Goal: Task Accomplishment & Management: Manage account settings

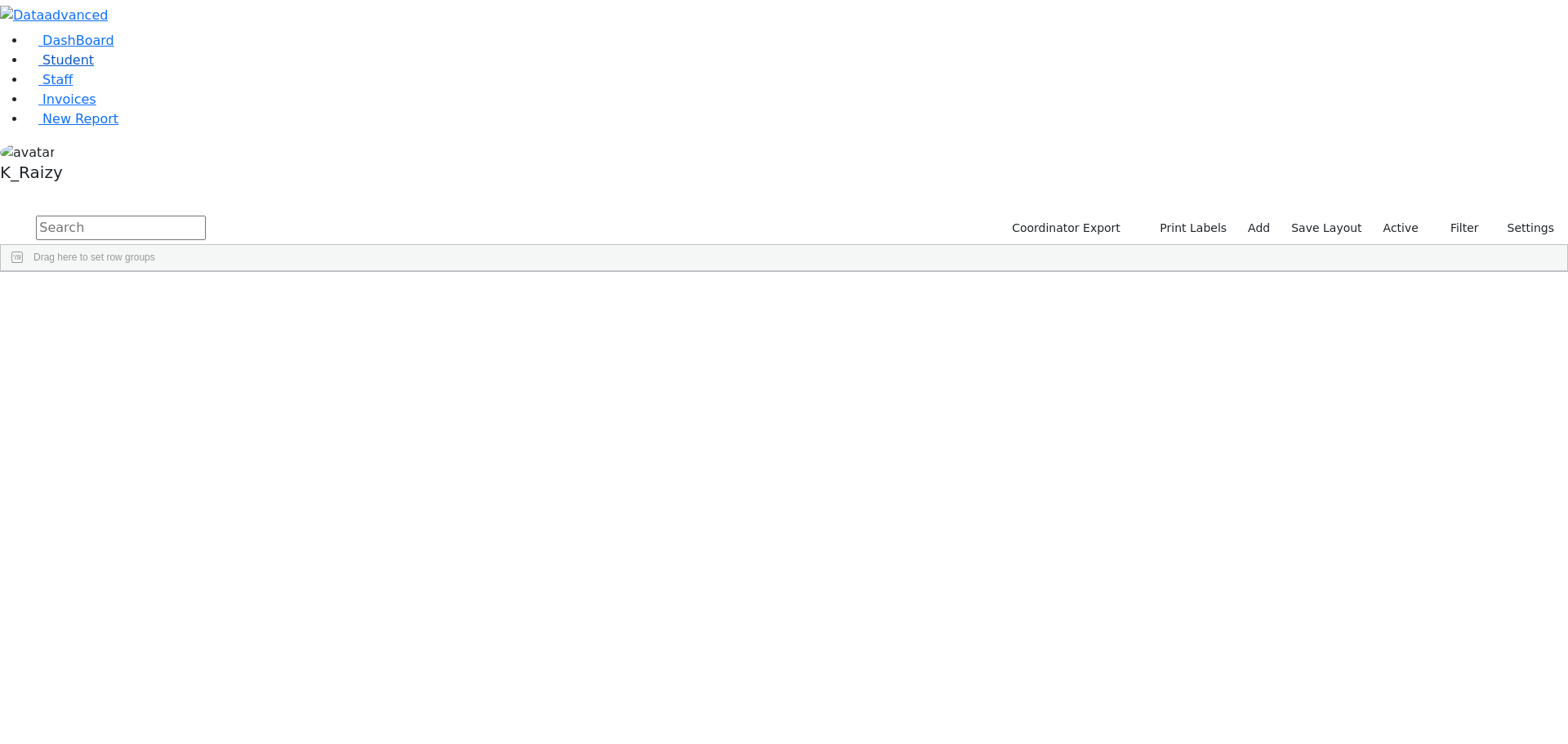
click at [87, 68] on link "Student" at bounding box center [60, 60] width 68 height 16
click at [206, 216] on input "text" at bounding box center [121, 228] width 170 height 24
type input "masr"
click at [670, 298] on div "The Preschool" at bounding box center [623, 309] width 97 height 23
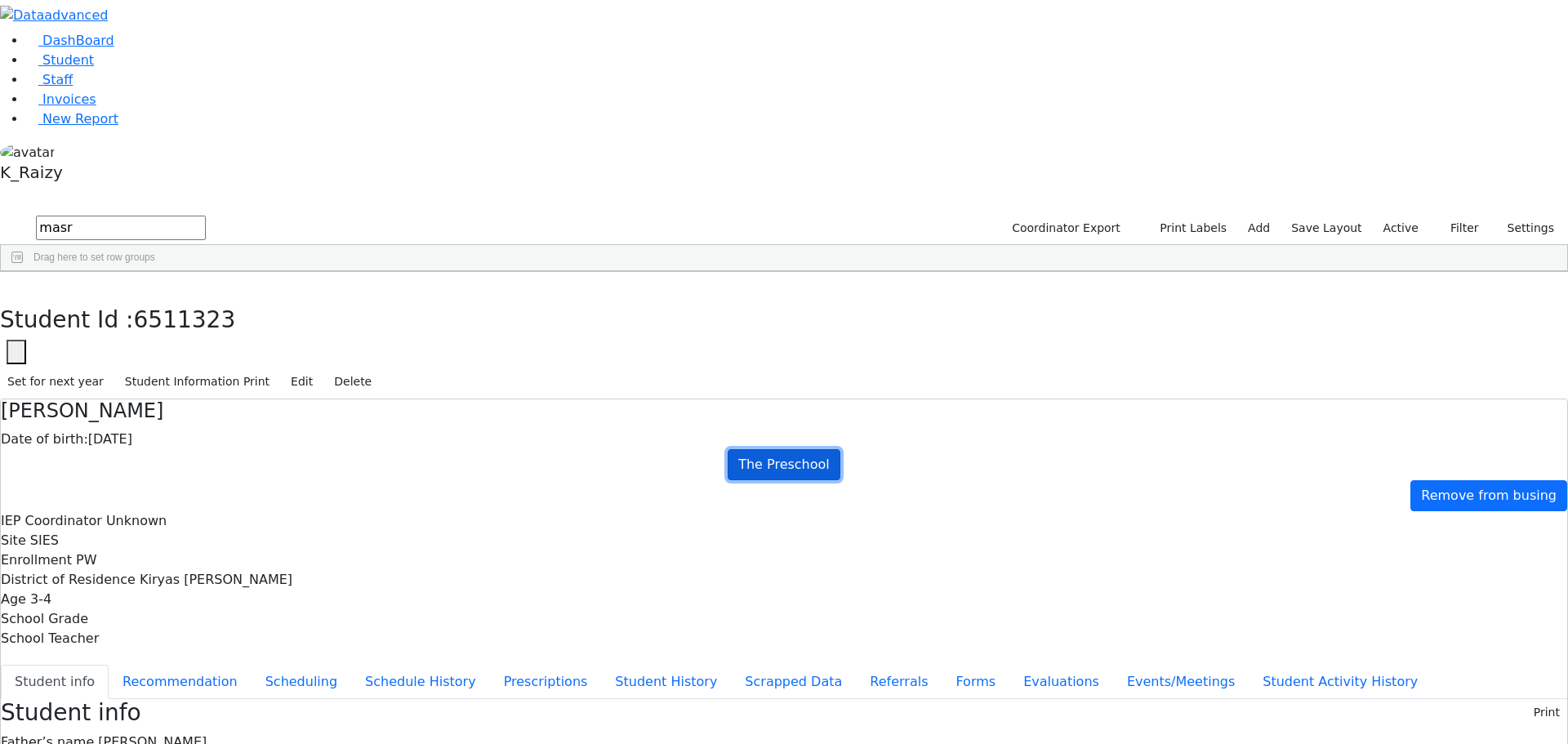
click at [840, 450] on link "The Preschool" at bounding box center [784, 465] width 113 height 31
click at [320, 370] on button "Edit" at bounding box center [302, 382] width 36 height 25
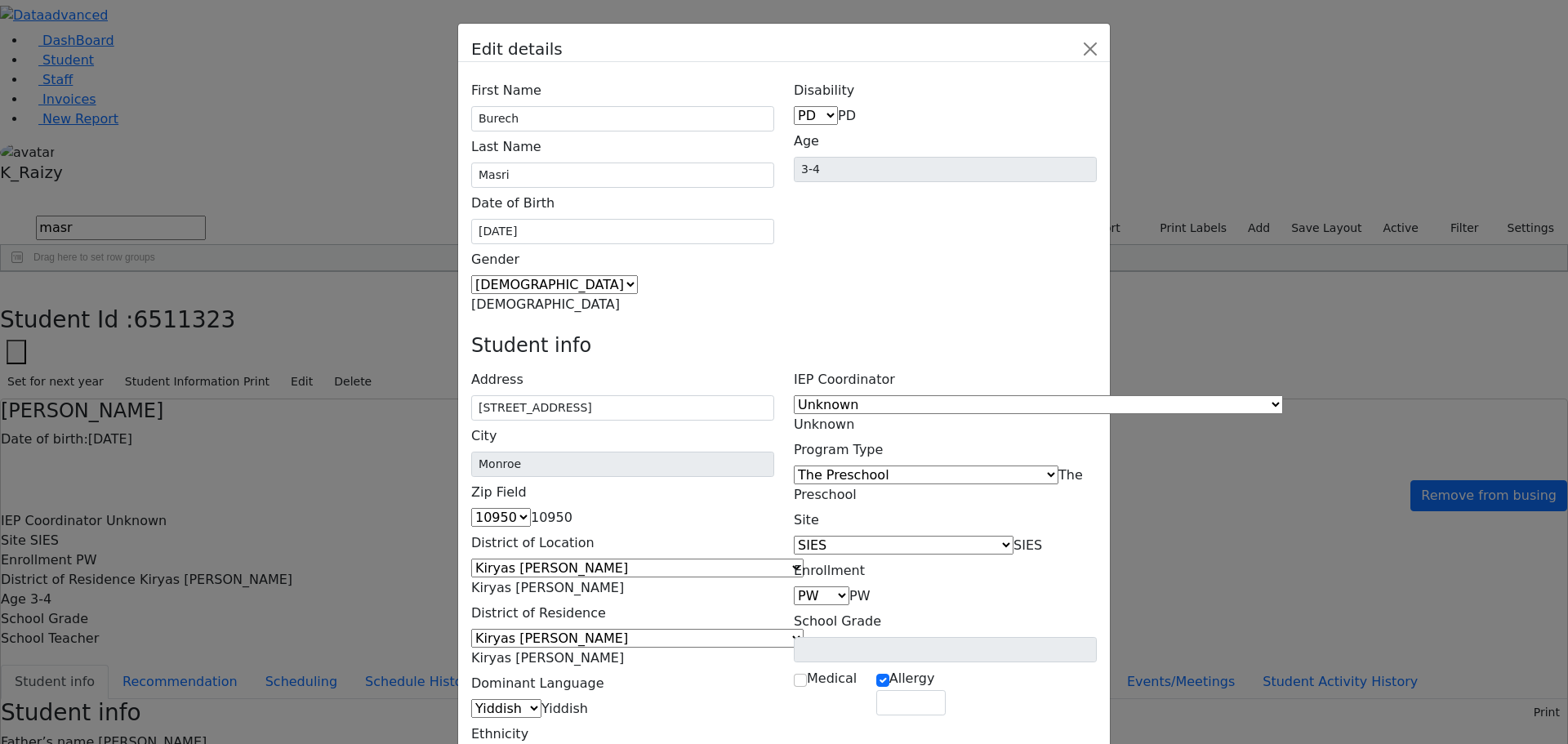
click at [1016, 467] on span "The Preschool" at bounding box center [938, 485] width 289 height 35
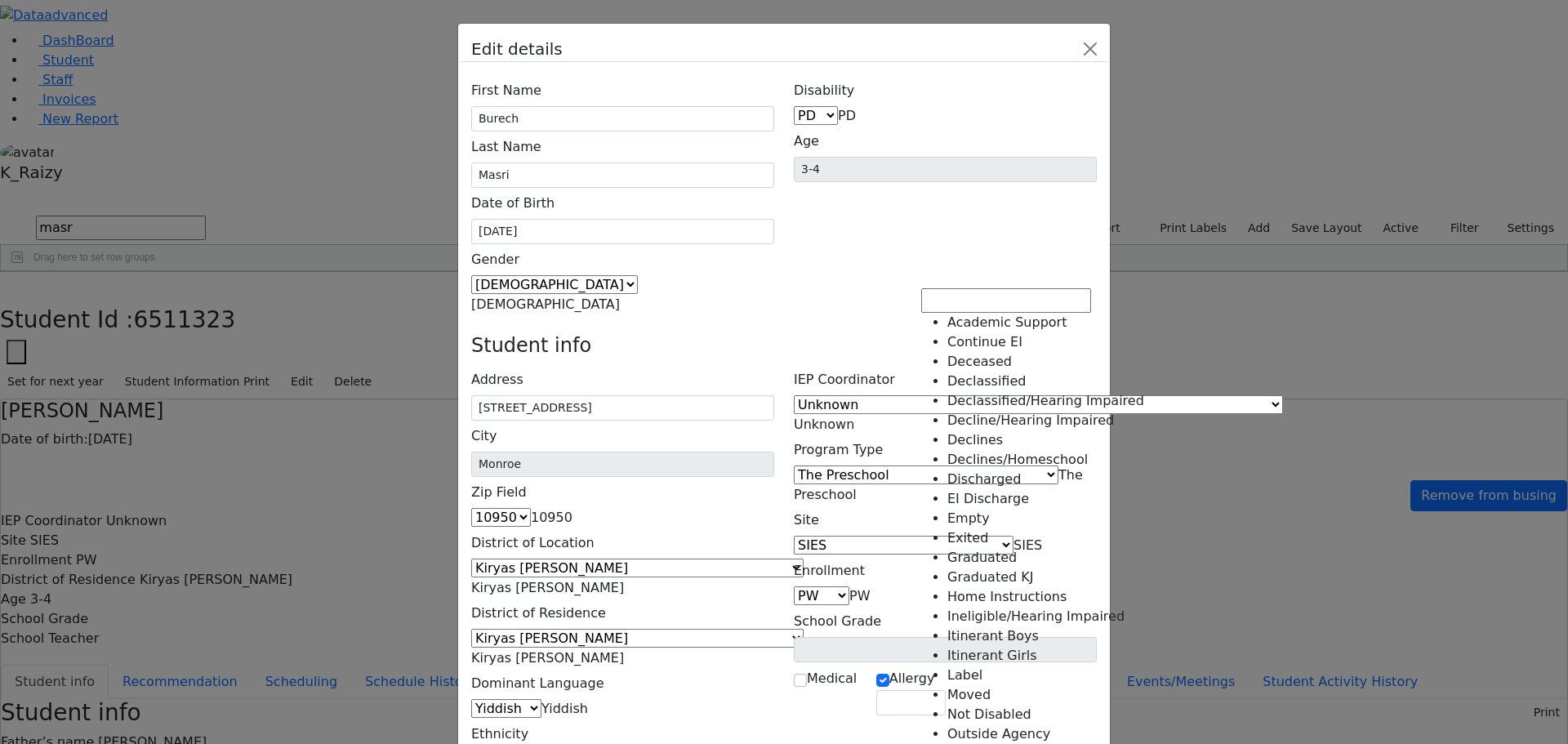
scroll to position [318, 0]
click at [1506, 394] on div "Edit details First Name Burech Last Name Masri Date of Birth 05/24/2022 Gender" at bounding box center [784, 372] width 1568 height 744
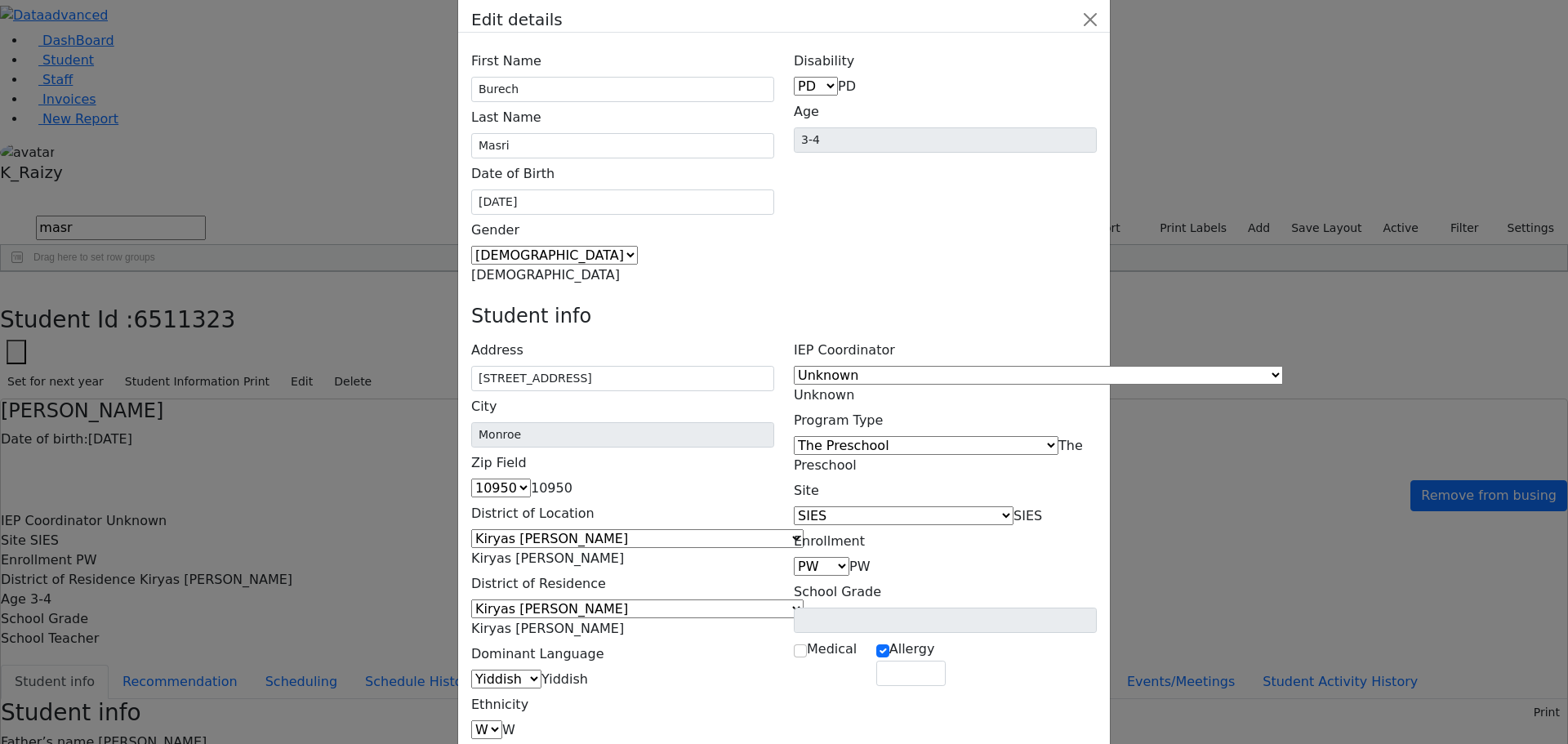
scroll to position [84, 0]
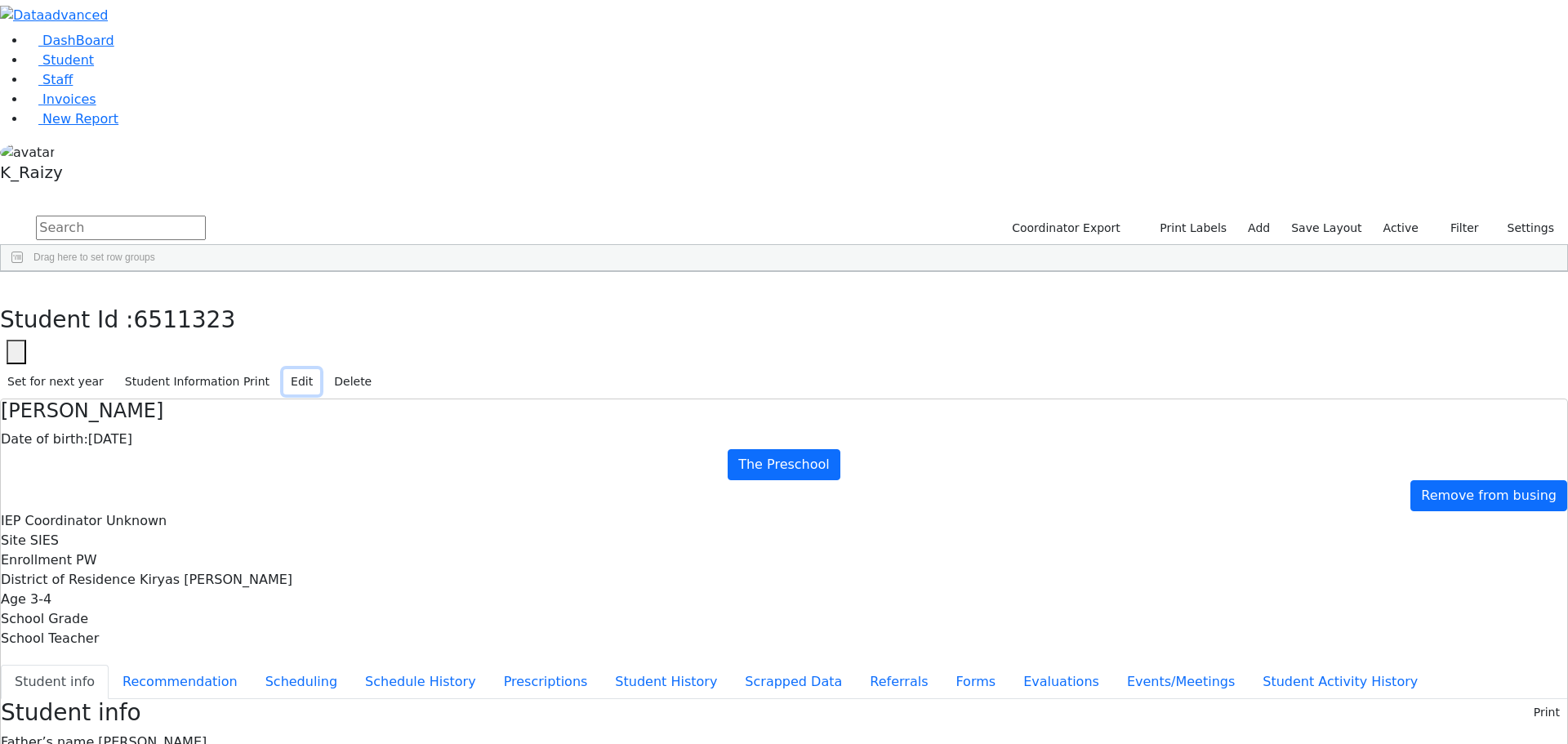
click at [320, 370] on button "Edit" at bounding box center [302, 382] width 36 height 25
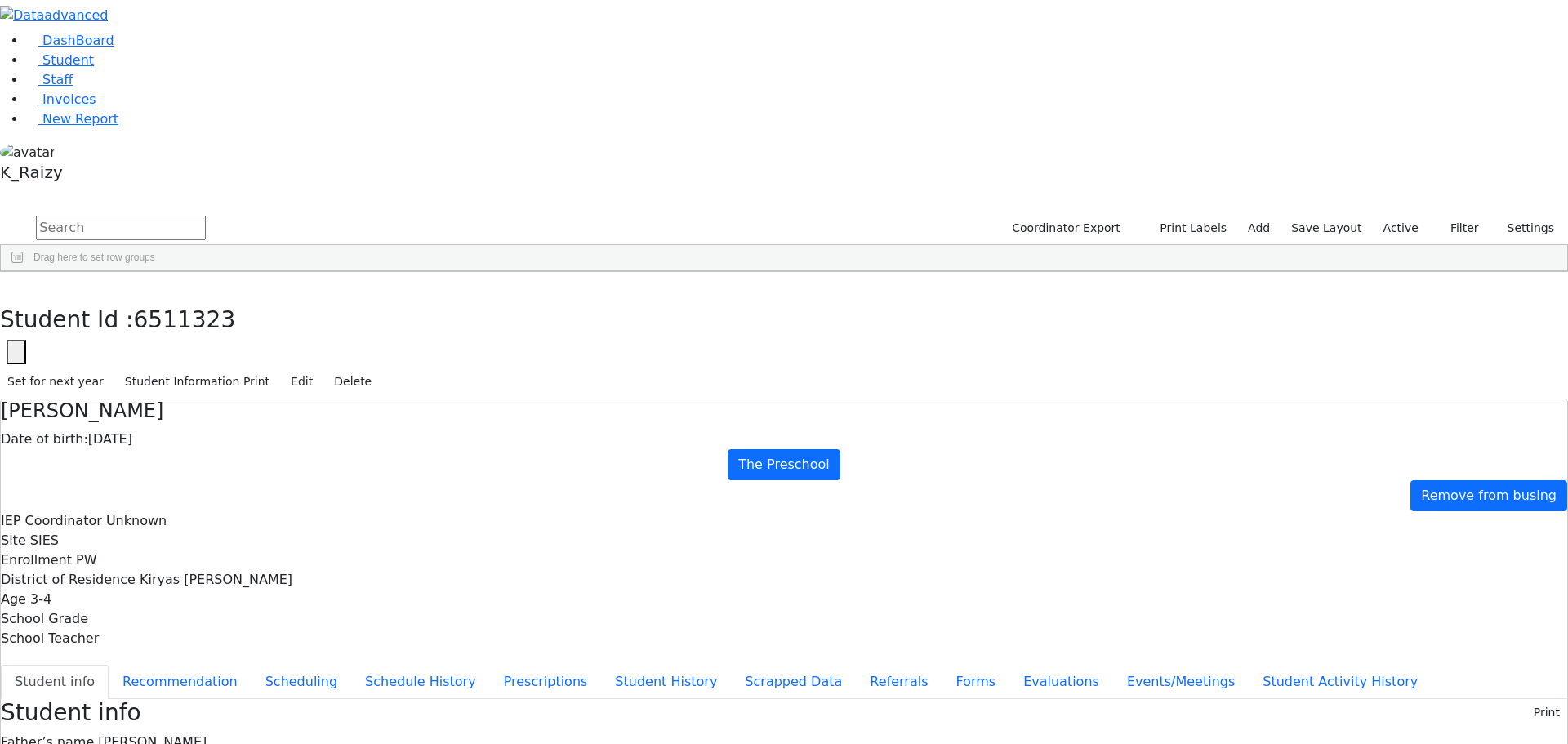
click at [1460, 272] on div "Student Id : 6511323 Student Id 6511323 Cancel Save Set for next year Student I…" at bounding box center [784, 335] width 1568 height 128
click at [320, 370] on button "Edit" at bounding box center [302, 382] width 36 height 25
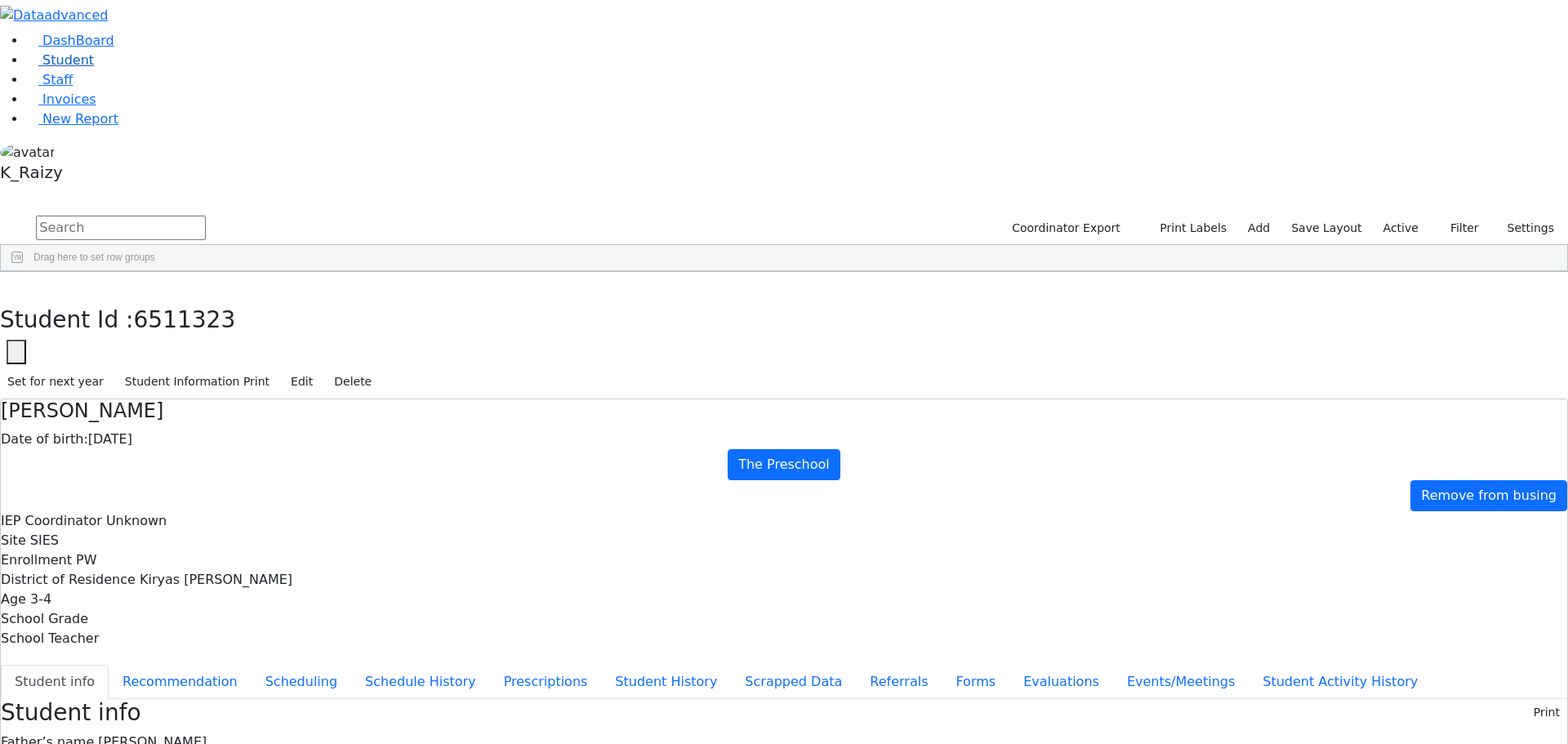
click at [94, 68] on link "Student" at bounding box center [60, 60] width 68 height 16
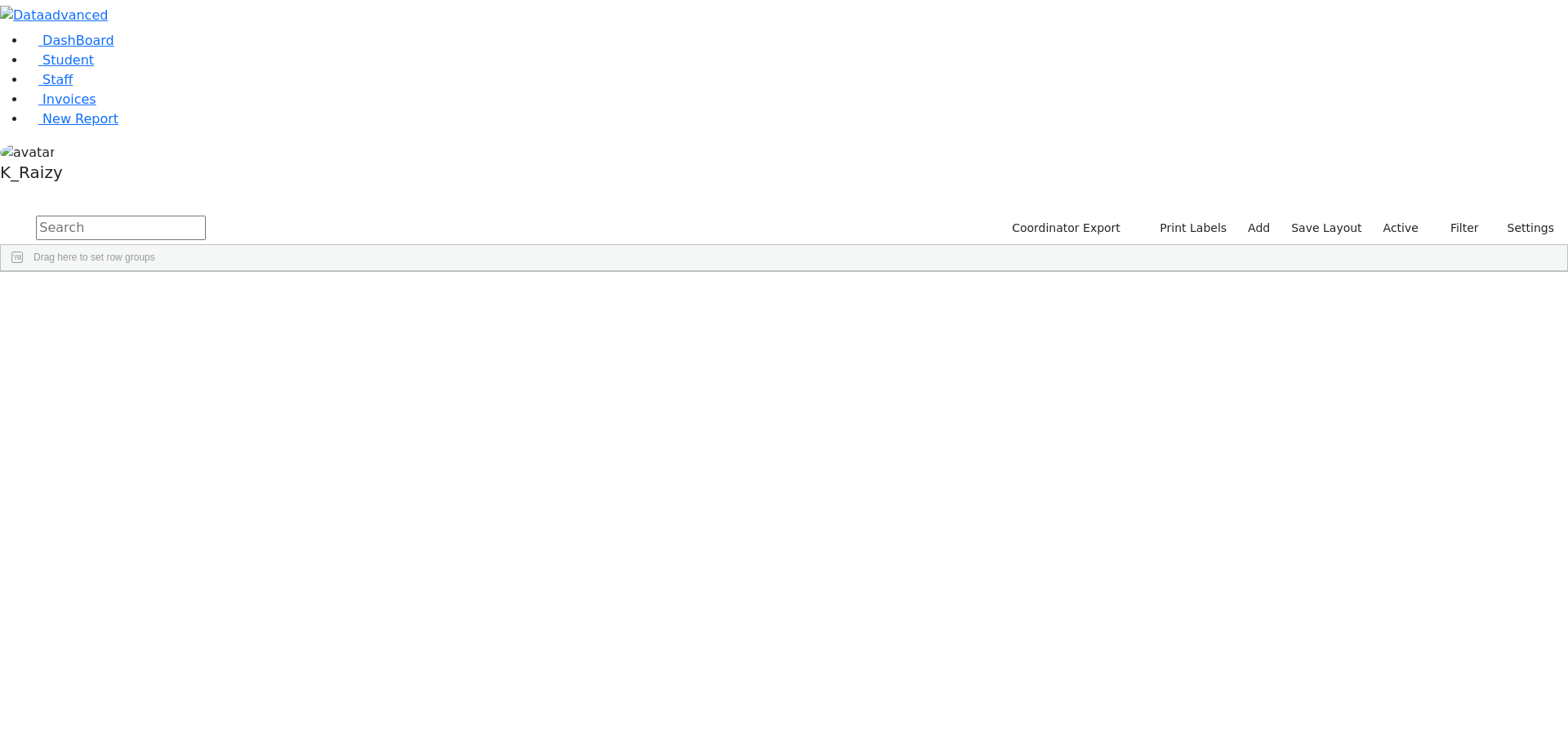
click at [1424, 216] on label "Active" at bounding box center [1401, 228] width 50 height 25
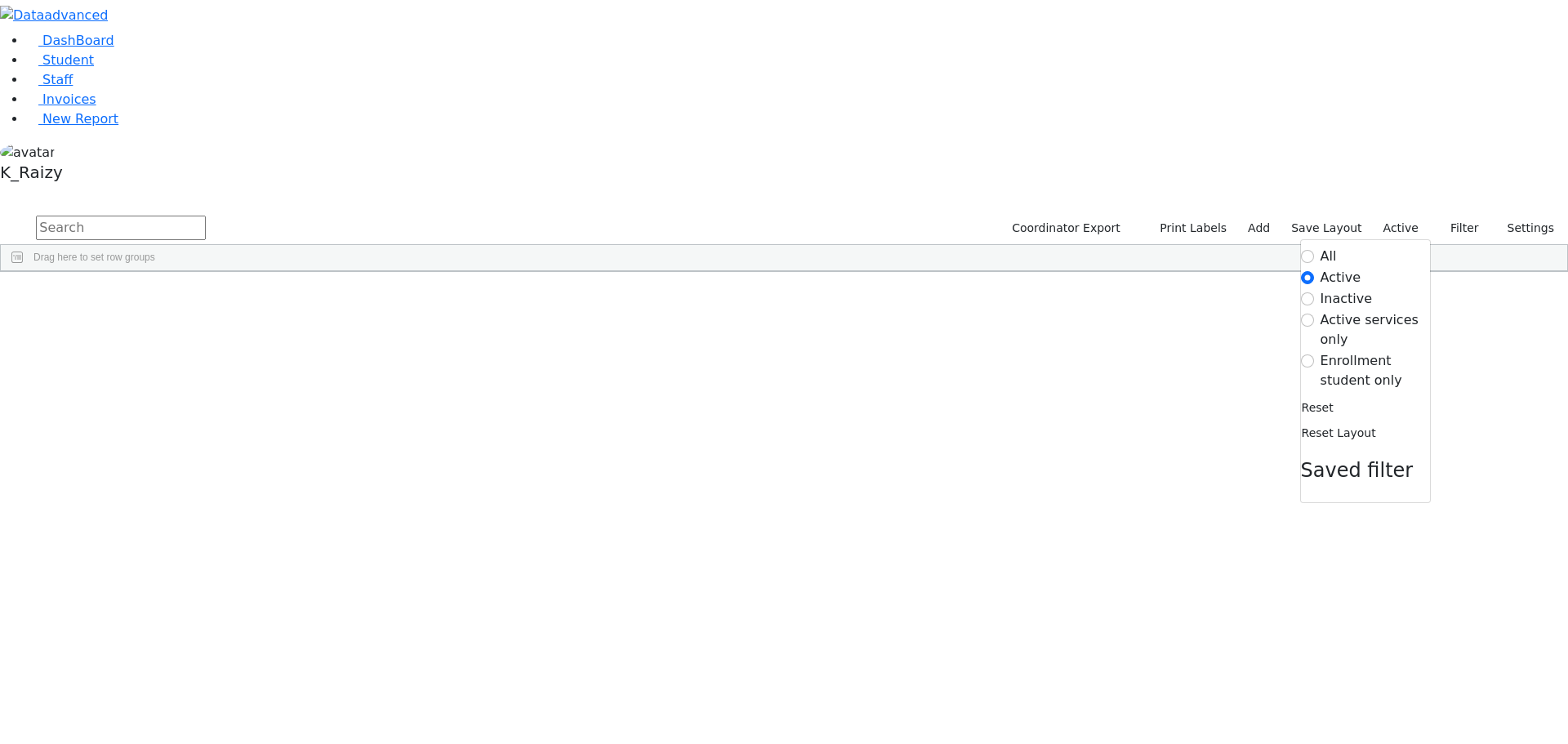
click at [1399, 351] on label "Enrollment student only" at bounding box center [1375, 371] width 110 height 39
click at [1314, 355] on input "Enrollment student only" at bounding box center [1307, 361] width 13 height 13
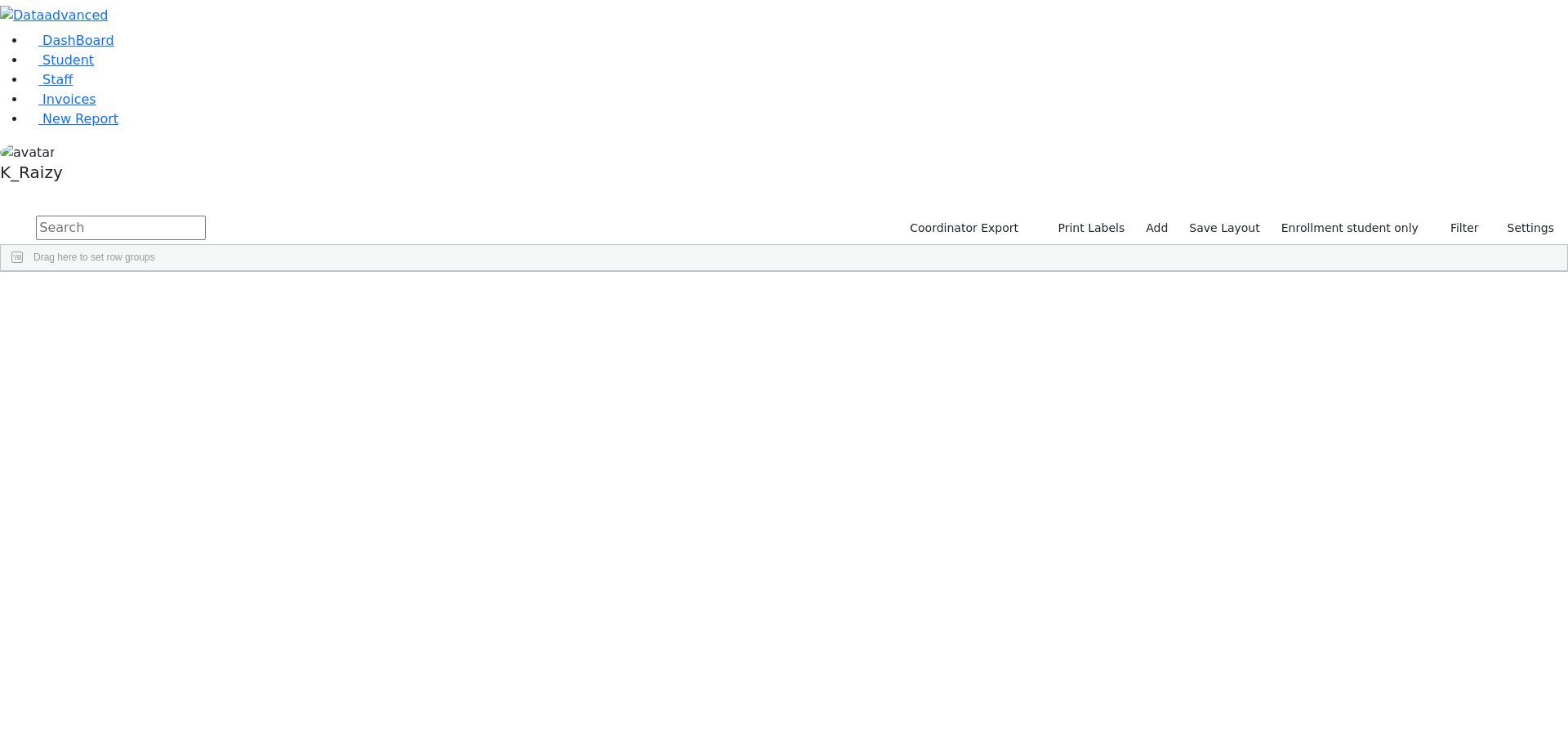
scroll to position [327, 0]
click at [285, 521] on div "Etty" at bounding box center [237, 532] width 97 height 23
click at [285, 566] on div "[PERSON_NAME]" at bounding box center [237, 577] width 97 height 23
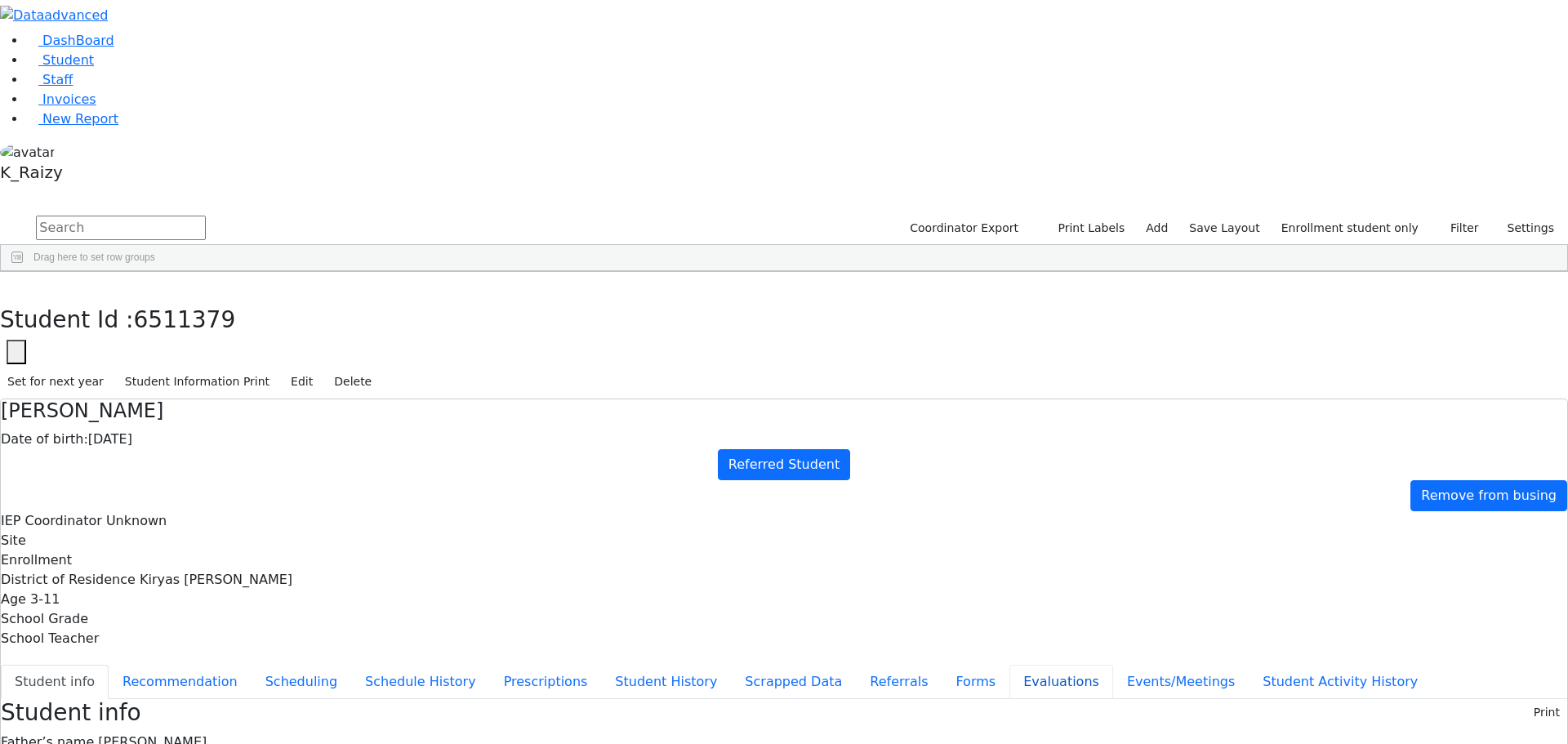
click at [1010, 665] on button "Evaluations" at bounding box center [1061, 682] width 103 height 34
click at [856, 665] on button "Referrals" at bounding box center [899, 682] width 86 height 34
drag, startPoint x: 859, startPoint y: 336, endPoint x: 772, endPoint y: 318, distance: 88.8
copy div "Lippa has an unclear speech and fine motor delays."
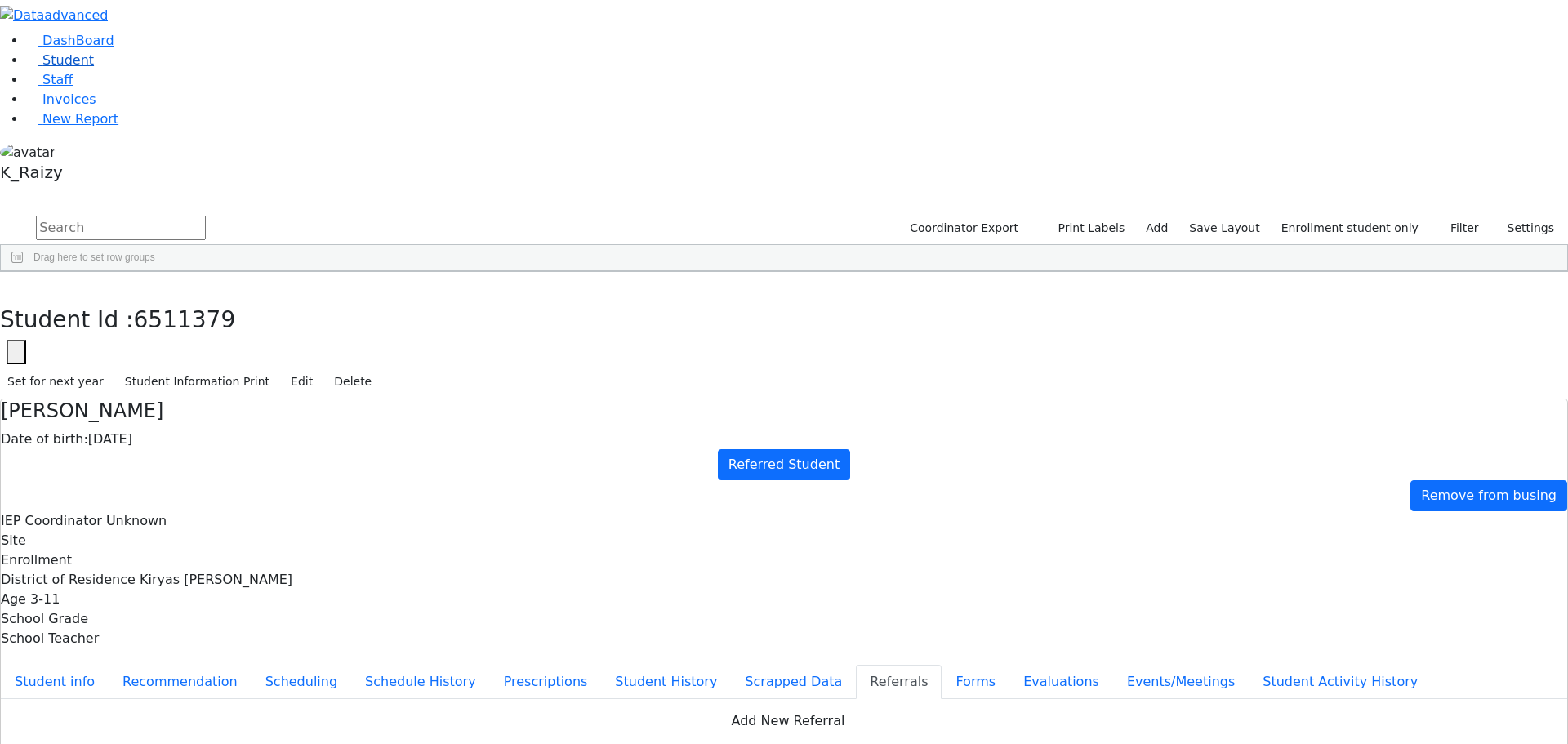
click at [88, 68] on link "Student" at bounding box center [60, 60] width 68 height 16
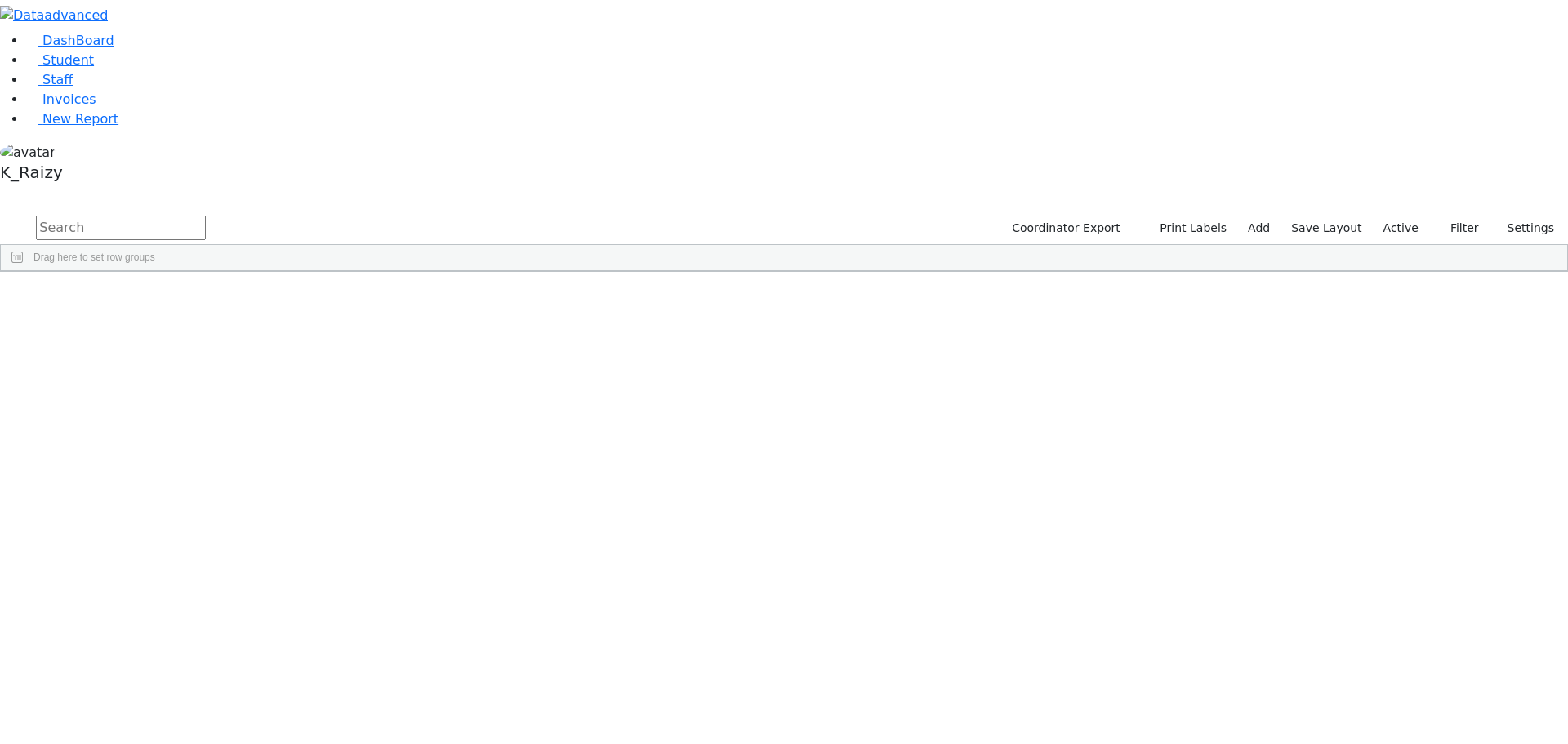
click at [206, 216] on input "text" at bounding box center [121, 228] width 170 height 24
type input "a"
type input "spi"
click at [94, 68] on link "Student" at bounding box center [60, 60] width 68 height 16
click at [206, 216] on input "text" at bounding box center [121, 228] width 170 height 24
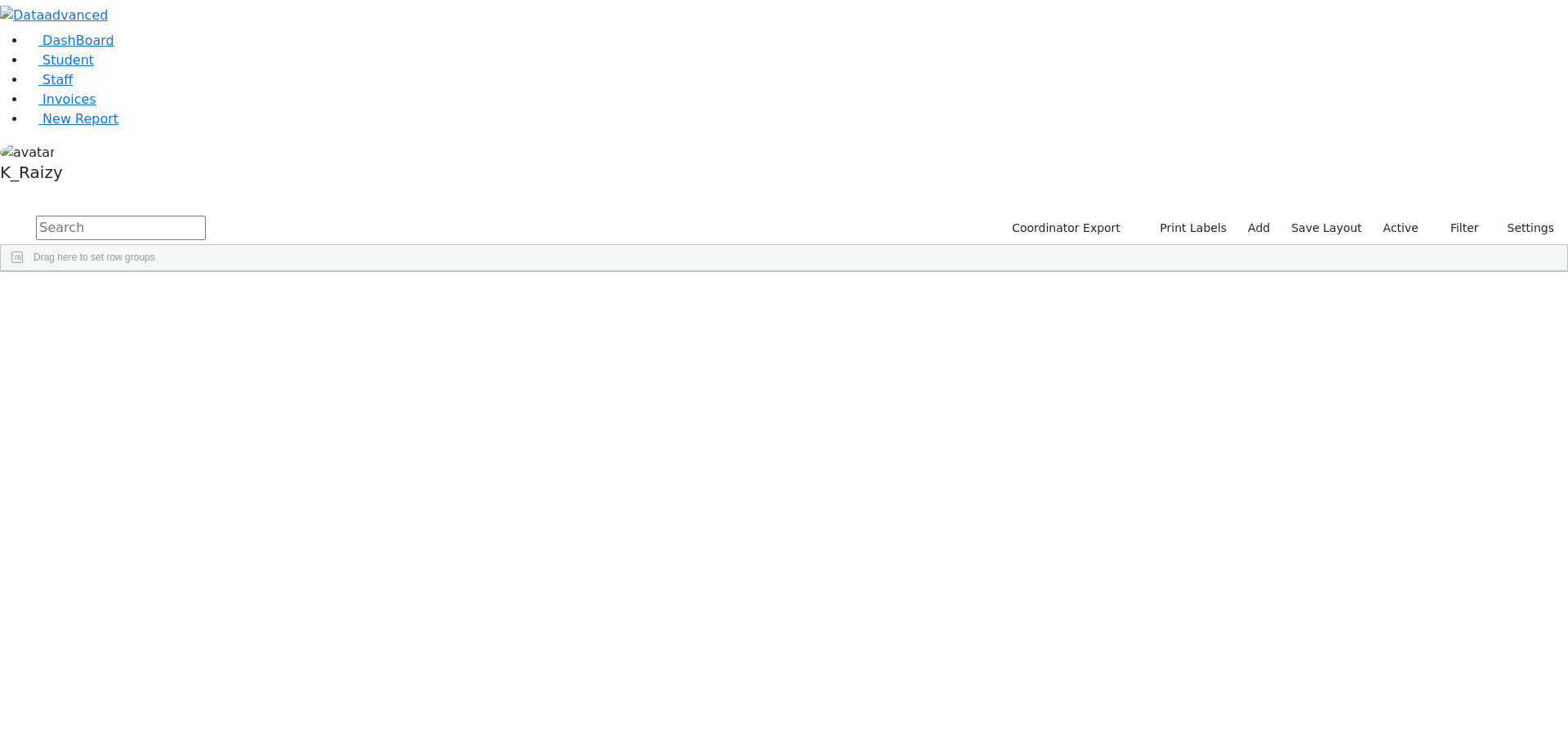
drag, startPoint x: 1401, startPoint y: 60, endPoint x: 1394, endPoint y: 106, distance: 46.5
click at [1400, 216] on label "Active" at bounding box center [1401, 228] width 50 height 25
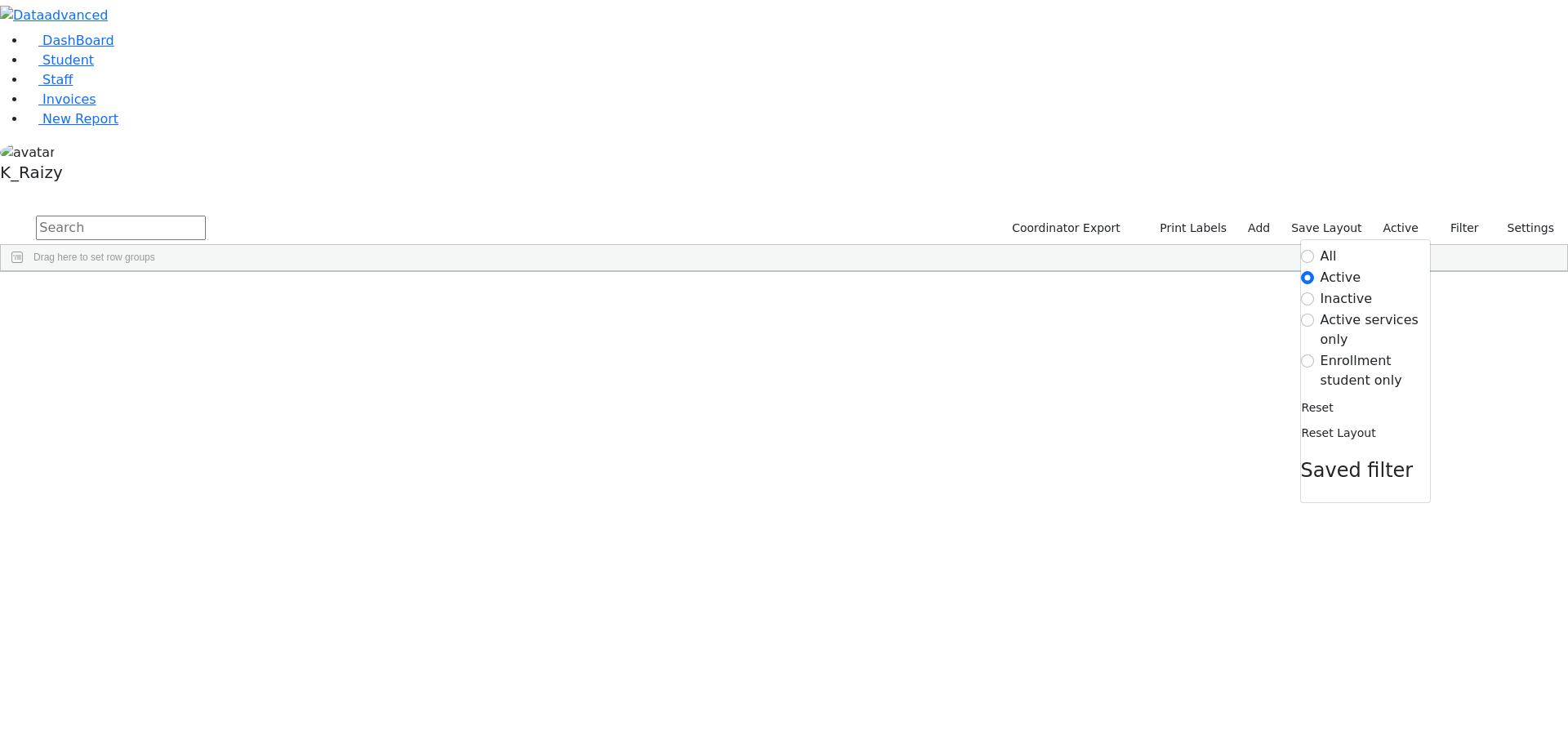
click at [1377, 351] on label "Enrollment student only" at bounding box center [1375, 371] width 110 height 39
click at [1314, 355] on input "Enrollment student only" at bounding box center [1307, 361] width 13 height 13
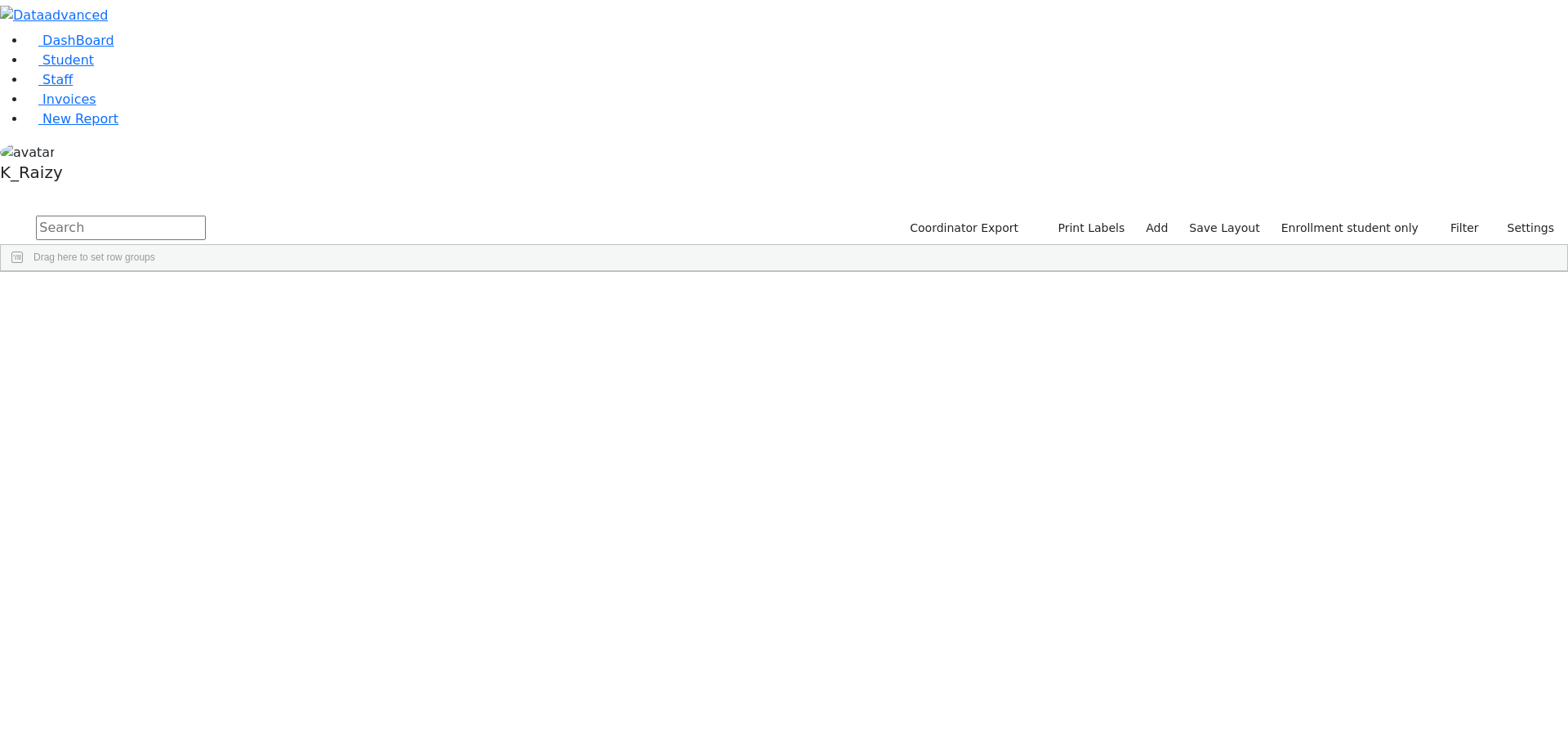
scroll to position [337, 0]
click at [189, 647] on div "Neustadt" at bounding box center [141, 658] width 97 height 23
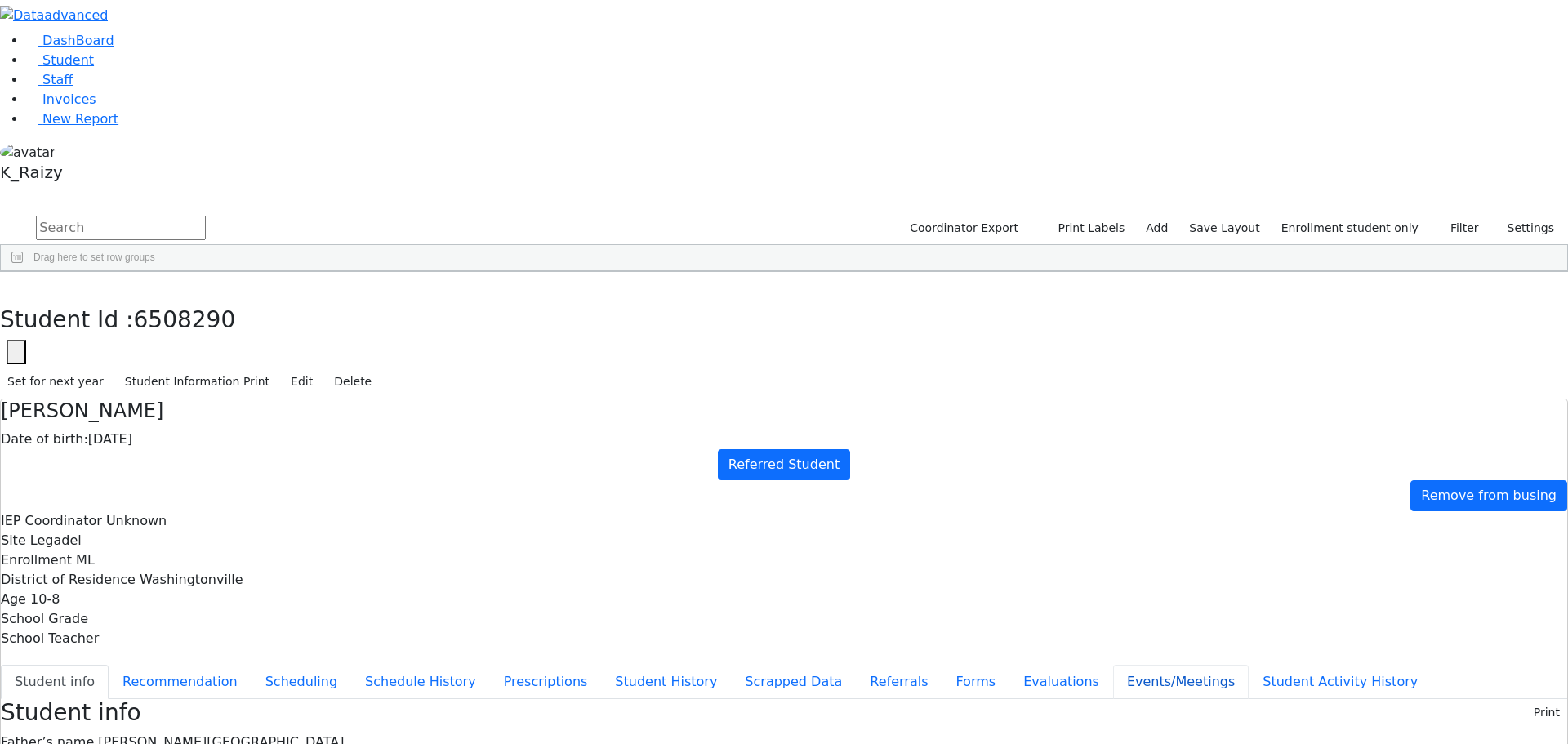
click at [1113, 665] on button "Events/Meetings" at bounding box center [1181, 682] width 136 height 34
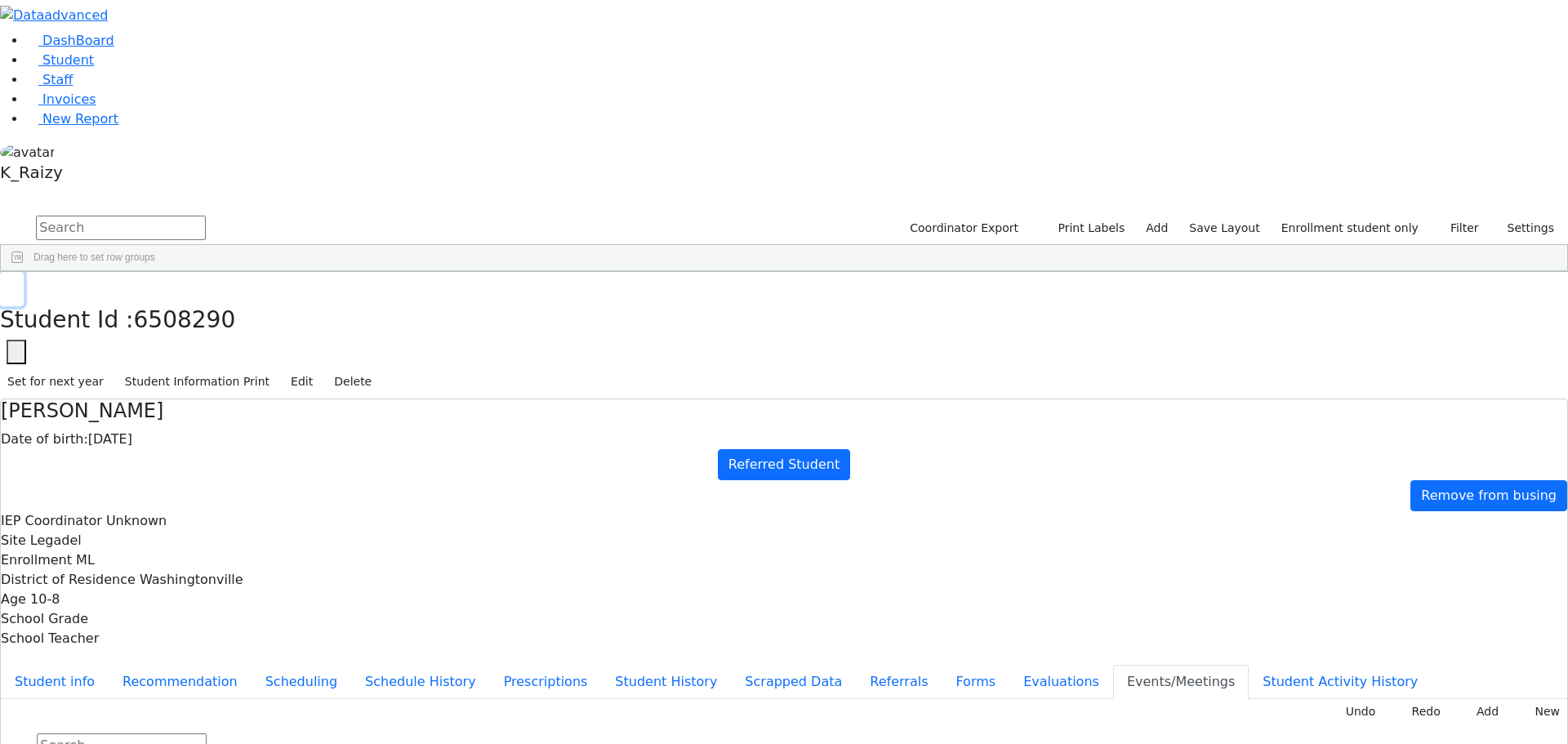
click at [17, 284] on icon "button" at bounding box center [12, 289] width 9 height 10
click at [194, 400] on div "Gruber" at bounding box center [145, 412] width 96 height 23
click at [856, 665] on button "Referrals" at bounding box center [899, 682] width 86 height 34
drag, startPoint x: 904, startPoint y: 319, endPoint x: 831, endPoint y: 331, distance: 74.0
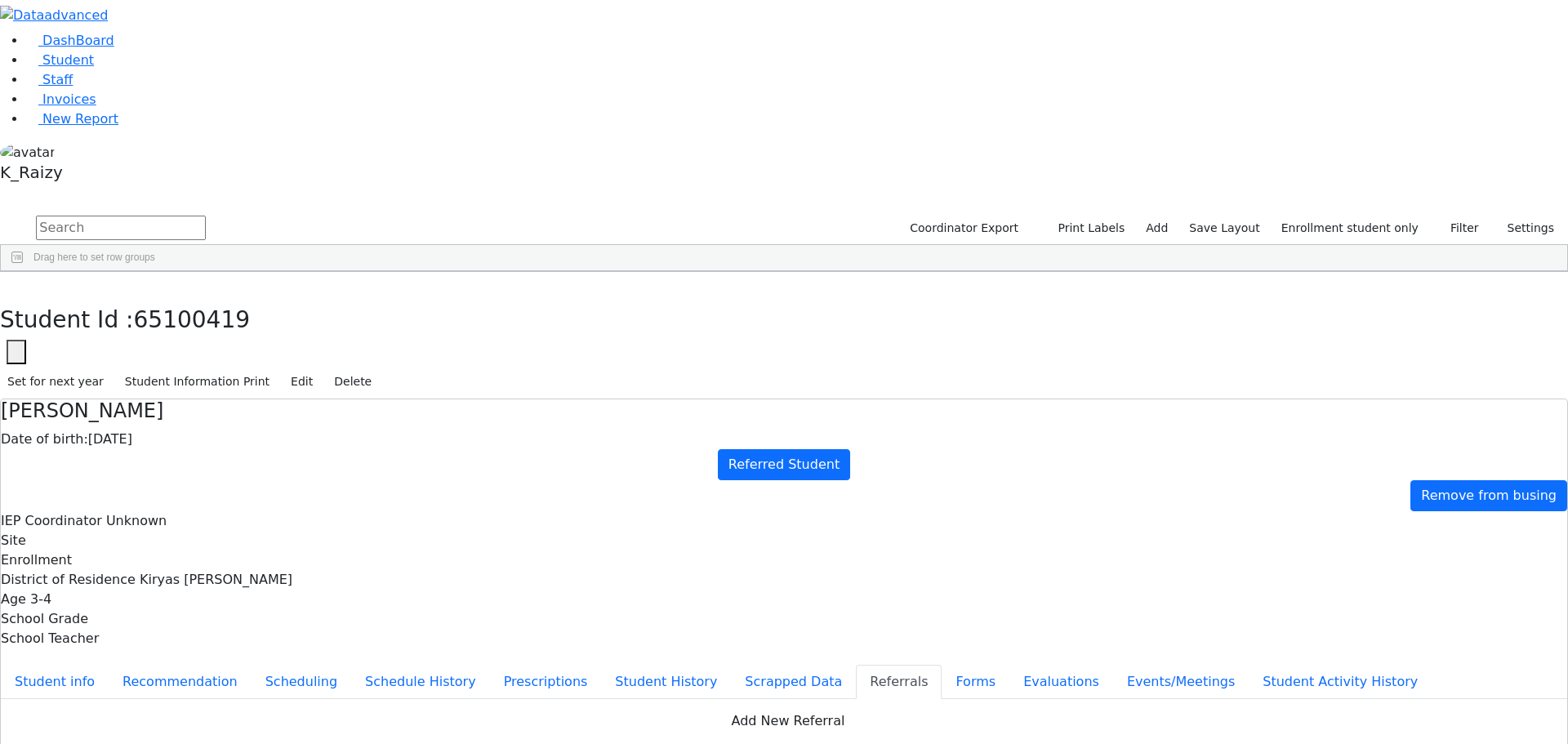
copy div "Kleefstra Syndrome"
click at [109, 665] on button "Student info" at bounding box center [55, 682] width 108 height 34
click at [93, 68] on link "Student" at bounding box center [60, 60] width 68 height 16
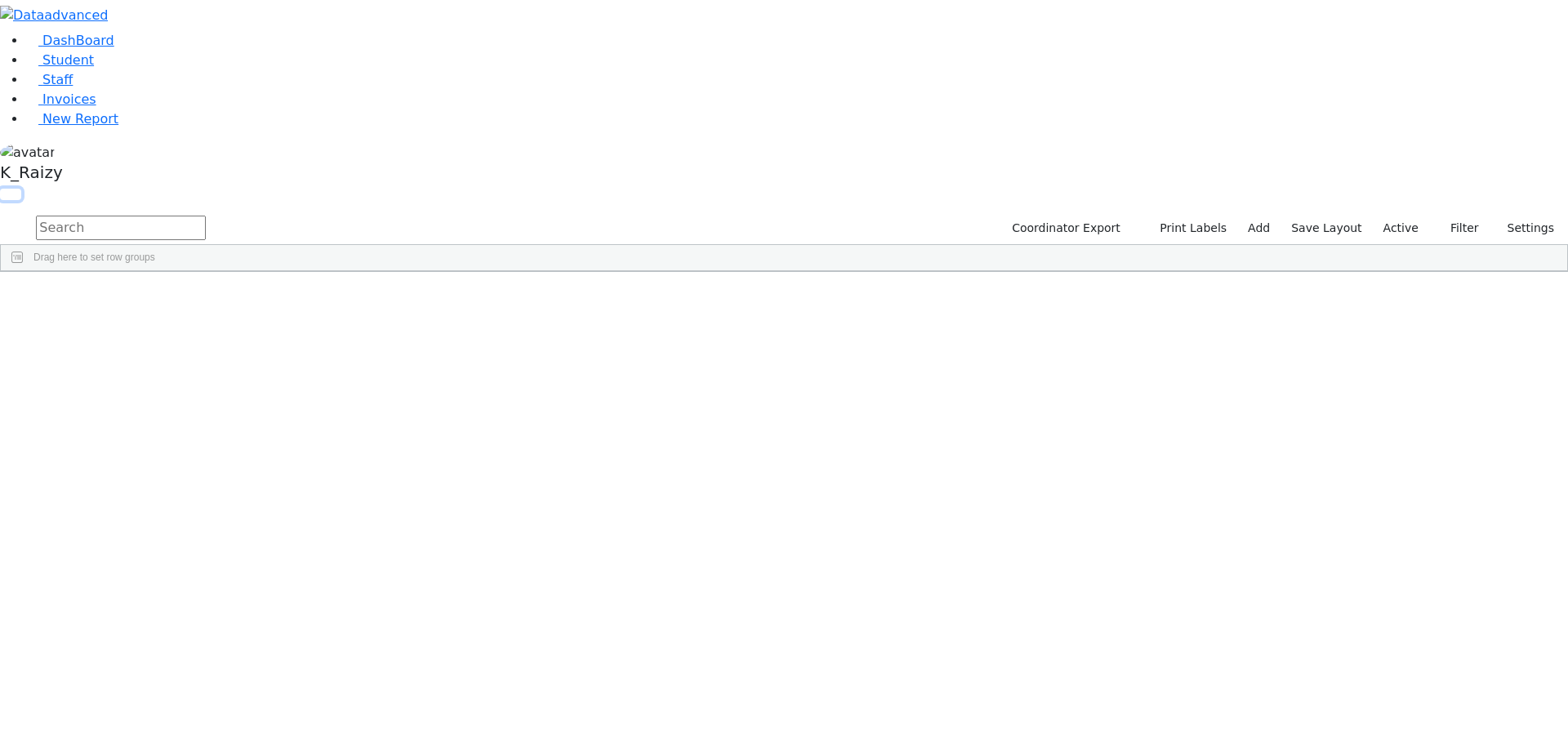
click at [21, 189] on button "button" at bounding box center [10, 195] width 21 height 11
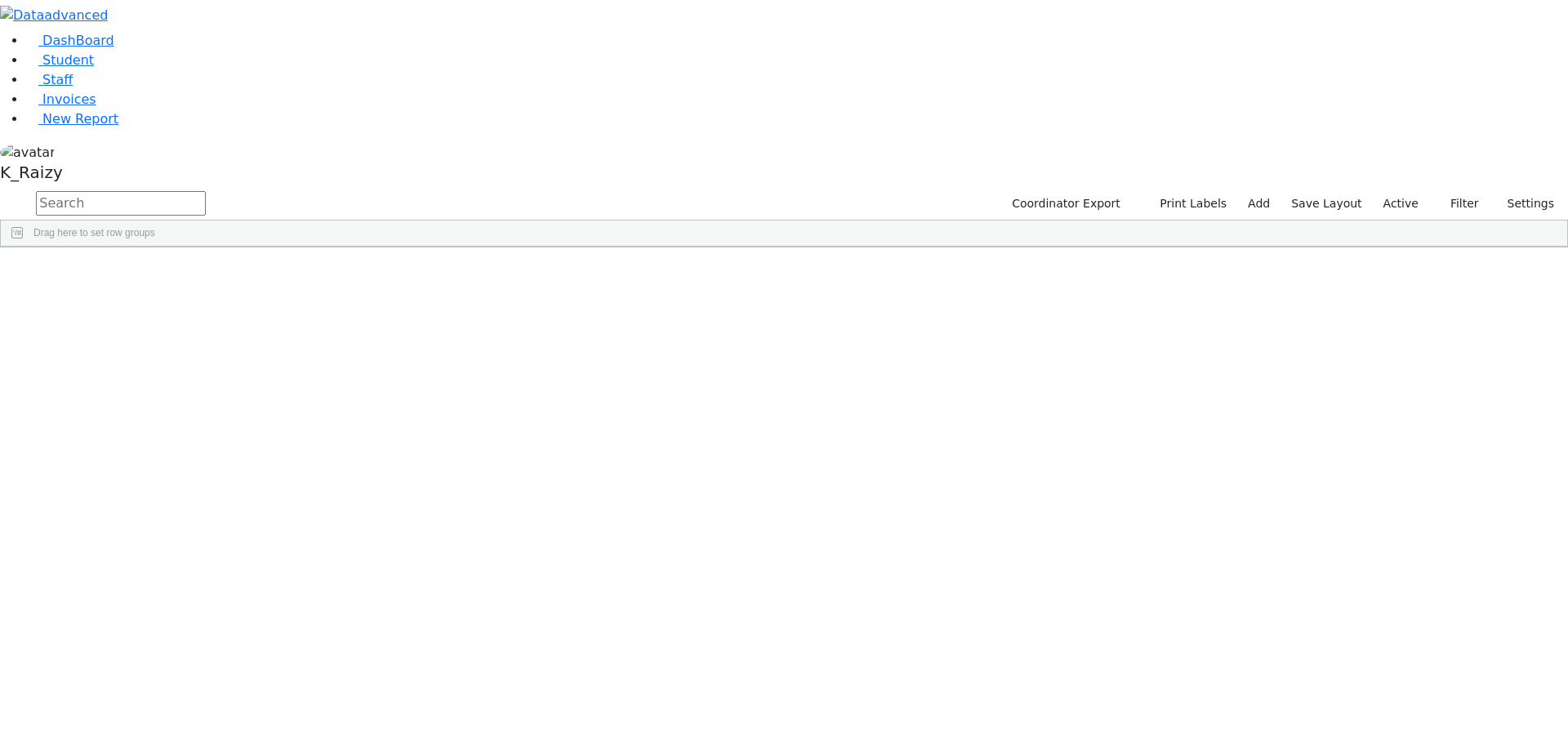
click at [0, 0] on button "button" at bounding box center [0, 0] width 0 height 0
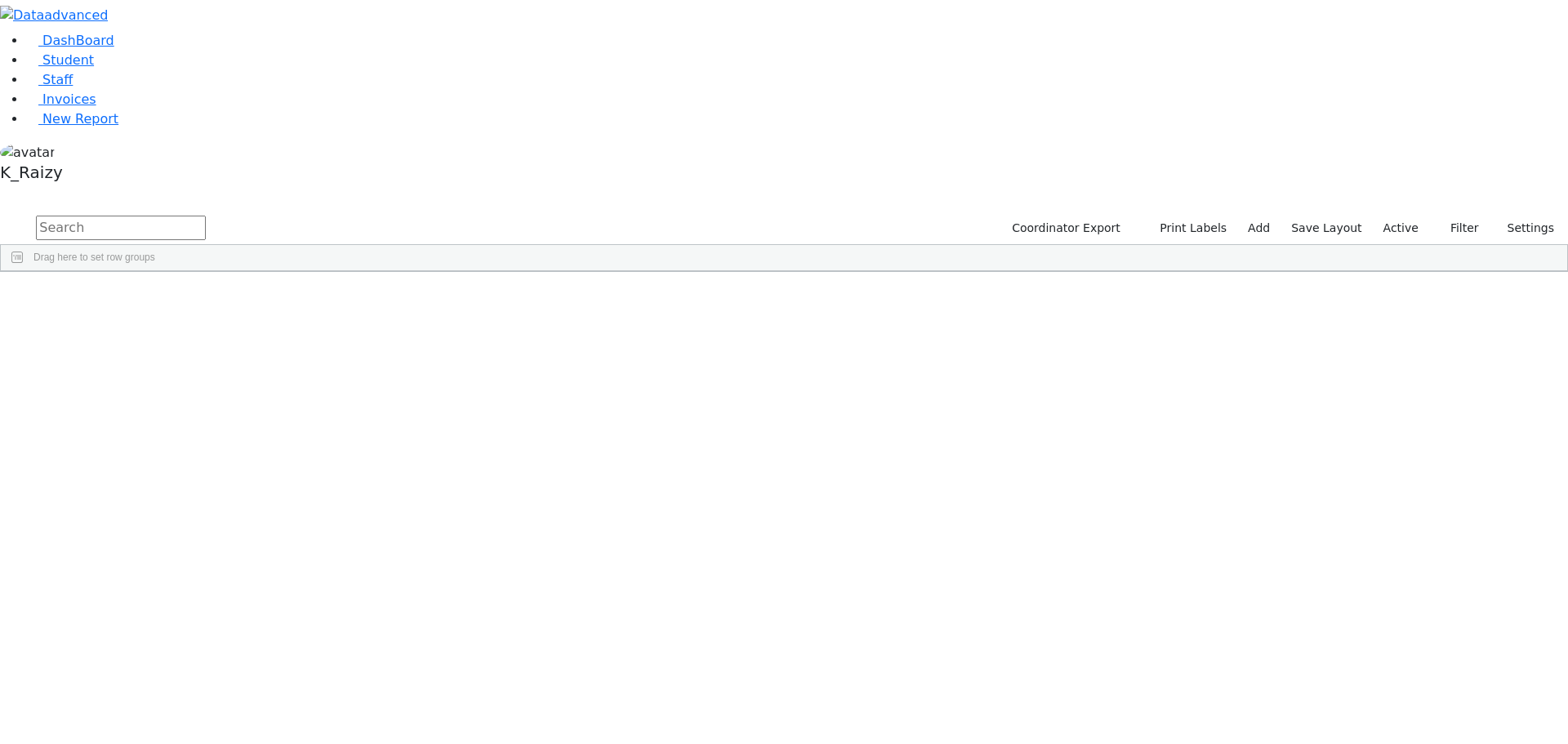
click at [1409, 216] on label "Active" at bounding box center [1401, 228] width 50 height 25
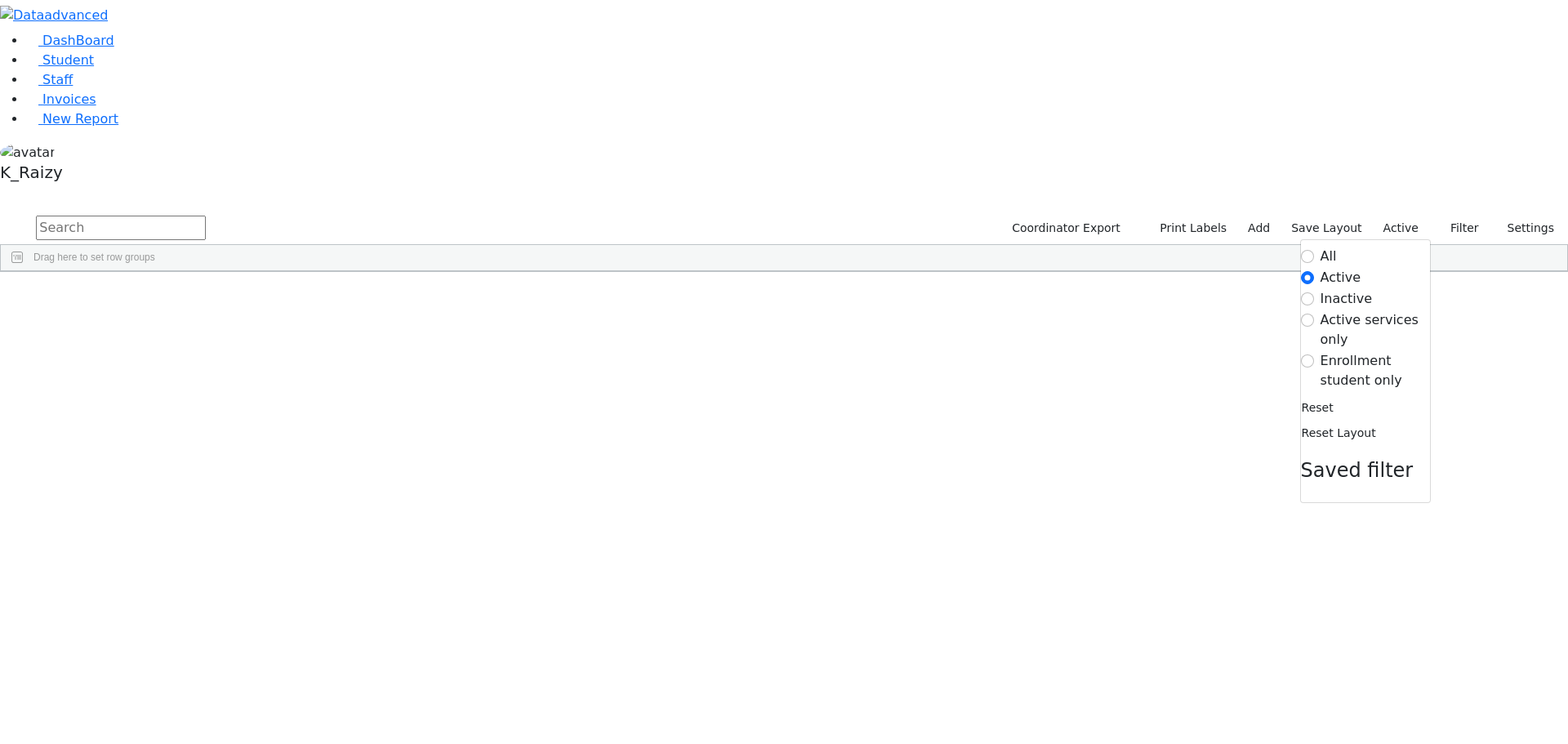
click at [1336, 351] on label "Enrollment student only" at bounding box center [1375, 371] width 110 height 39
click at [1314, 355] on input "Enrollment student only" at bounding box center [1307, 361] width 13 height 13
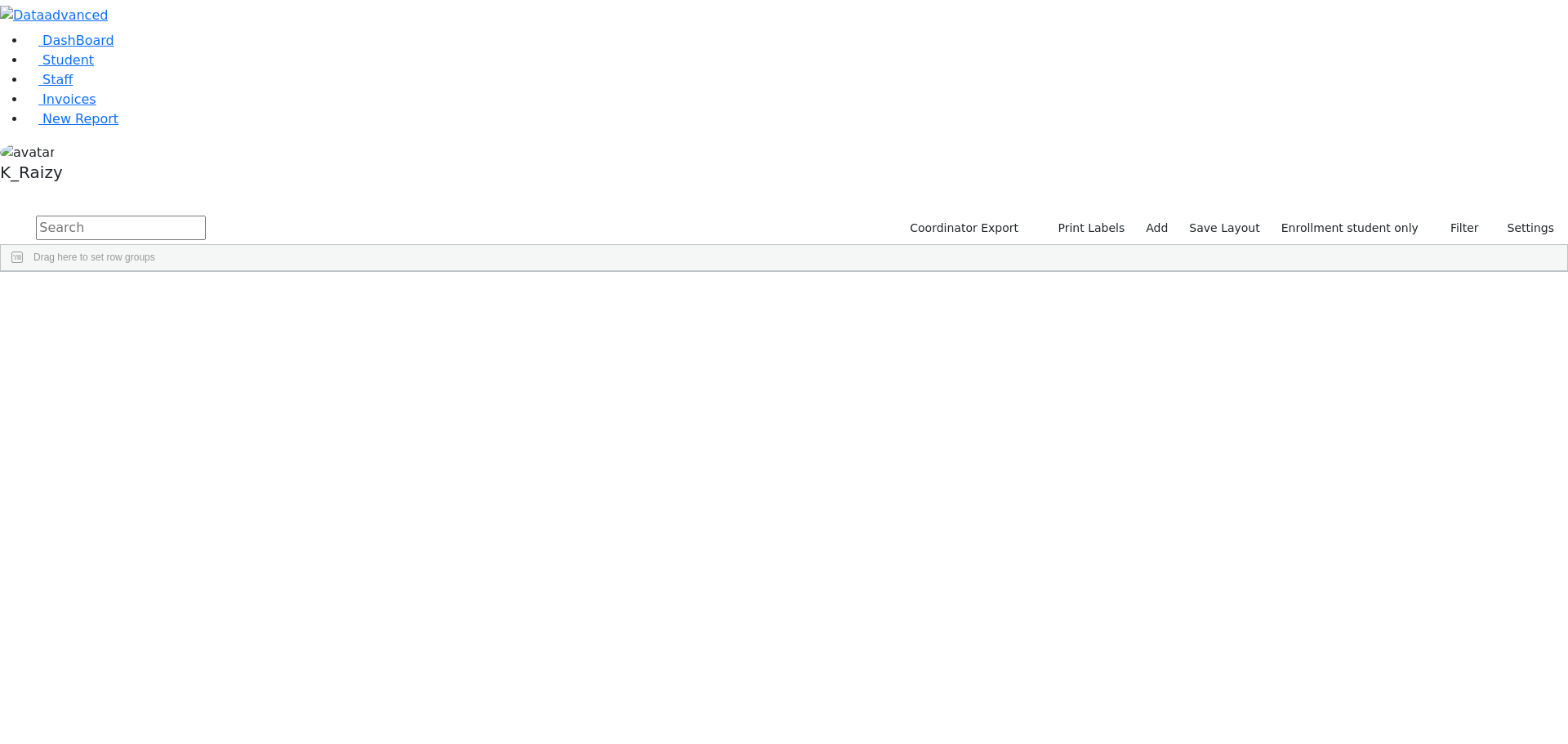
scroll to position [360, 0]
click at [382, 602] on div "[DATE]" at bounding box center [333, 613] width 97 height 23
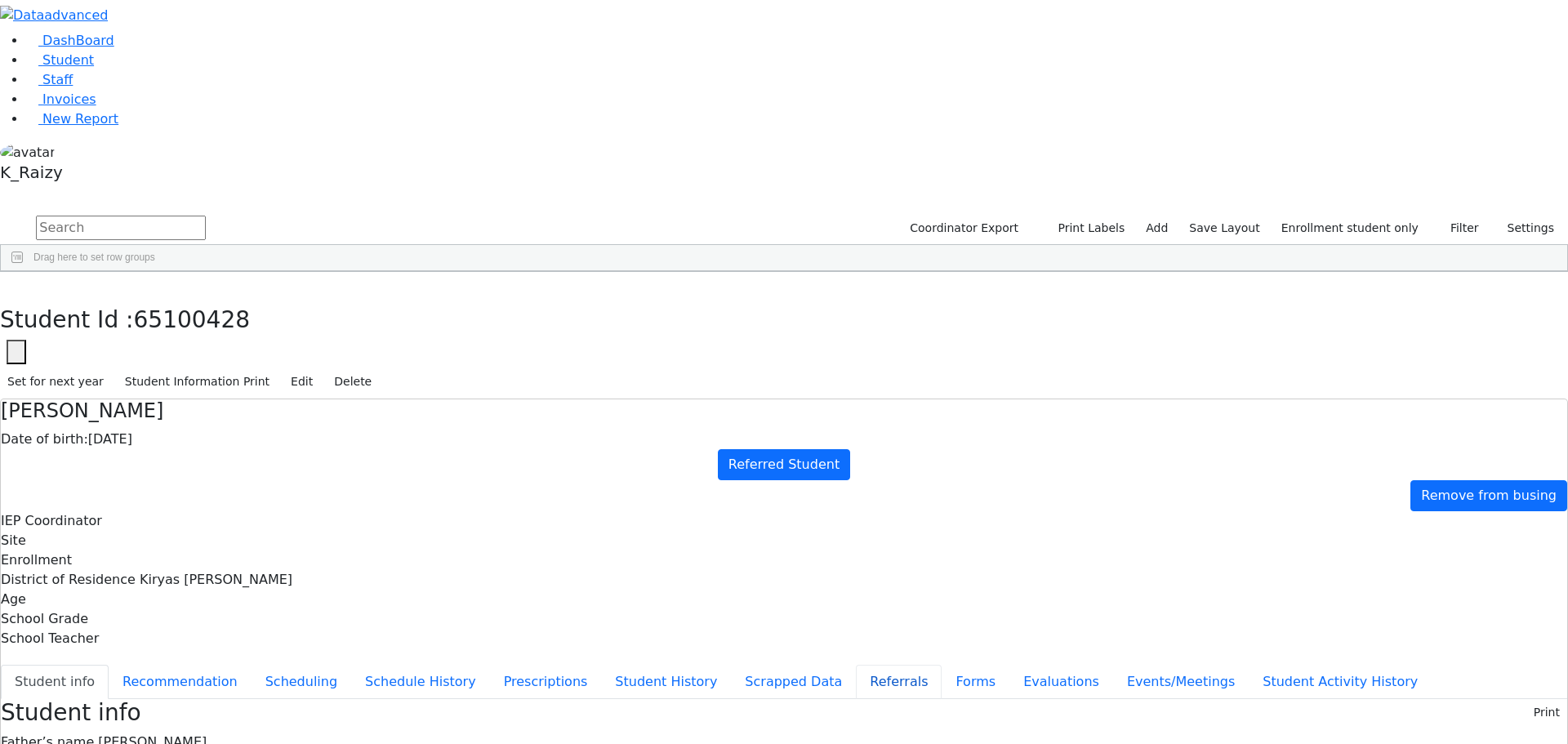
click at [856, 665] on button "Referrals" at bounding box center [899, 682] width 86 height 34
click at [109, 665] on button "Student info" at bounding box center [55, 682] width 108 height 34
click at [856, 665] on button "Referrals" at bounding box center [899, 682] width 86 height 34
click at [23, 272] on button "button" at bounding box center [11, 289] width 23 height 34
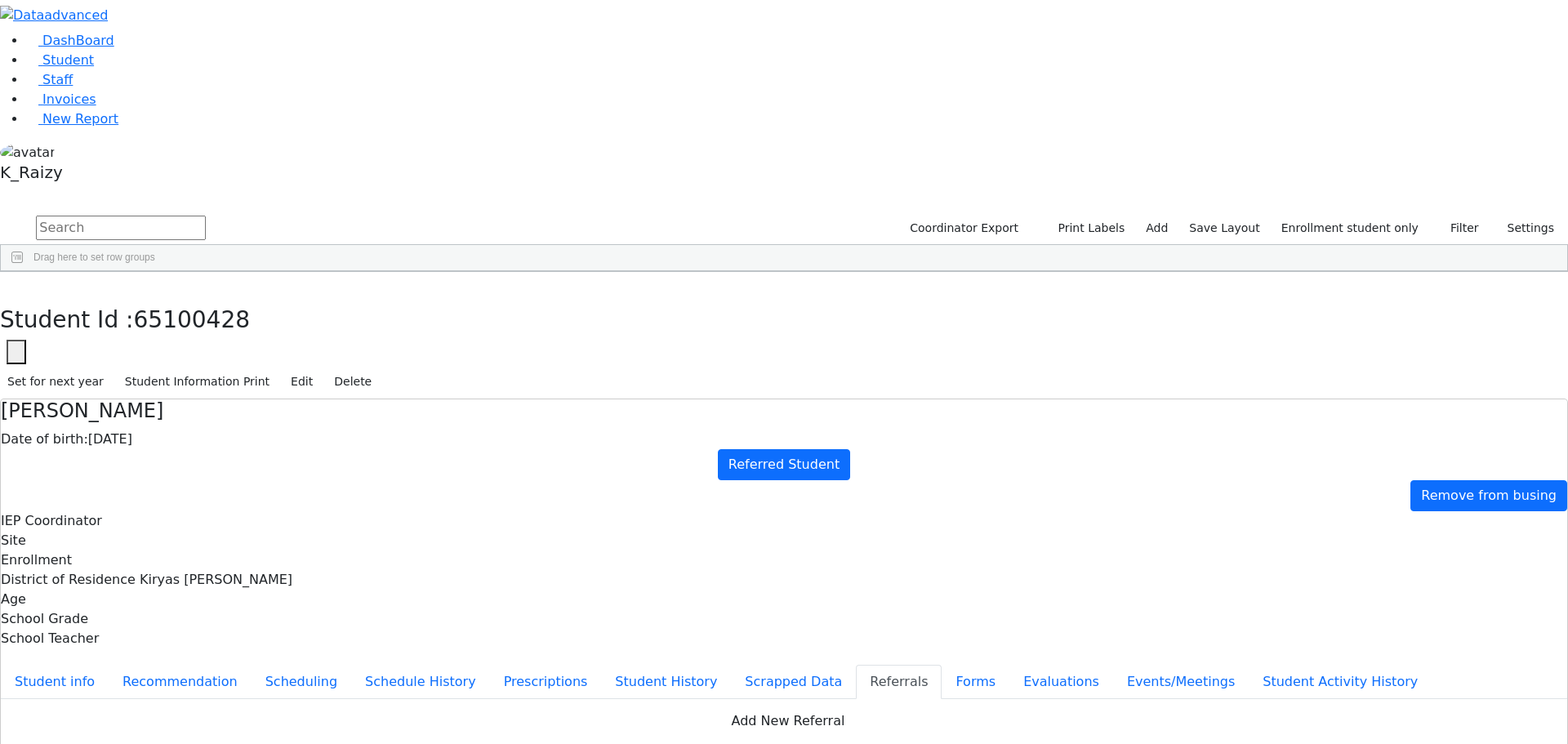
click at [382, 321] on div "[DATE]" at bounding box center [333, 332] width 97 height 23
click at [92, 344] on div "6511378" at bounding box center [47, 355] width 91 height 23
click at [92, 321] on div "6511377" at bounding box center [47, 332] width 91 height 23
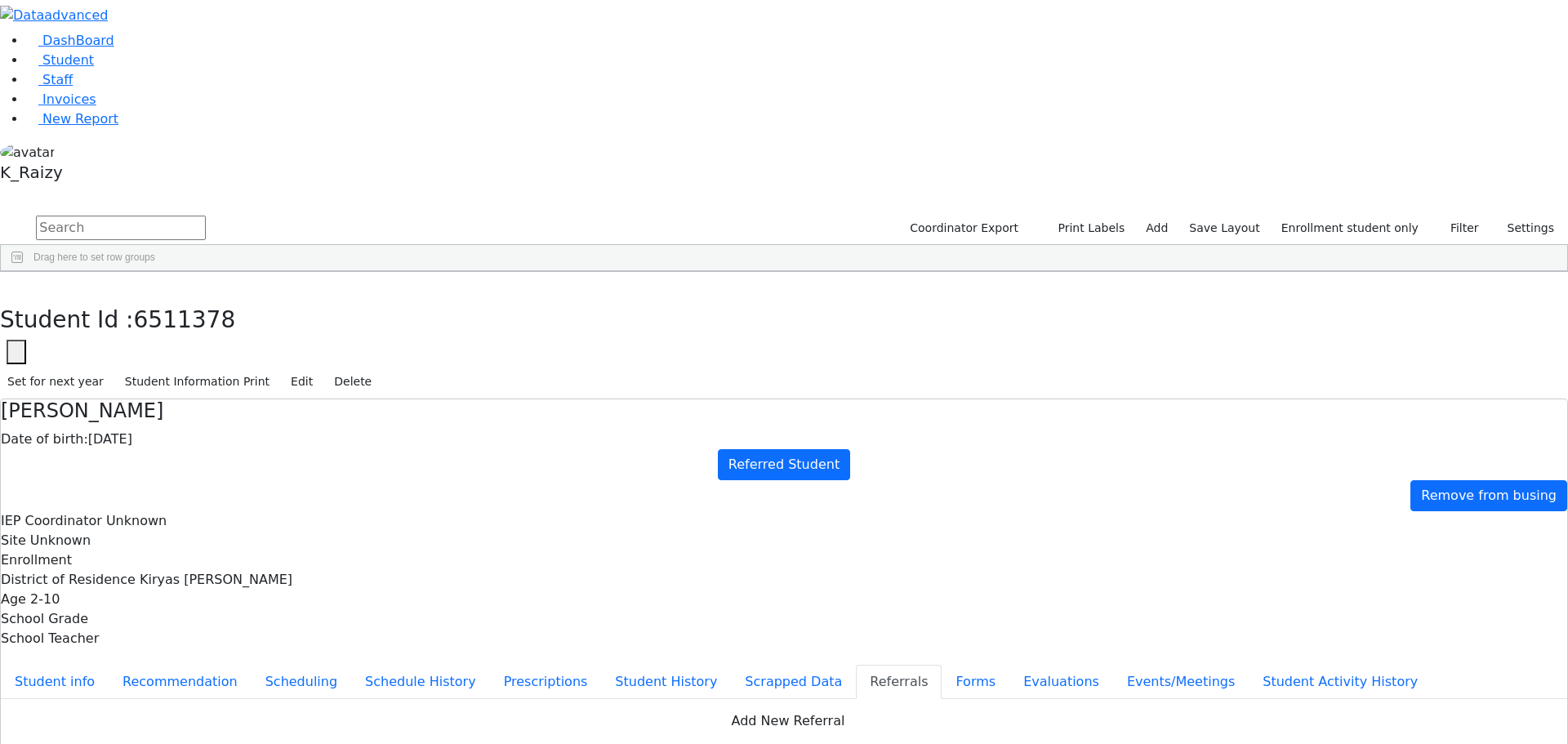
click at [92, 321] on div "6511377" at bounding box center [47, 332] width 91 height 23
click at [109, 665] on button "Student info" at bounding box center [55, 682] width 108 height 34
click at [23, 272] on button "button" at bounding box center [11, 289] width 23 height 34
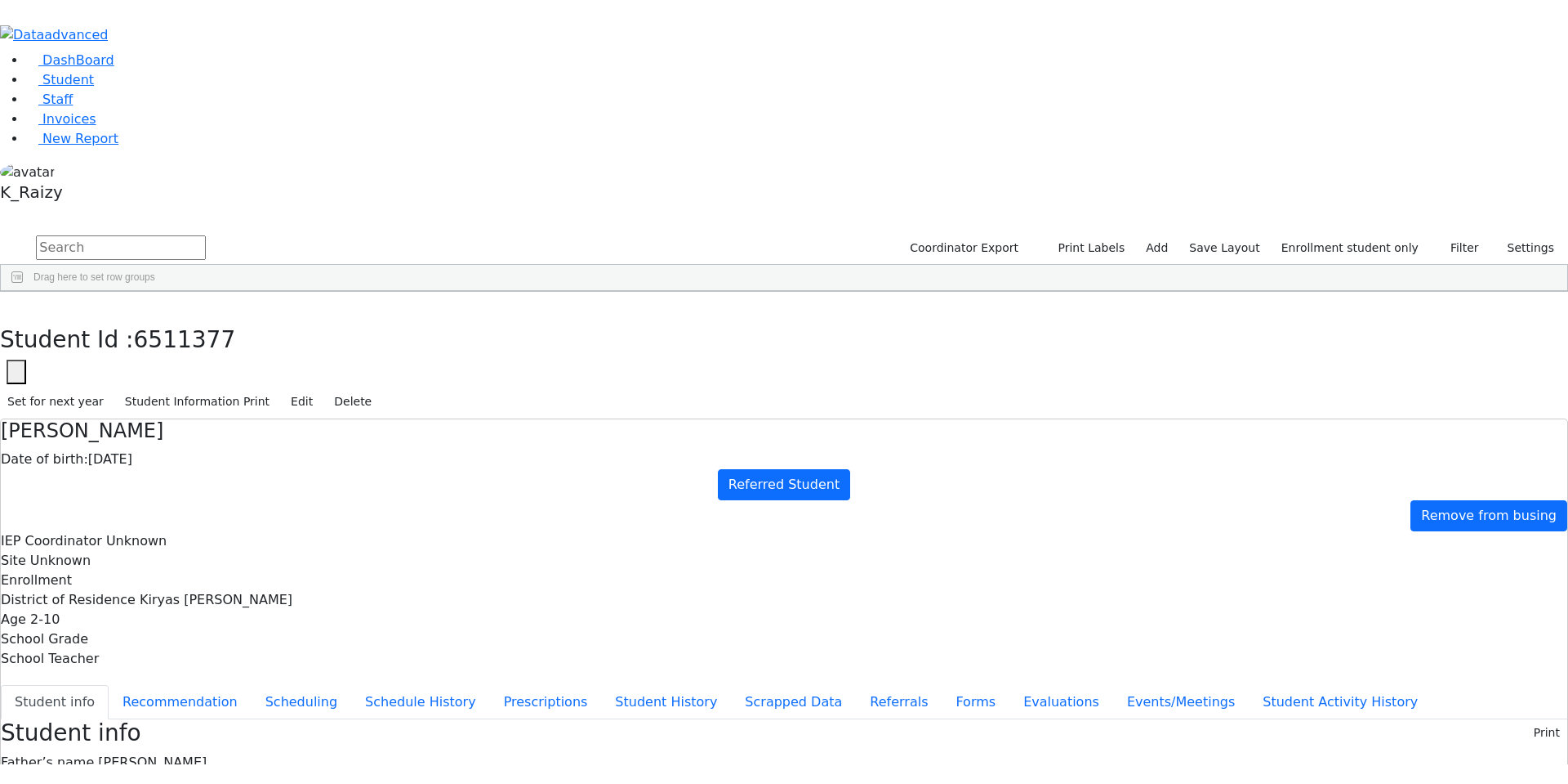
scroll to position [360, 0]
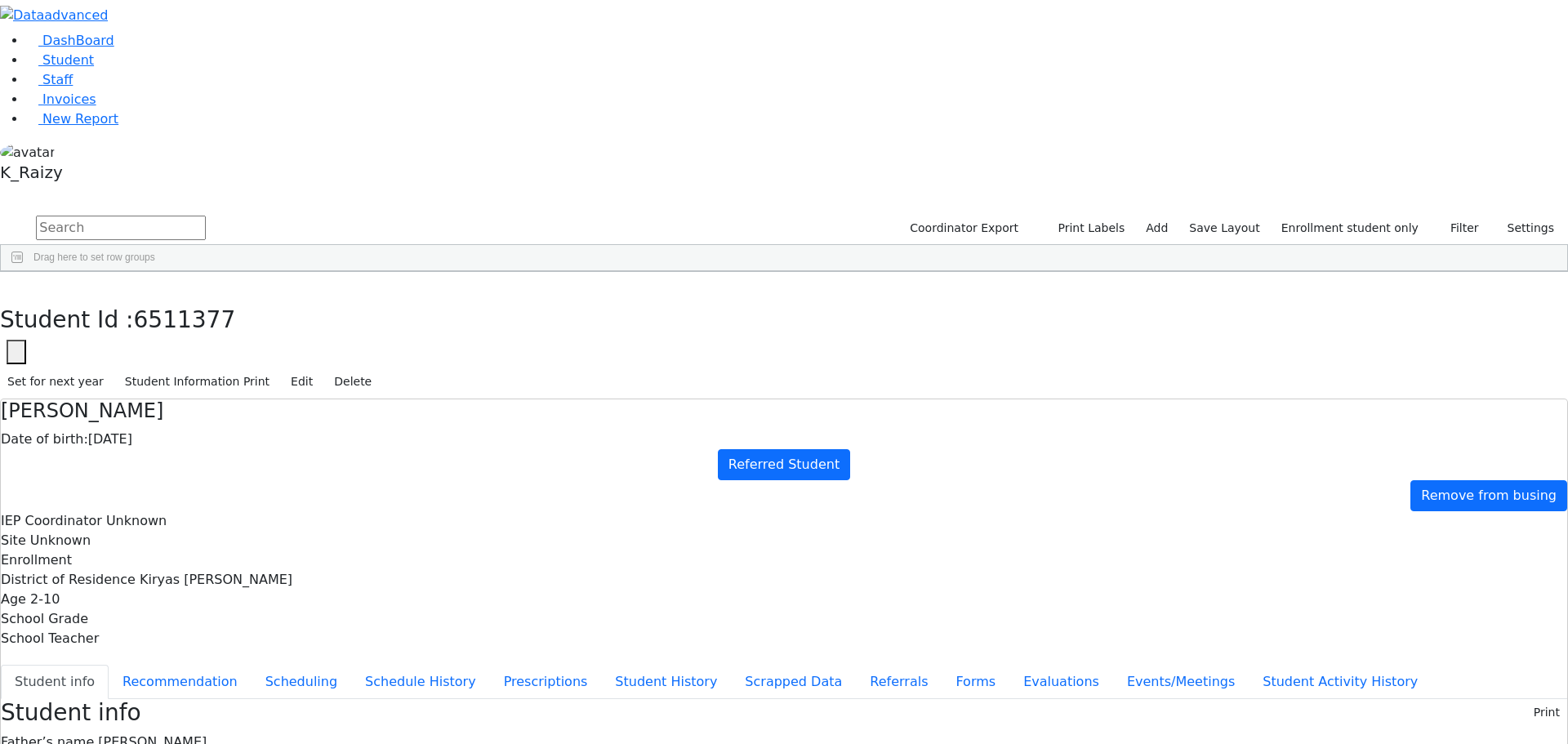
click at [285, 602] on div "Lipa" at bounding box center [237, 613] width 97 height 23
click at [856, 665] on button "Referrals" at bounding box center [899, 682] width 86 height 34
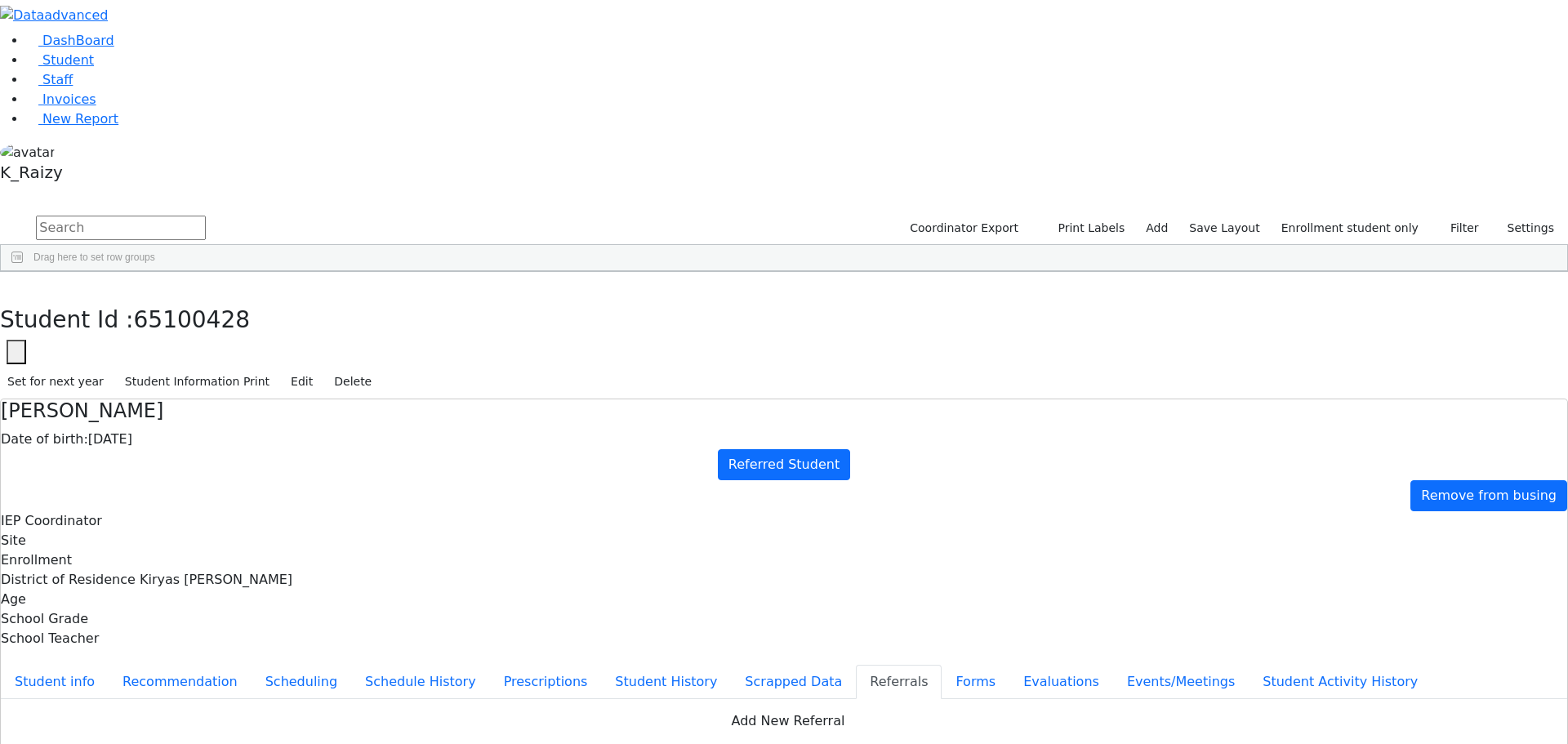
click at [26, 340] on button "button" at bounding box center [16, 352] width 20 height 24
click at [192, 385] on input "65100428" at bounding box center [100, 399] width 184 height 31
paste input "1380"
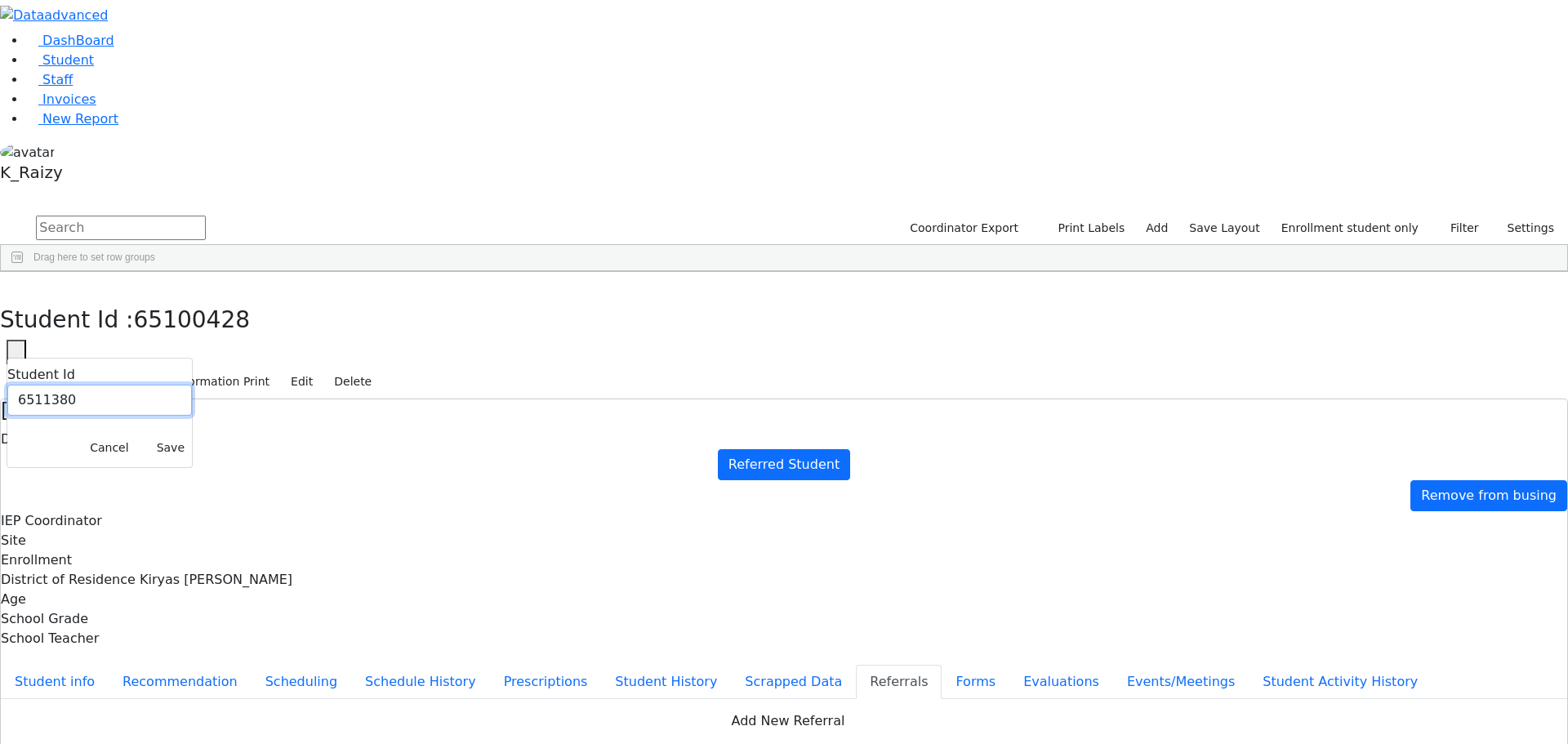
type input "6511380"
click at [192, 436] on button "Save" at bounding box center [171, 448] width 43 height 25
click at [109, 665] on button "Student info" at bounding box center [55, 682] width 108 height 34
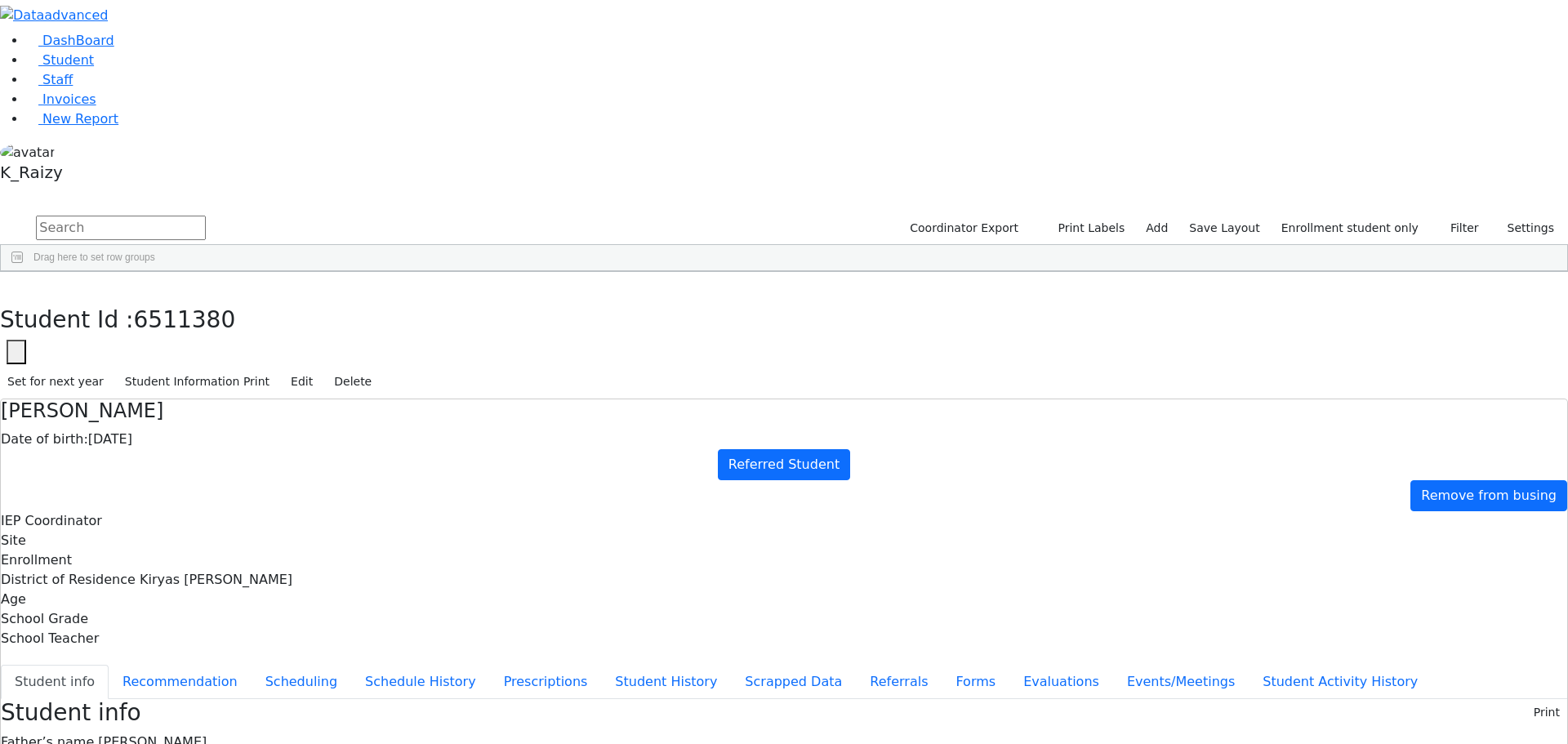
copy div "2 Vitebsk Rd 301"
click at [856, 665] on button "Referrals" at bounding box center [899, 682] width 86 height 34
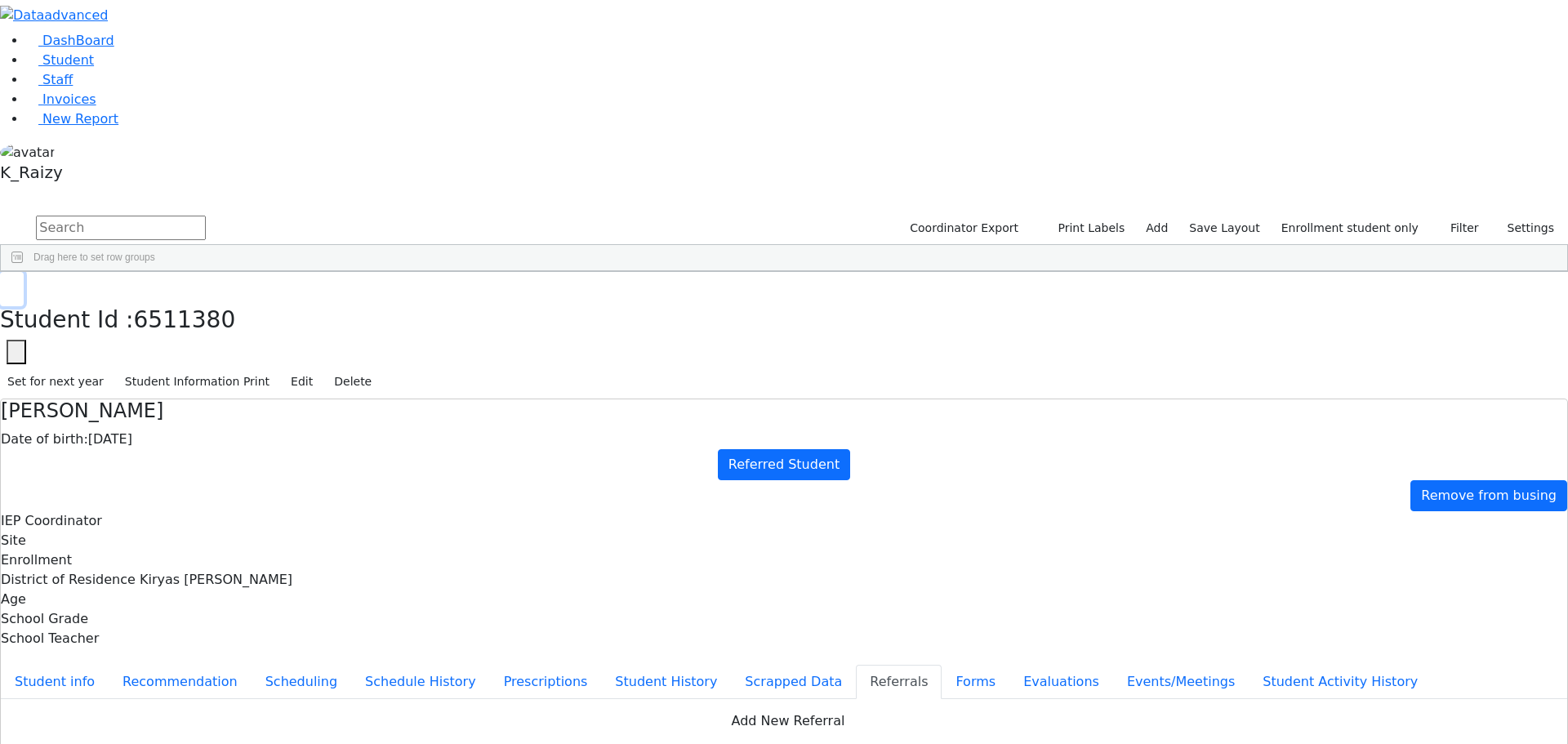
click at [23, 272] on button "button" at bounding box center [11, 289] width 23 height 34
click at [76, 68] on span "Student" at bounding box center [68, 60] width 51 height 16
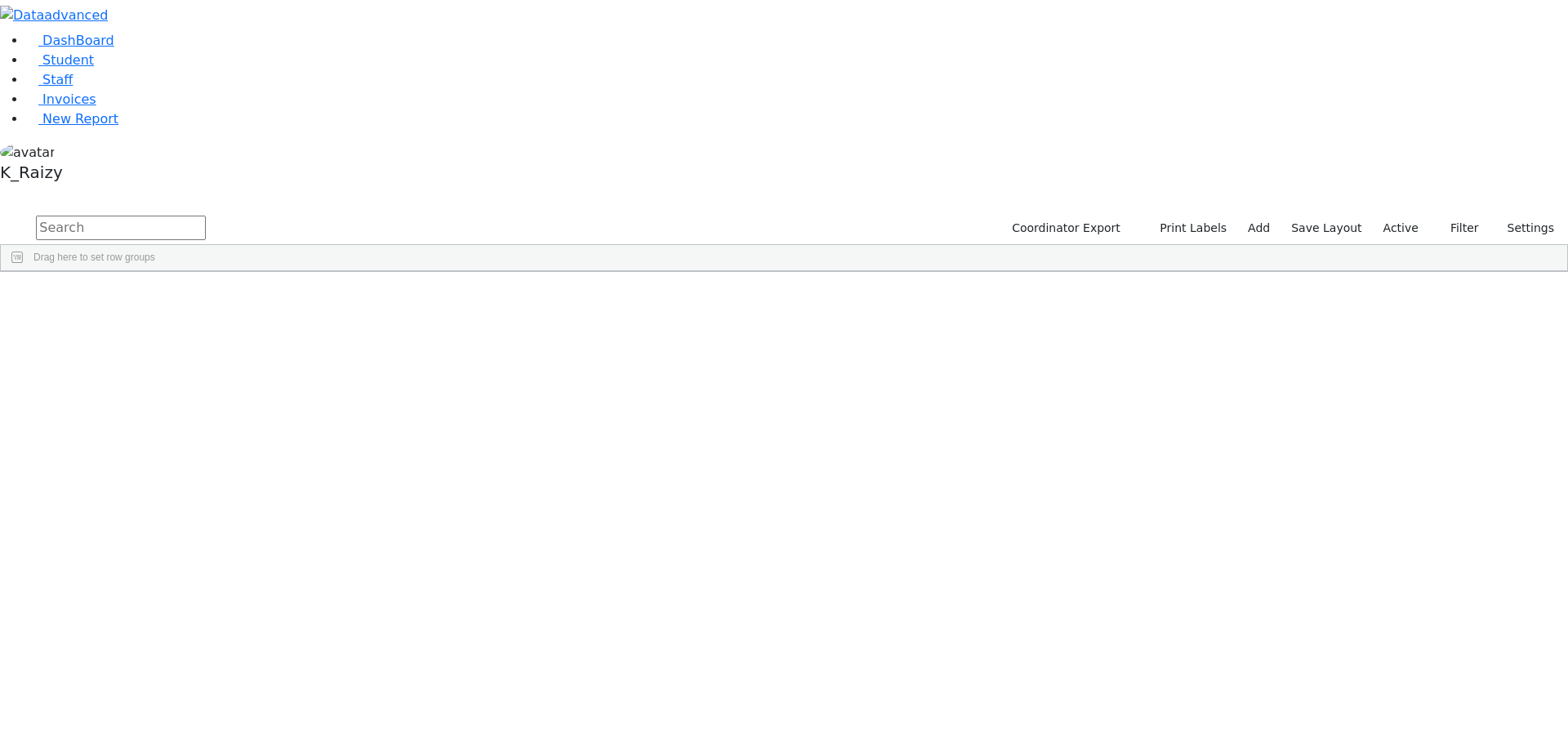
click at [1407, 216] on label "Active" at bounding box center [1401, 228] width 50 height 25
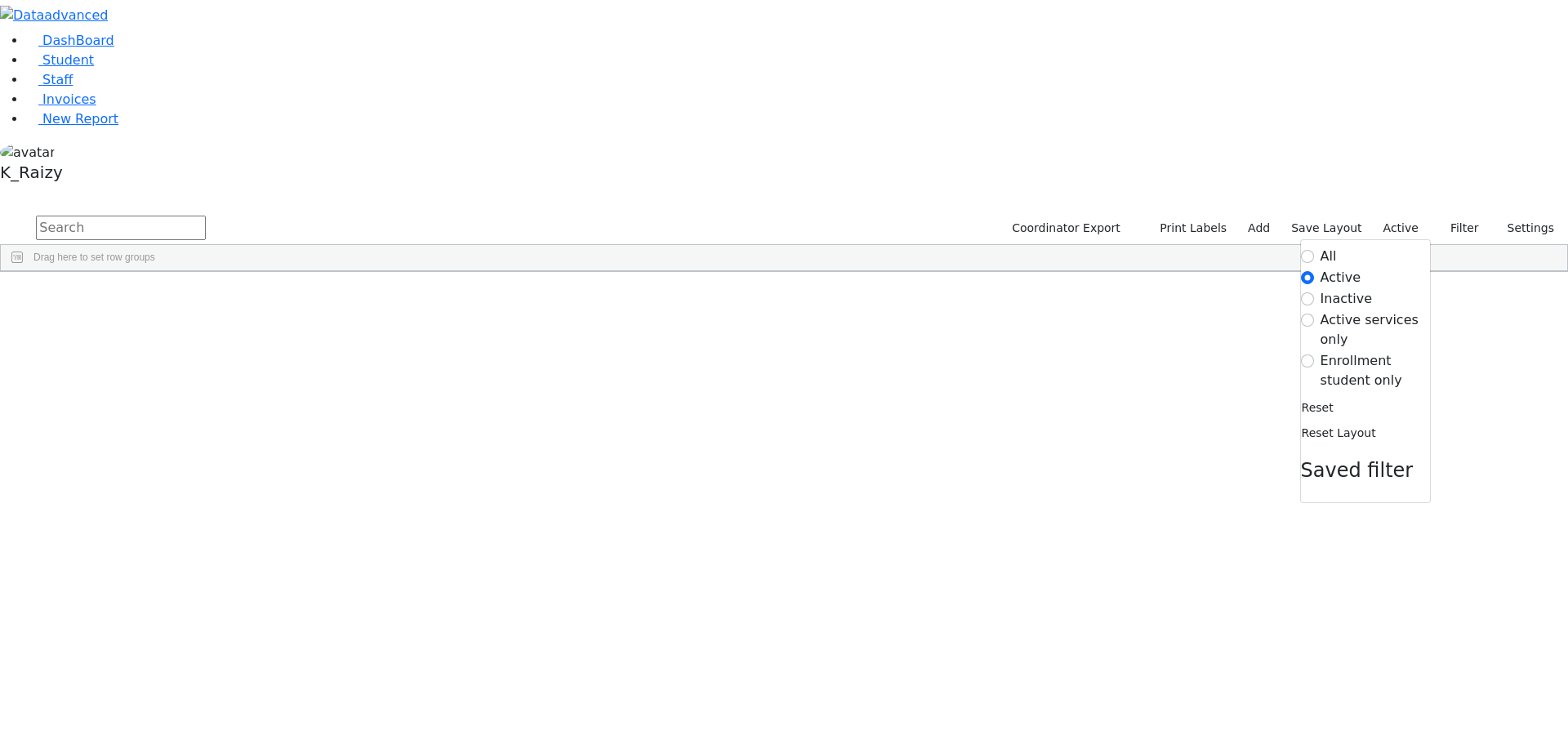
click at [1322, 247] on label "All" at bounding box center [1329, 256] width 17 height 20
click at [1314, 250] on input "All" at bounding box center [1307, 257] width 13 height 13
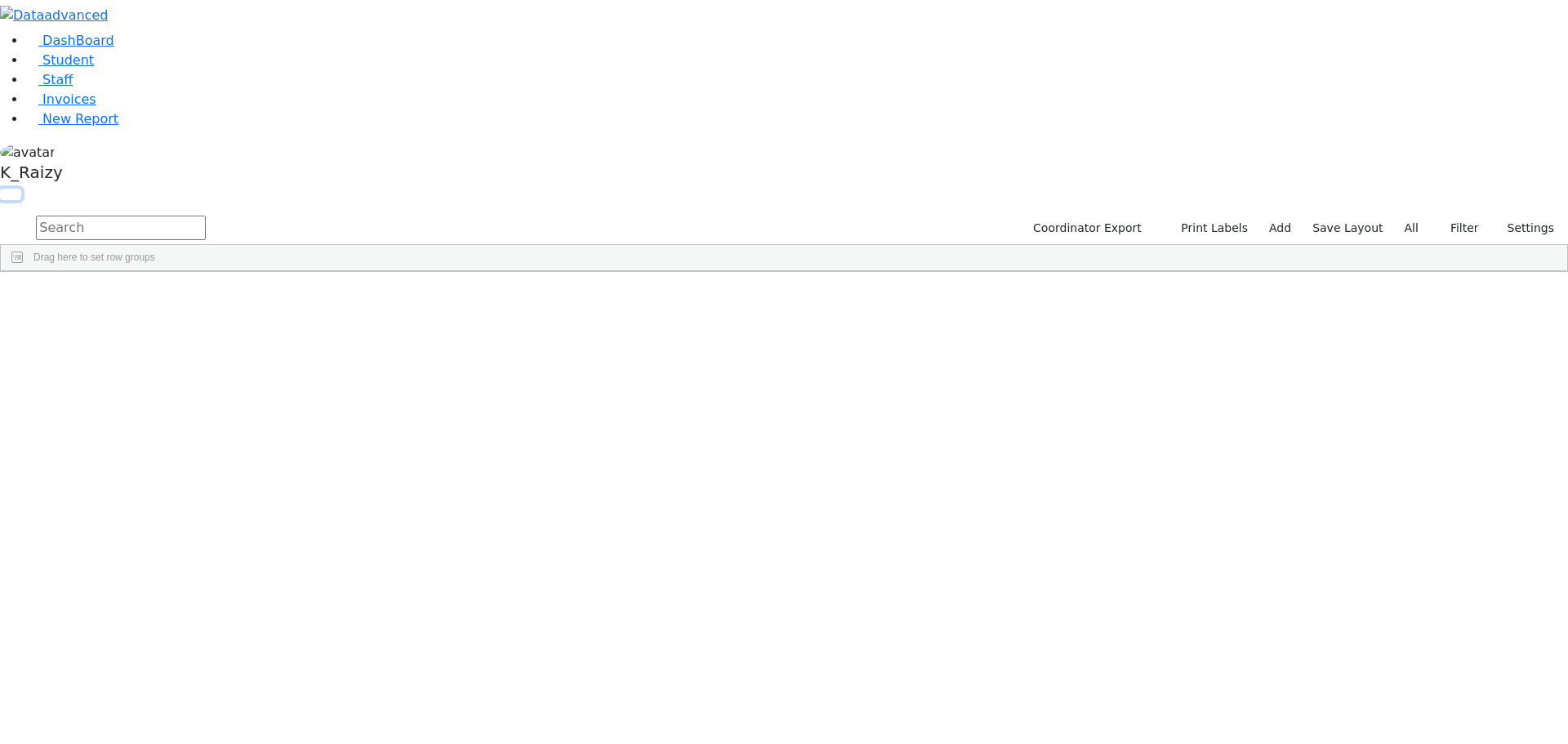
click at [21, 189] on button "button" at bounding box center [10, 195] width 21 height 11
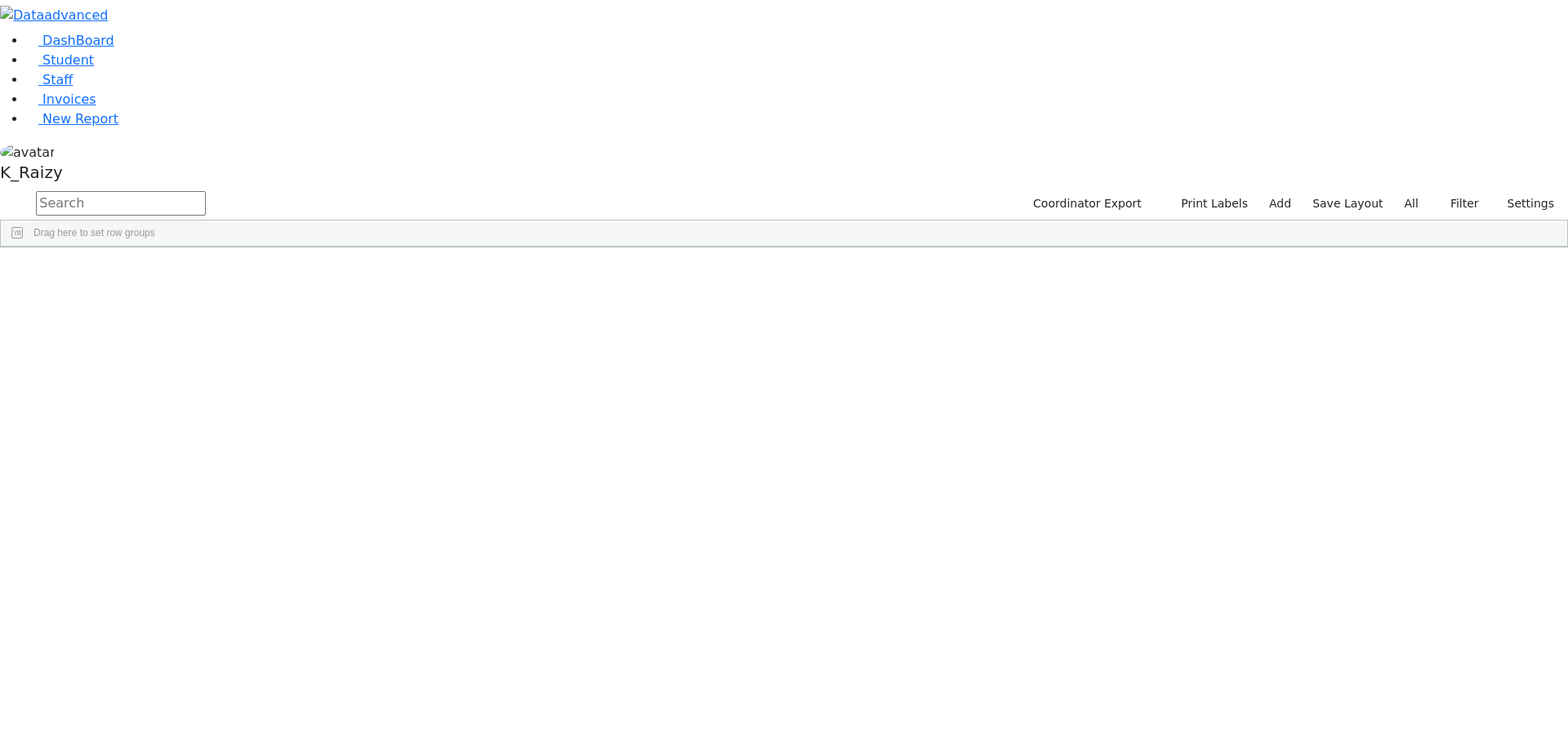
scroll to position [30123, 0]
drag, startPoint x: 506, startPoint y: 346, endPoint x: 523, endPoint y: 625, distance: 279.5
click at [670, 604] on div "Title I G" at bounding box center [623, 615] width 97 height 23
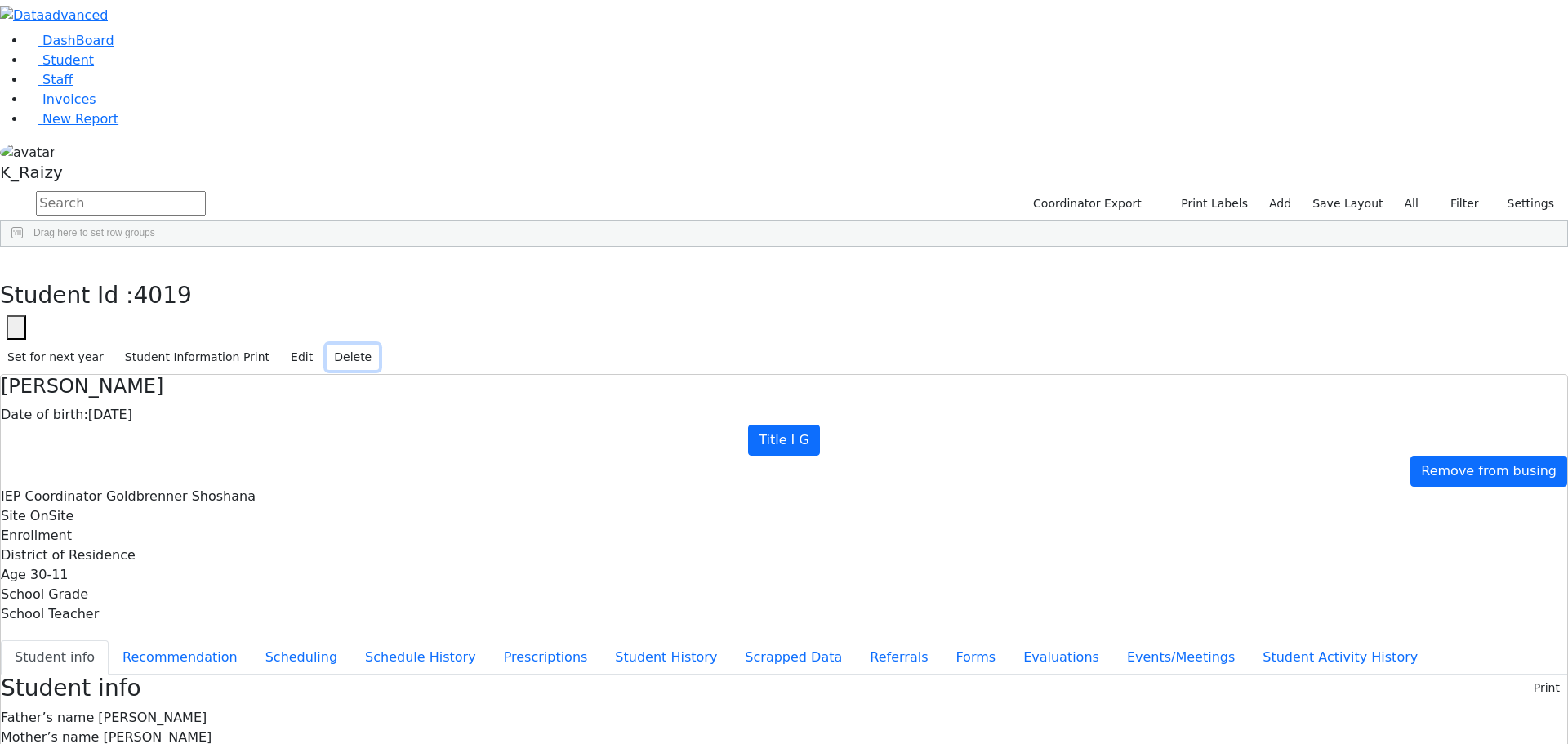
click at [379, 345] on button "Delete" at bounding box center [353, 357] width 52 height 25
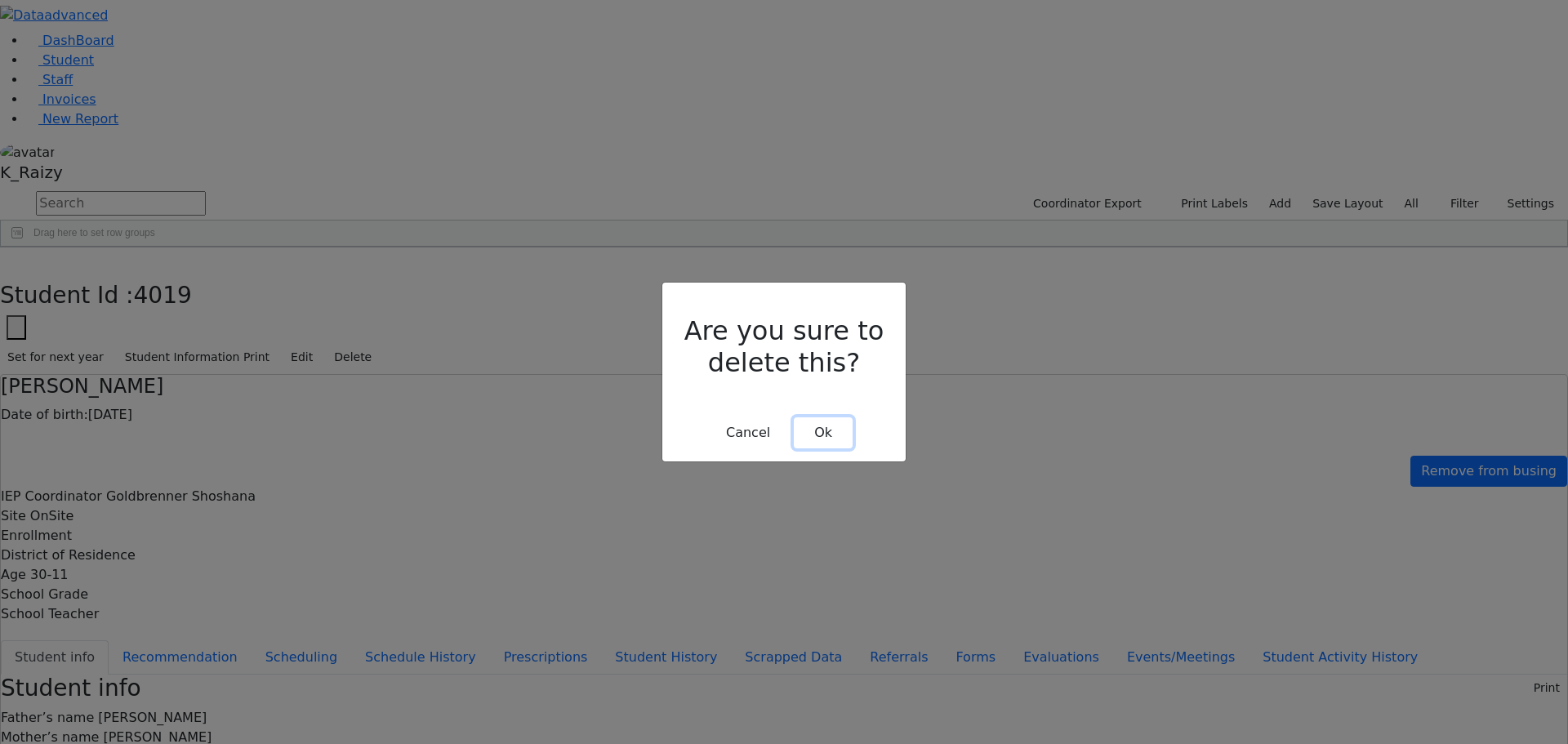
click at [824, 421] on button "Ok" at bounding box center [823, 432] width 59 height 31
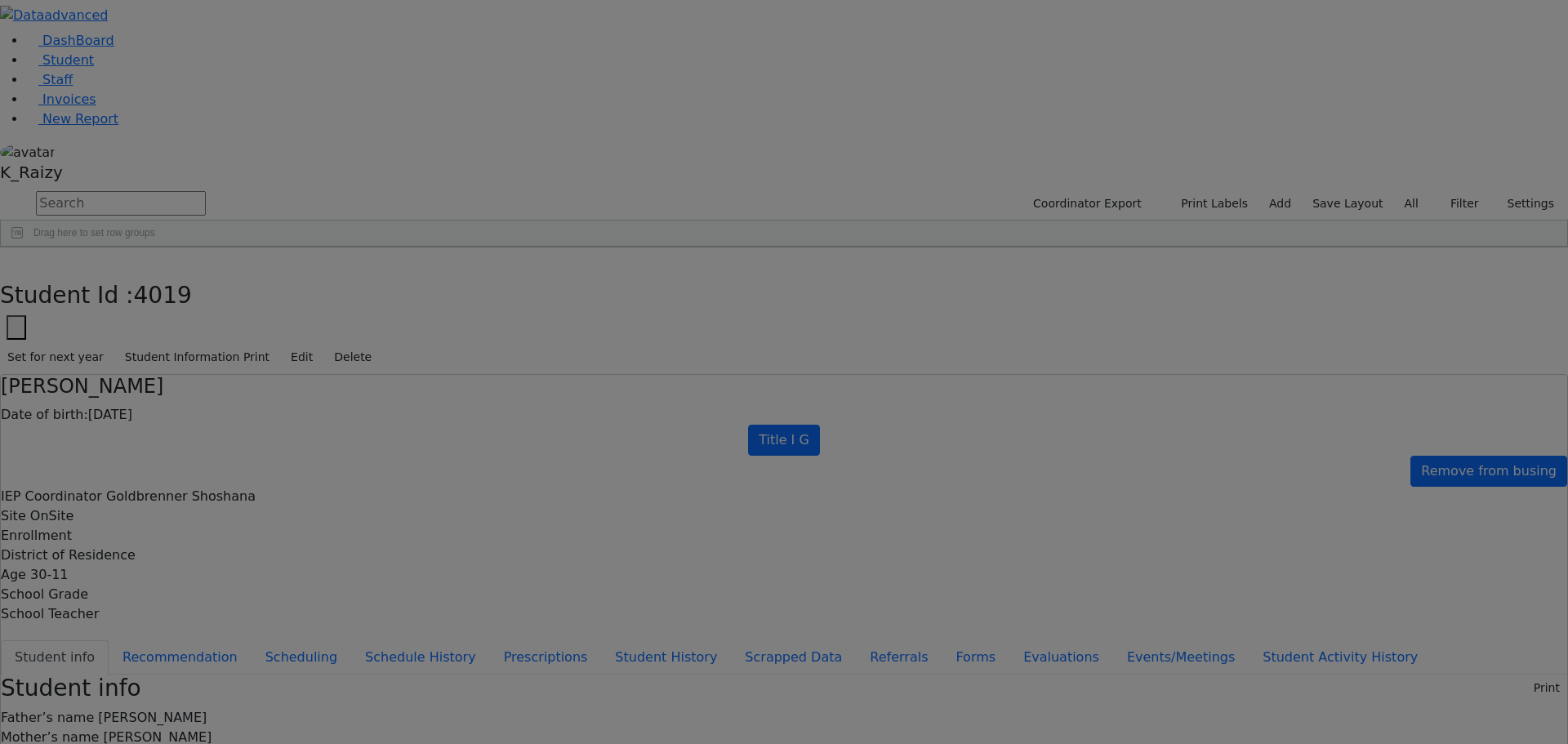
scroll to position [0, 0]
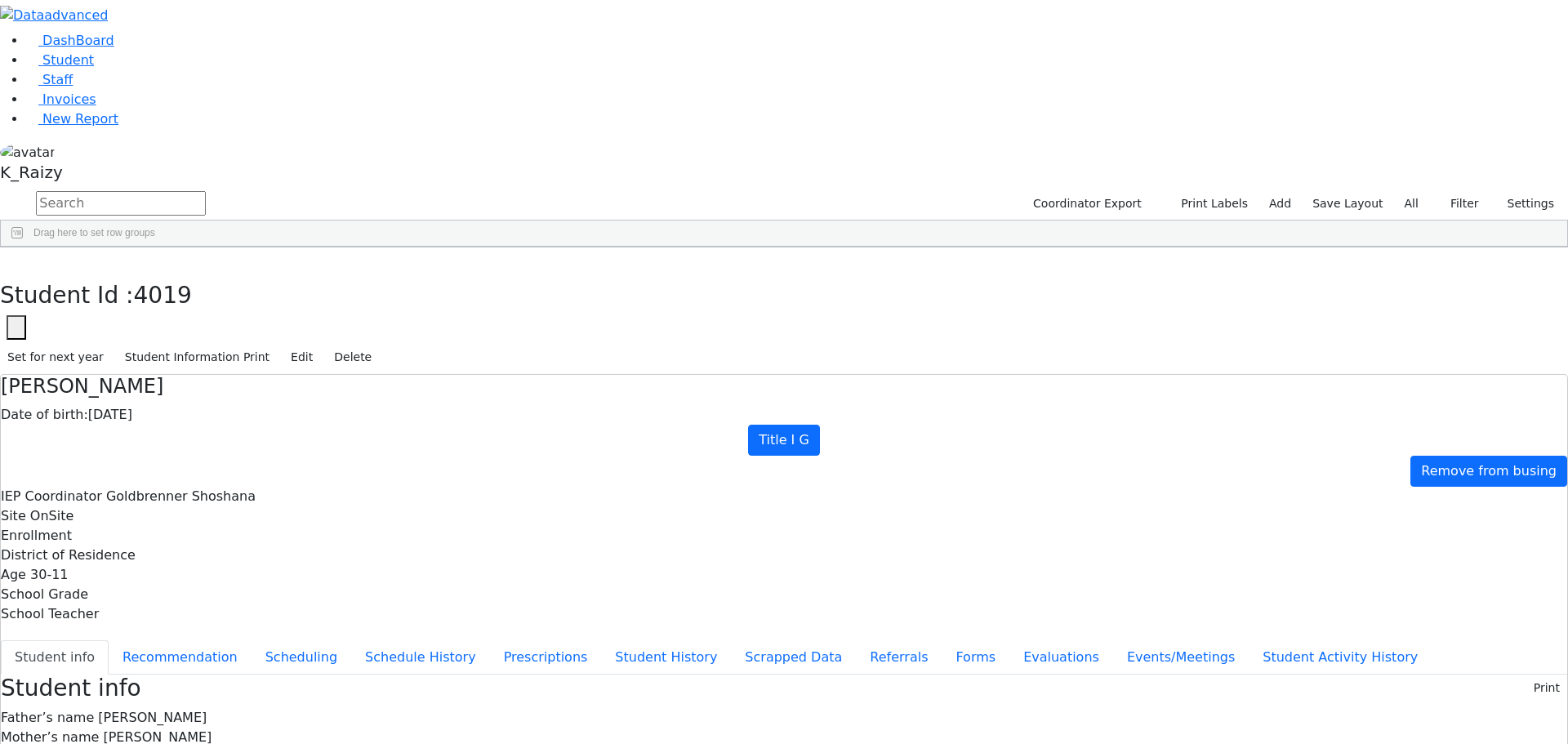
click at [358, 247] on div "DOB" at bounding box center [327, 260] width 63 height 26
click at [382, 319] on div "10/02/1983" at bounding box center [333, 331] width 97 height 23
click at [23, 248] on button "button" at bounding box center [11, 264] width 23 height 34
click at [189, 343] on div "Porges" at bounding box center [141, 354] width 97 height 23
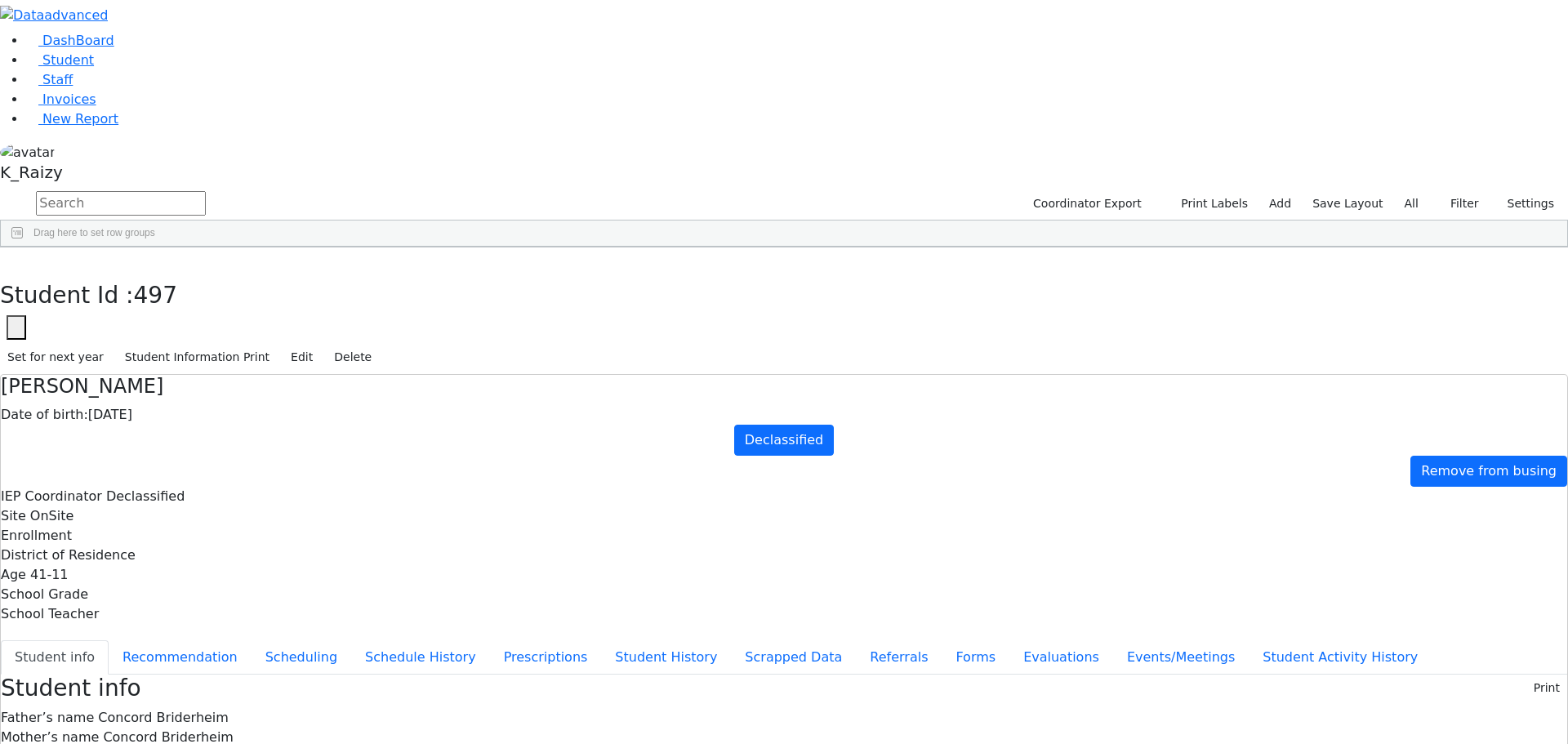
click at [189, 343] on div "Porges" at bounding box center [141, 354] width 97 height 23
click at [92, 365] on div "87" at bounding box center [47, 376] width 91 height 23
click at [92, 388] on div "55" at bounding box center [47, 399] width 91 height 23
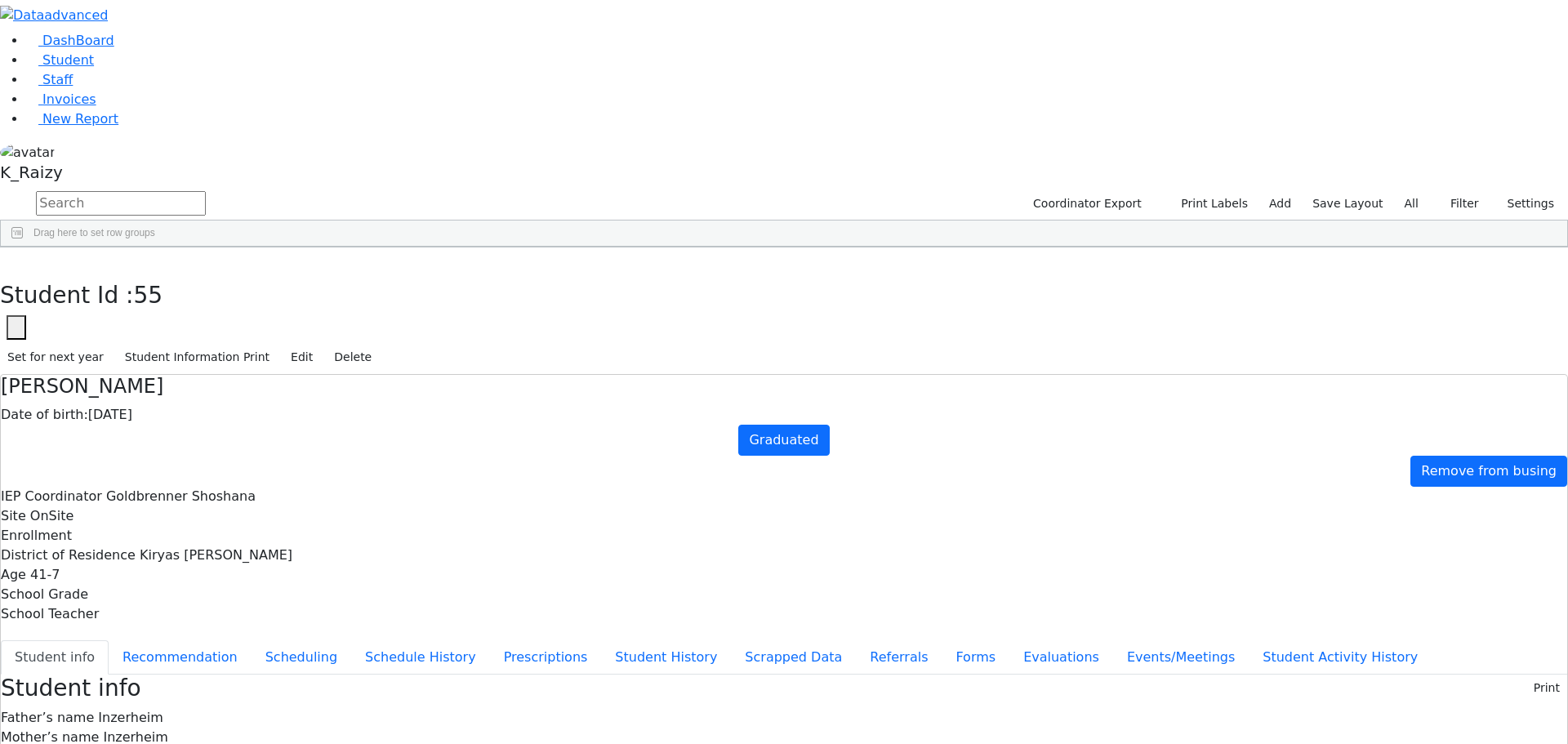
click at [92, 411] on div "728" at bounding box center [47, 422] width 91 height 23
click at [92, 434] on div "49" at bounding box center [47, 445] width 91 height 23
click at [23, 248] on button "button" at bounding box center [11, 264] width 23 height 34
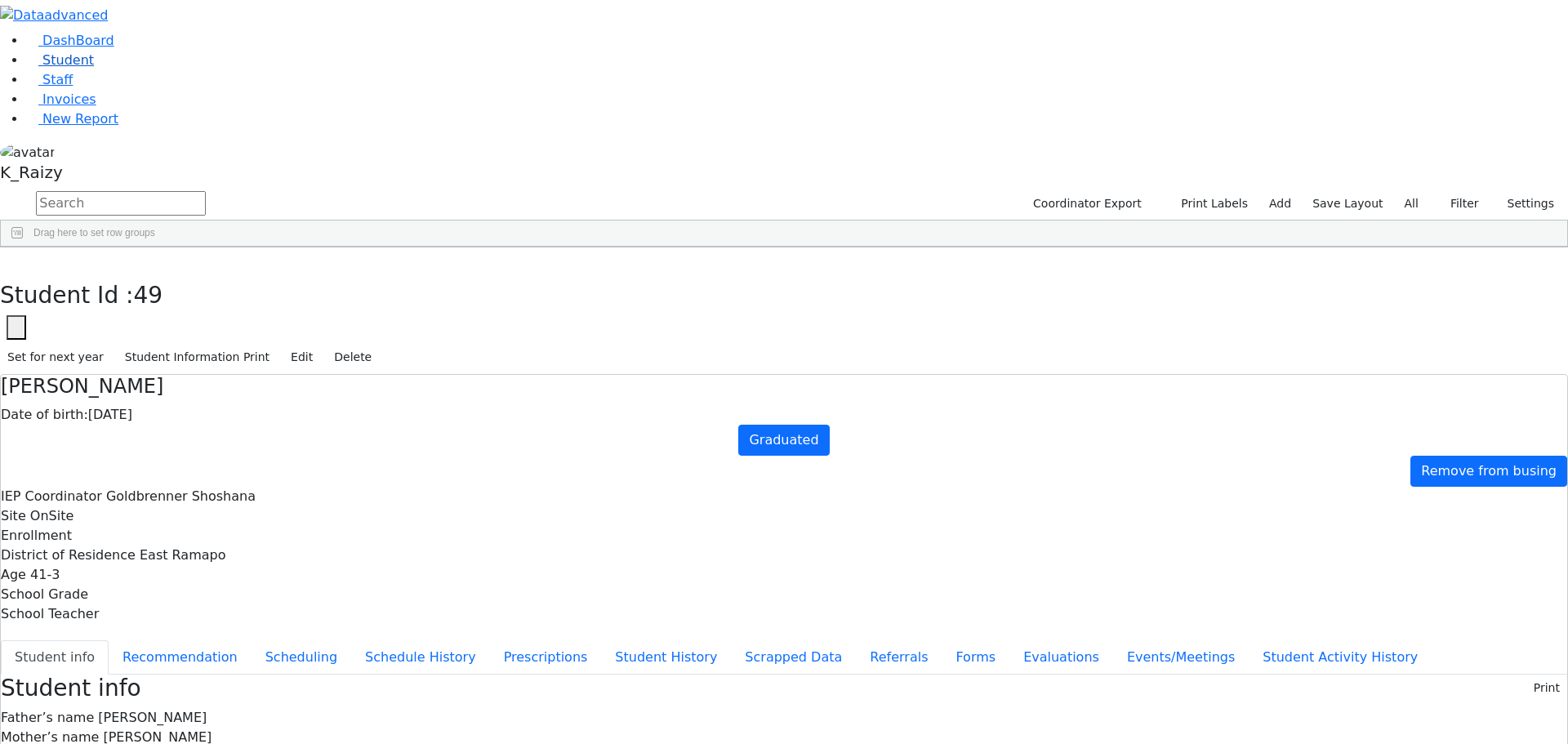
click at [94, 68] on link "Student" at bounding box center [60, 60] width 68 height 16
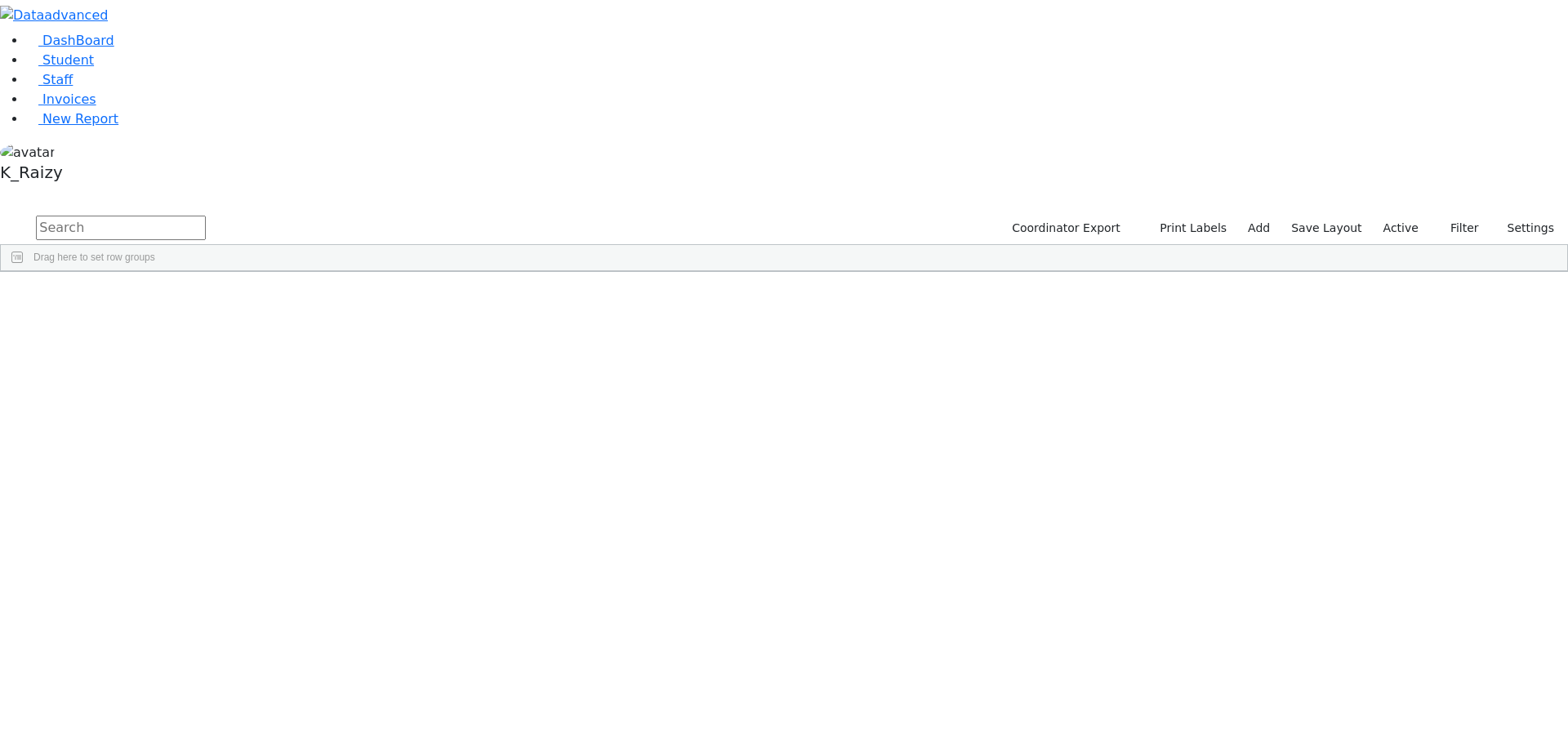
click at [1399, 216] on label "Active" at bounding box center [1401, 228] width 50 height 25
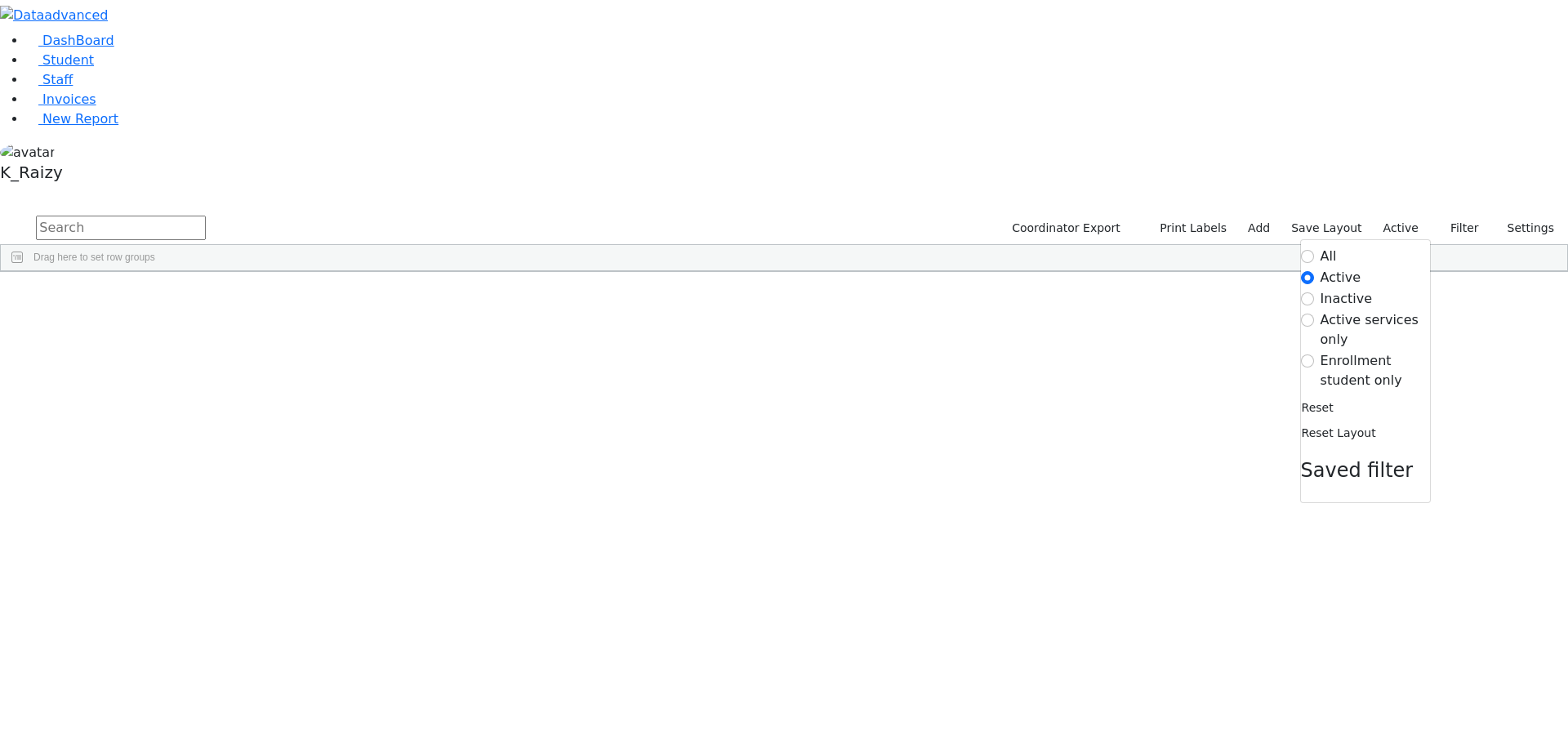
click at [1320, 247] on label "All" at bounding box center [1329, 256] width 17 height 20
click at [1312, 250] on input "All" at bounding box center [1307, 257] width 13 height 13
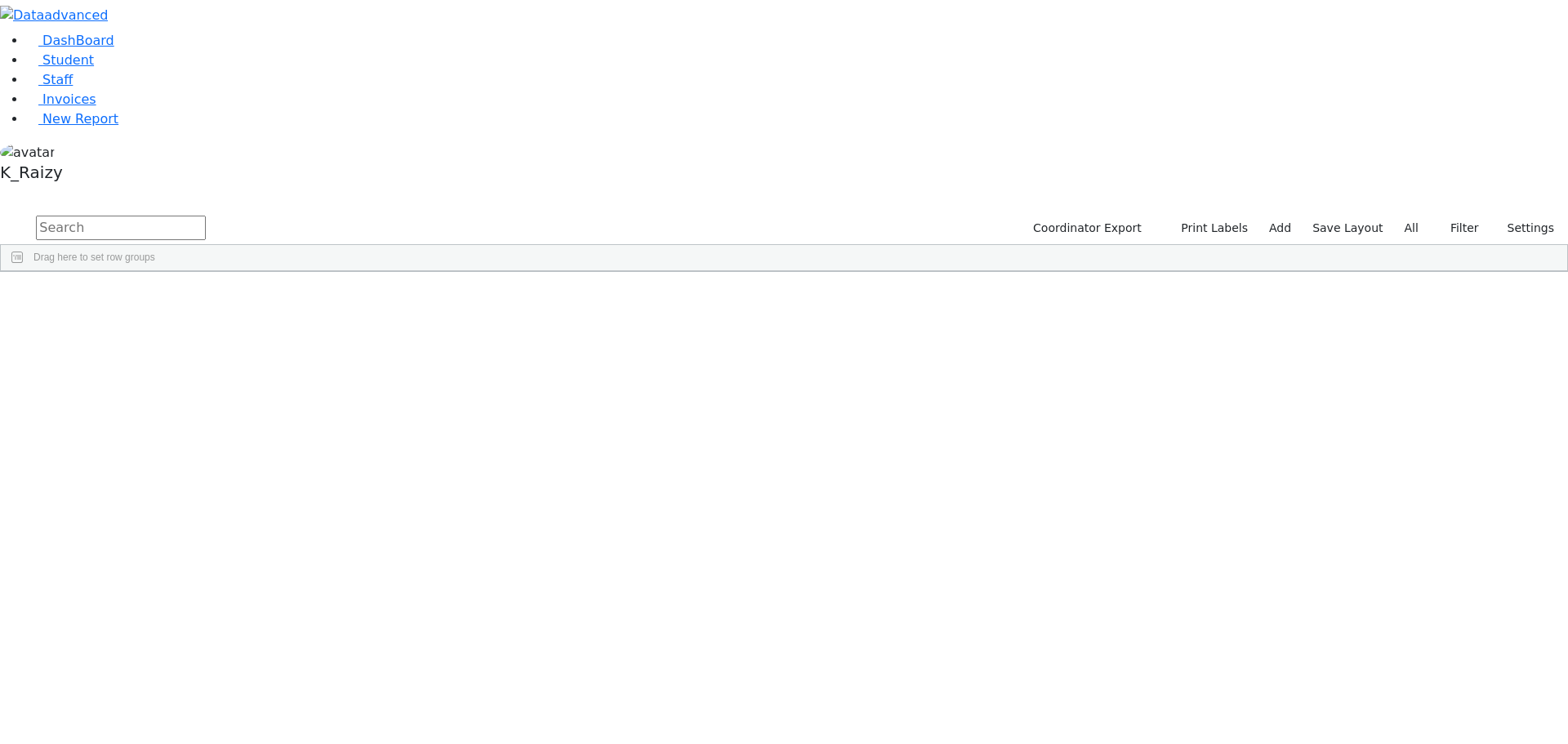
click at [206, 216] on input "text" at bounding box center [121, 228] width 170 height 24
type input "spir"
click at [92, 68] on link "Student" at bounding box center [60, 60] width 68 height 16
click at [21, 189] on button "button" at bounding box center [10, 195] width 21 height 11
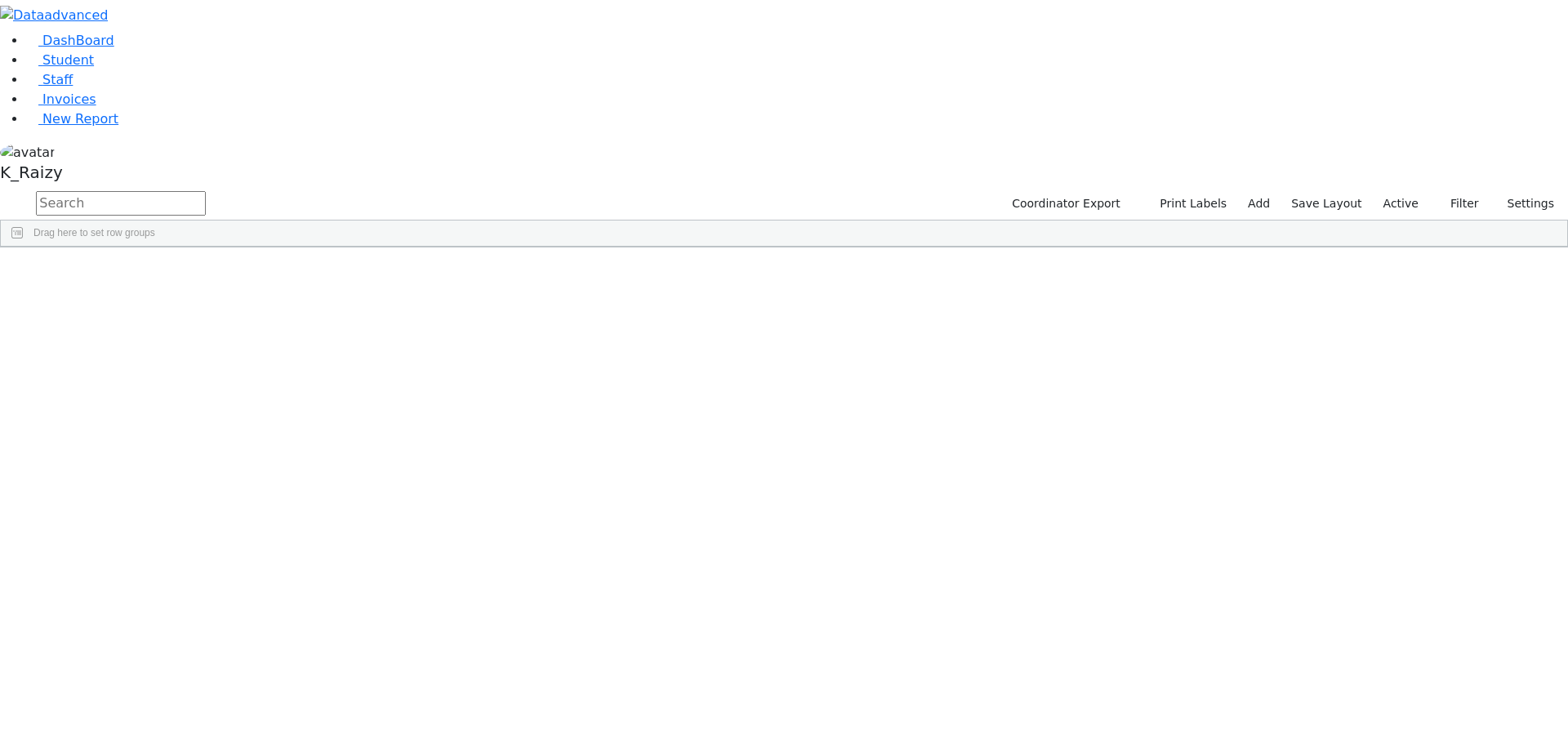
click at [0, 0] on h2 "488" at bounding box center [0, 0] width 0 height 0
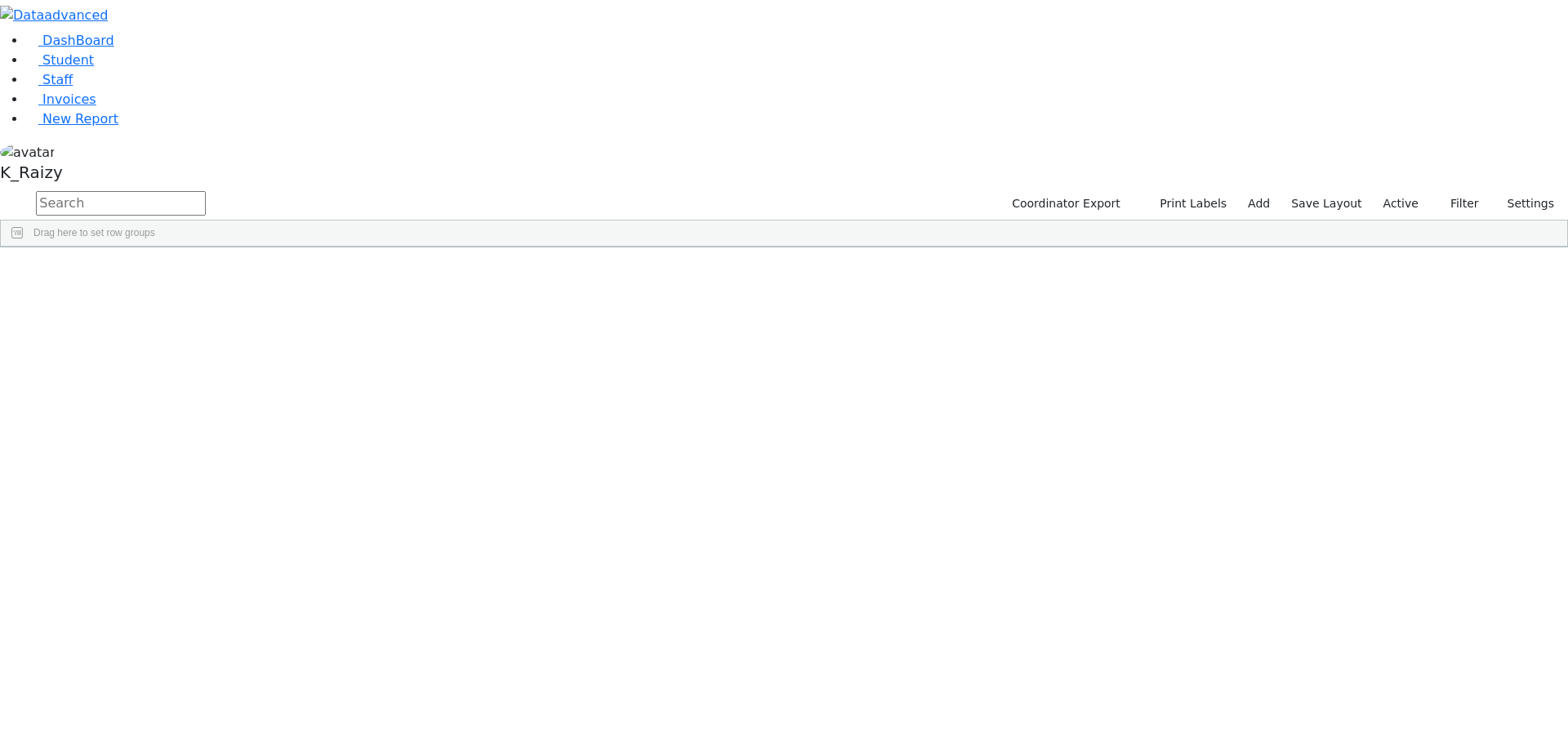
click at [0, 0] on h2 "488" at bounding box center [0, 0] width 0 height 0
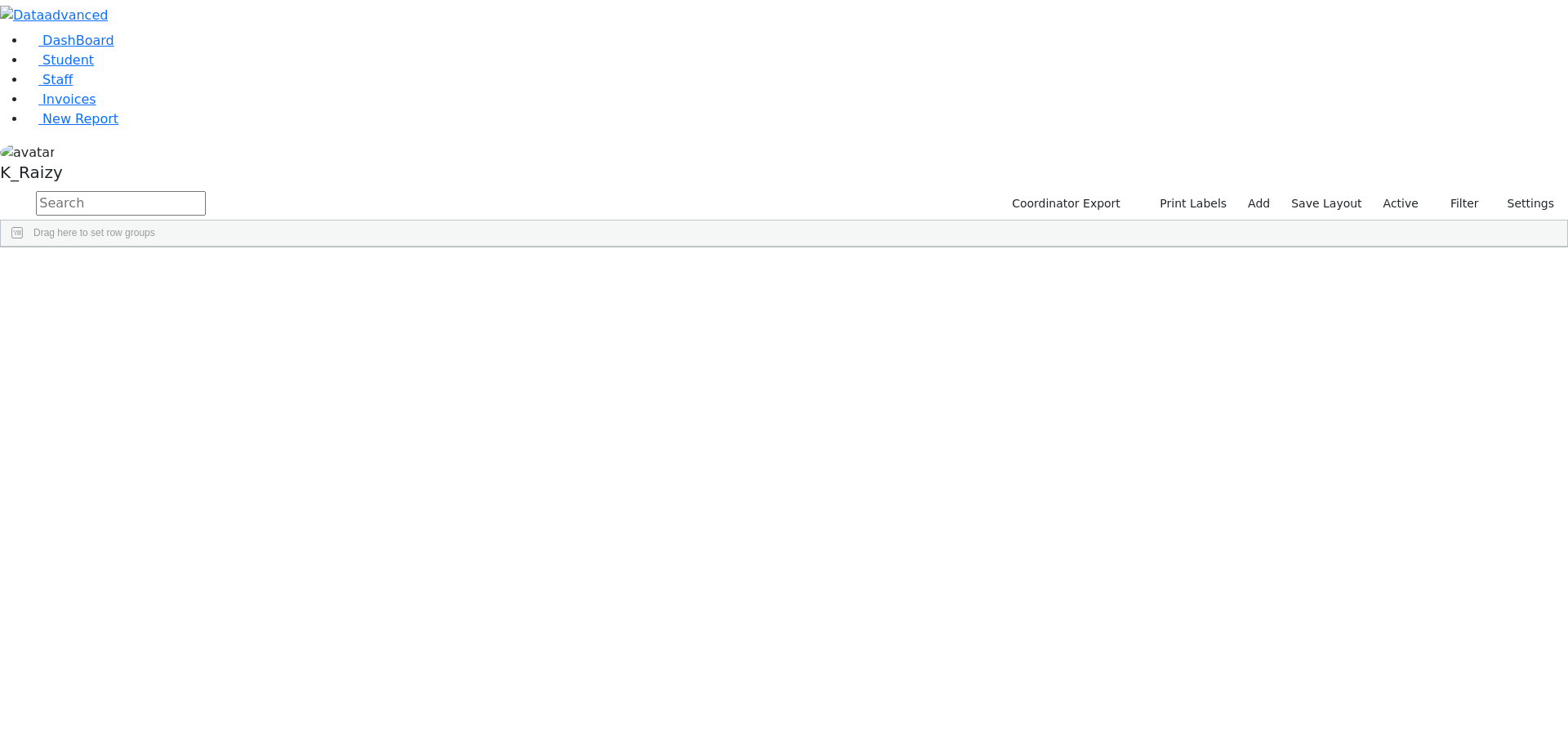
click at [0, 0] on h2 "488" at bounding box center [0, 0] width 0 height 0
click at [0, 0] on div "Students 488 A 24 K 24 W 24 A 24 K 24 W 24" at bounding box center [0, 0] width 0 height 0
drag, startPoint x: 303, startPoint y: 97, endPoint x: 1187, endPoint y: 146, distance: 885.4
click at [0, 0] on div "Students 488 A 24 K 24 W 24 A 24 K 24 W 24 A" at bounding box center [0, 0] width 0 height 0
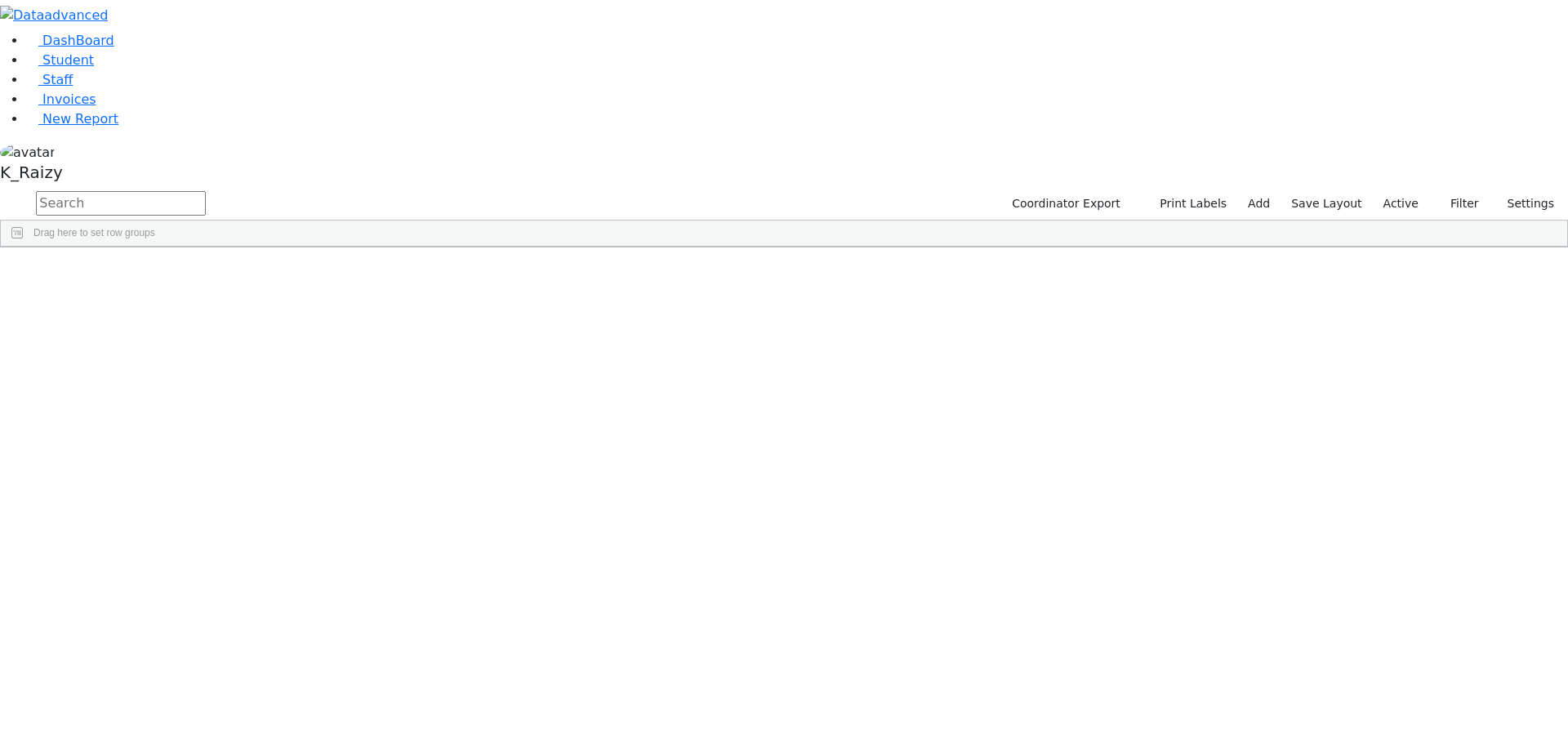
click at [0, 0] on div "Students 488 A 24 K 24 W 24 A 24 K 24 W 24 A" at bounding box center [0, 0] width 0 height 0
drag, startPoint x: 1187, startPoint y: 146, endPoint x: 71, endPoint y: 50, distance: 1120.1
click at [71, 50] on div "DashBoard Student Staff Invoices New Report A" at bounding box center [784, 124] width 1568 height 248
click at [0, 0] on div "Open Accounts 876 A 24 K 24 W 24 A 24 K 24 W 24" at bounding box center [0, 0] width 0 height 0
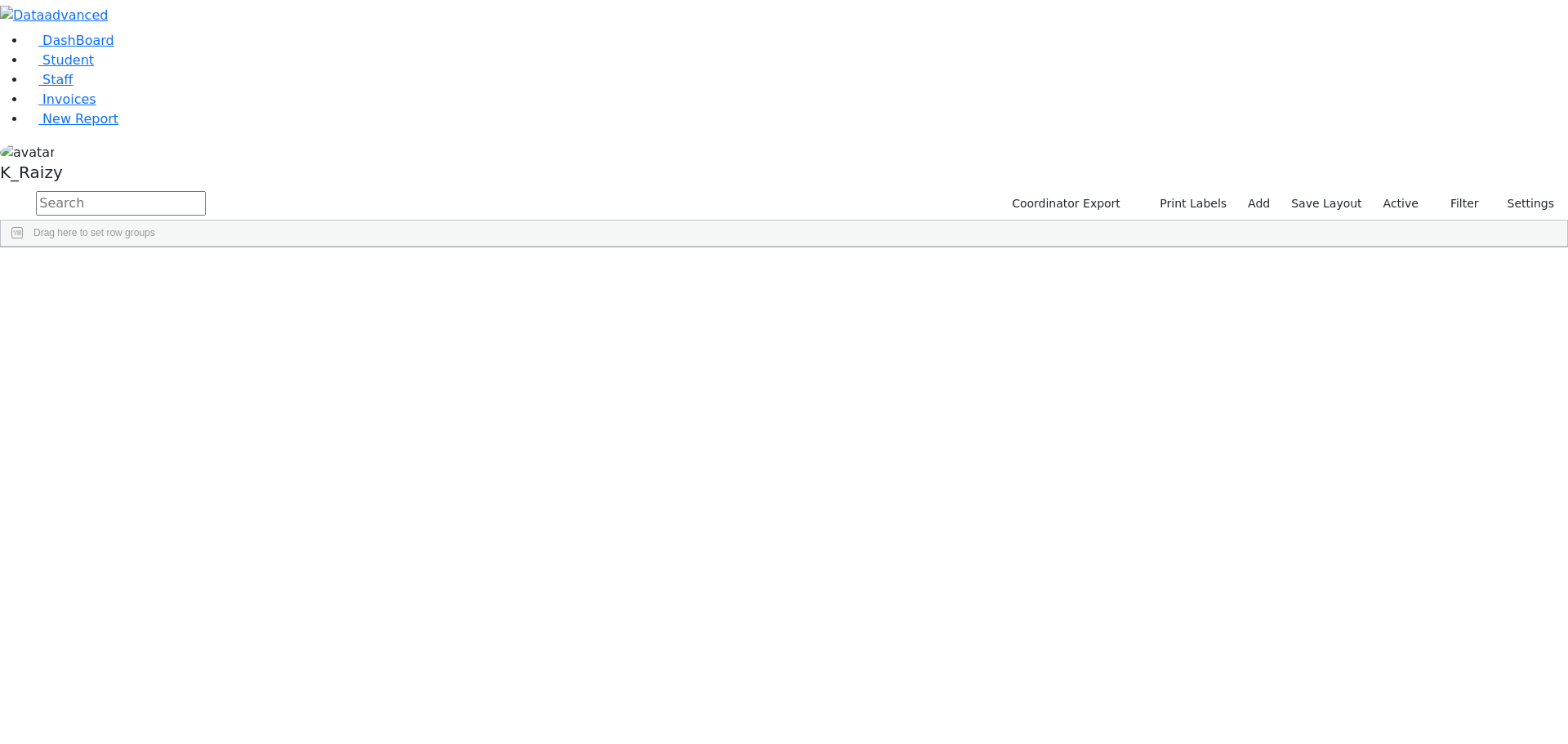
click at [0, 0] on div "Open Accounts 876 A 24 K 24 W 24 A 24 K 24 W 24" at bounding box center [0, 0] width 0 height 0
click at [0, 0] on h2 "876" at bounding box center [0, 0] width 0 height 0
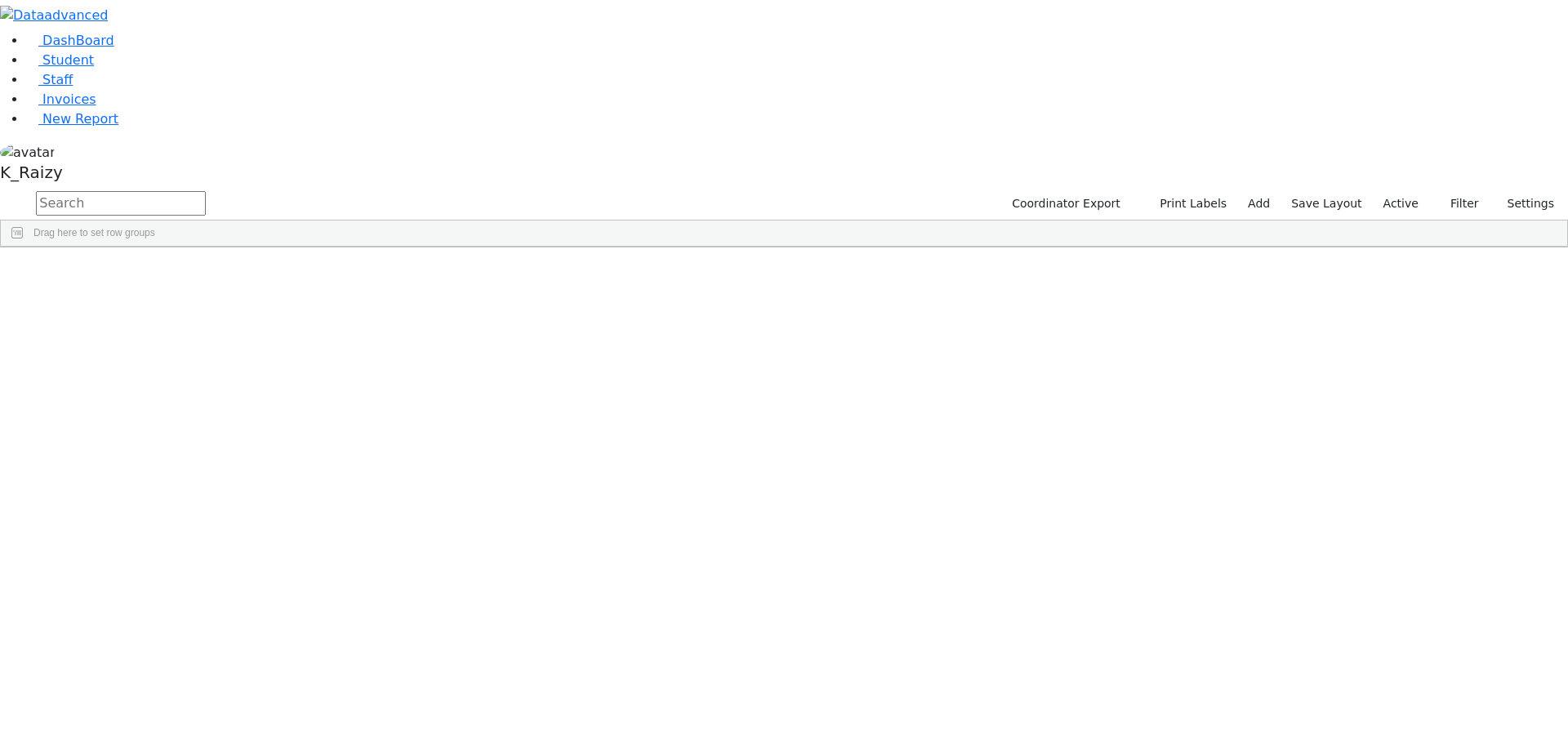
click at [0, 0] on h6 "Open Accounts" at bounding box center [0, 0] width 0 height 0
drag, startPoint x: 652, startPoint y: 124, endPoint x: 425, endPoint y: 71, distance: 233.1
click at [0, 0] on div "Students 488 A 24 K 24 W 24 A 24 K 24 W 24 A" at bounding box center [0, 0] width 0 height 0
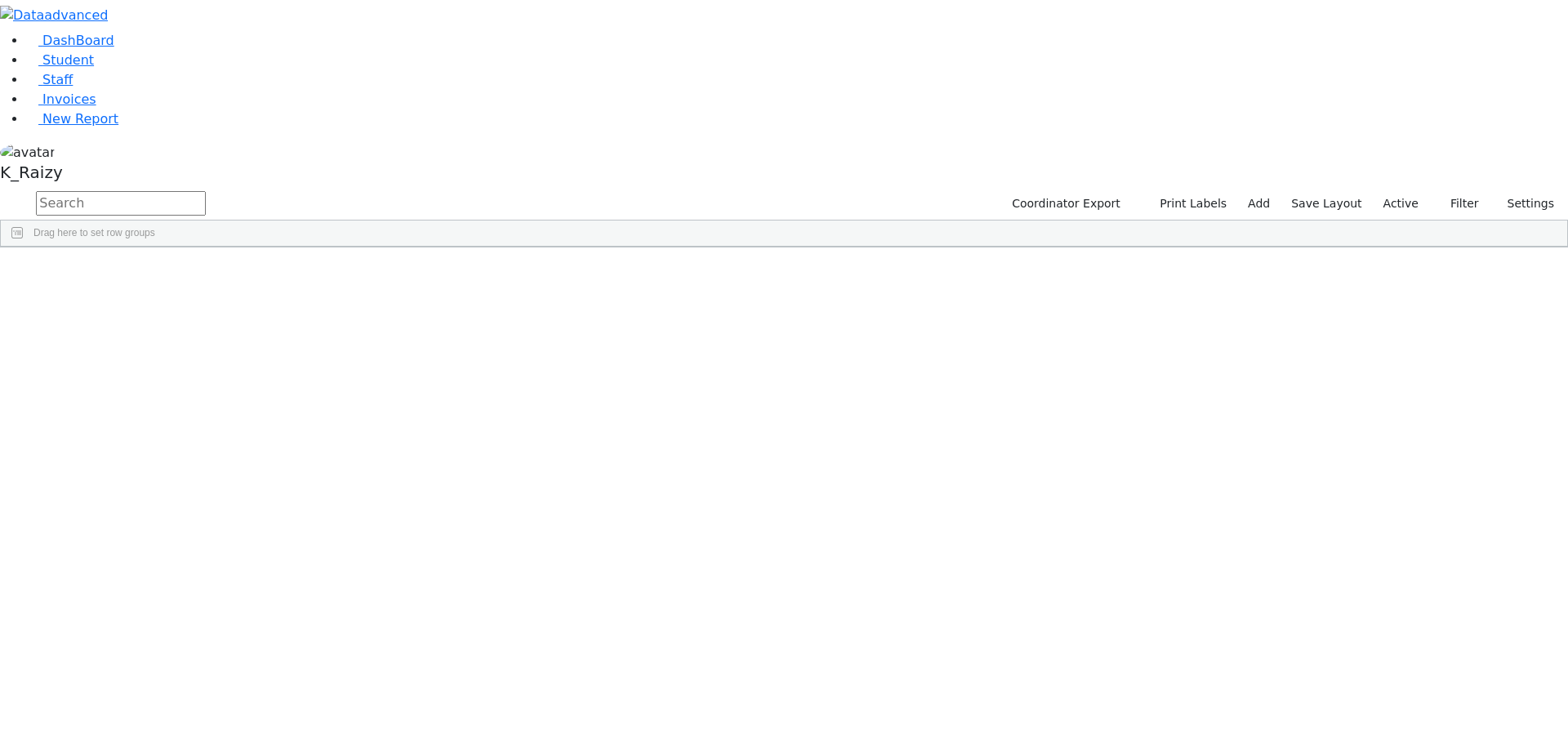
click at [0, 0] on h6 "Open Accounts" at bounding box center [0, 0] width 0 height 0
click at [28, 68] on link "Student" at bounding box center [60, 60] width 68 height 16
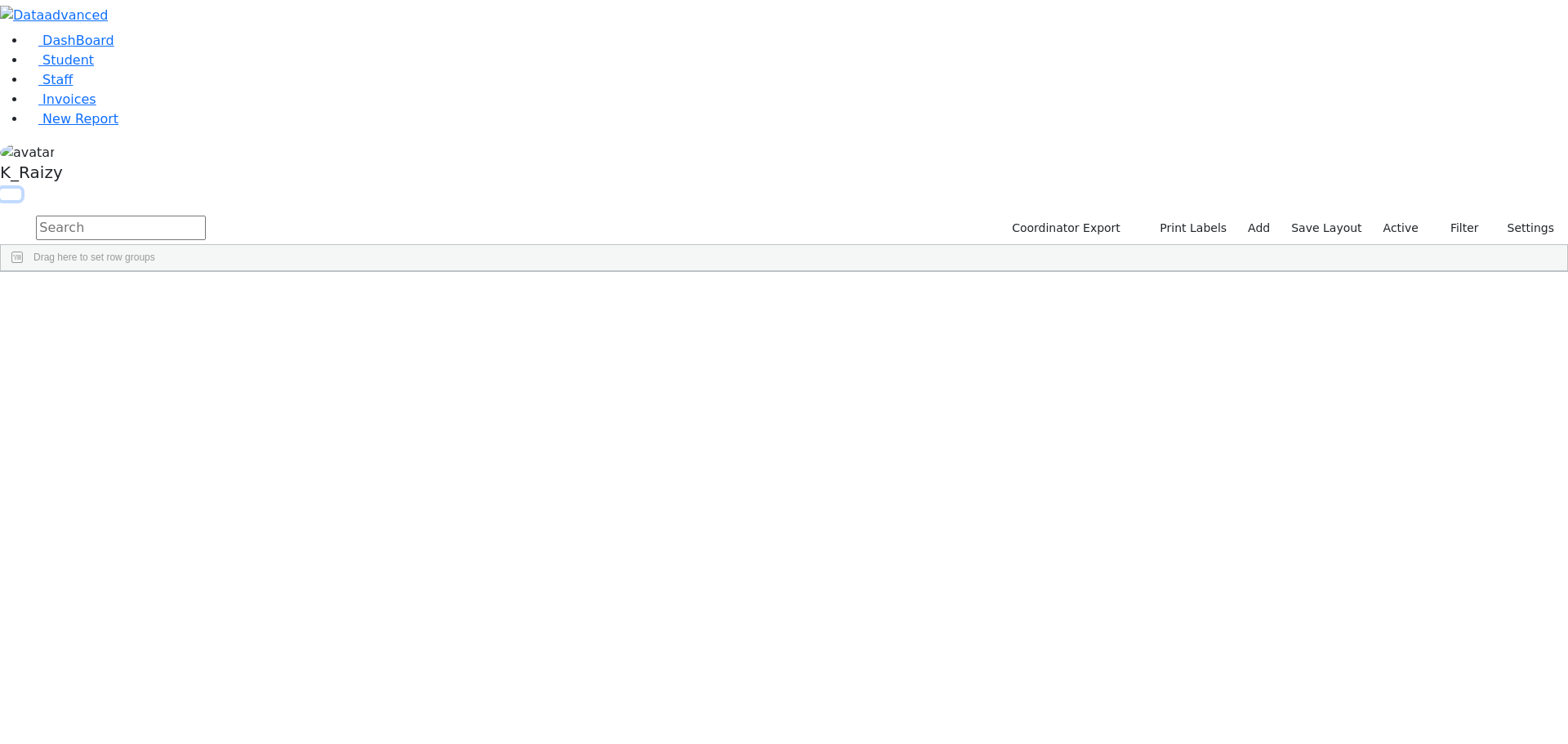
click at [21, 189] on button "button" at bounding box center [10, 195] width 21 height 11
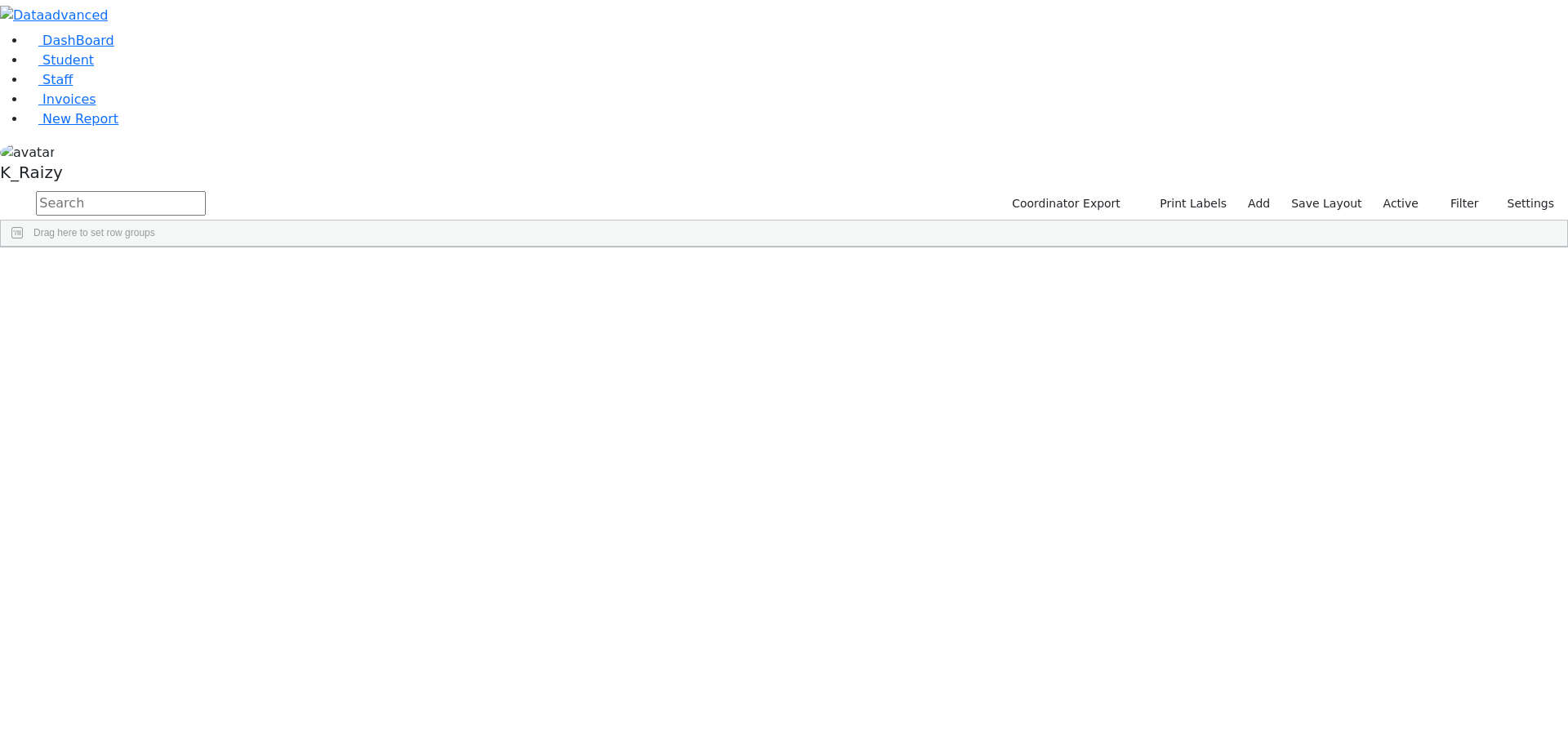
scroll to position [10687, 0]
drag, startPoint x: 646, startPoint y: 384, endPoint x: 583, endPoint y: 615, distance: 239.4
drag, startPoint x: 1269, startPoint y: 131, endPoint x: 894, endPoint y: 558, distance: 568.3
click at [870, 248] on div "DashBoard Student Staff Invoices New Report A" at bounding box center [784, 124] width 1568 height 248
click at [767, 570] on div "Washingtonville" at bounding box center [718, 581] width 97 height 23
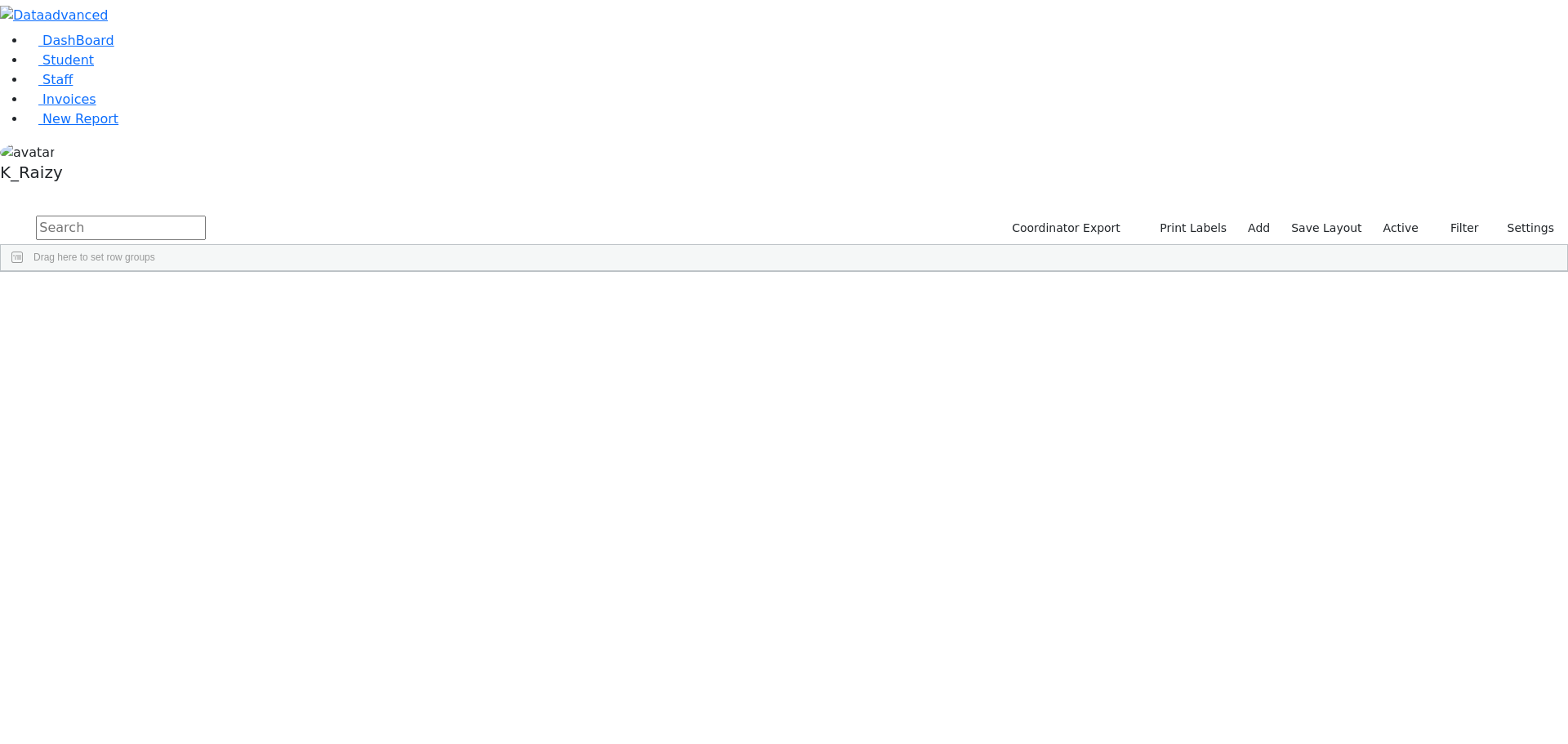
drag, startPoint x: 1416, startPoint y: 73, endPoint x: 1402, endPoint y: 107, distance: 36.8
click at [1416, 216] on label "Active" at bounding box center [1401, 228] width 50 height 25
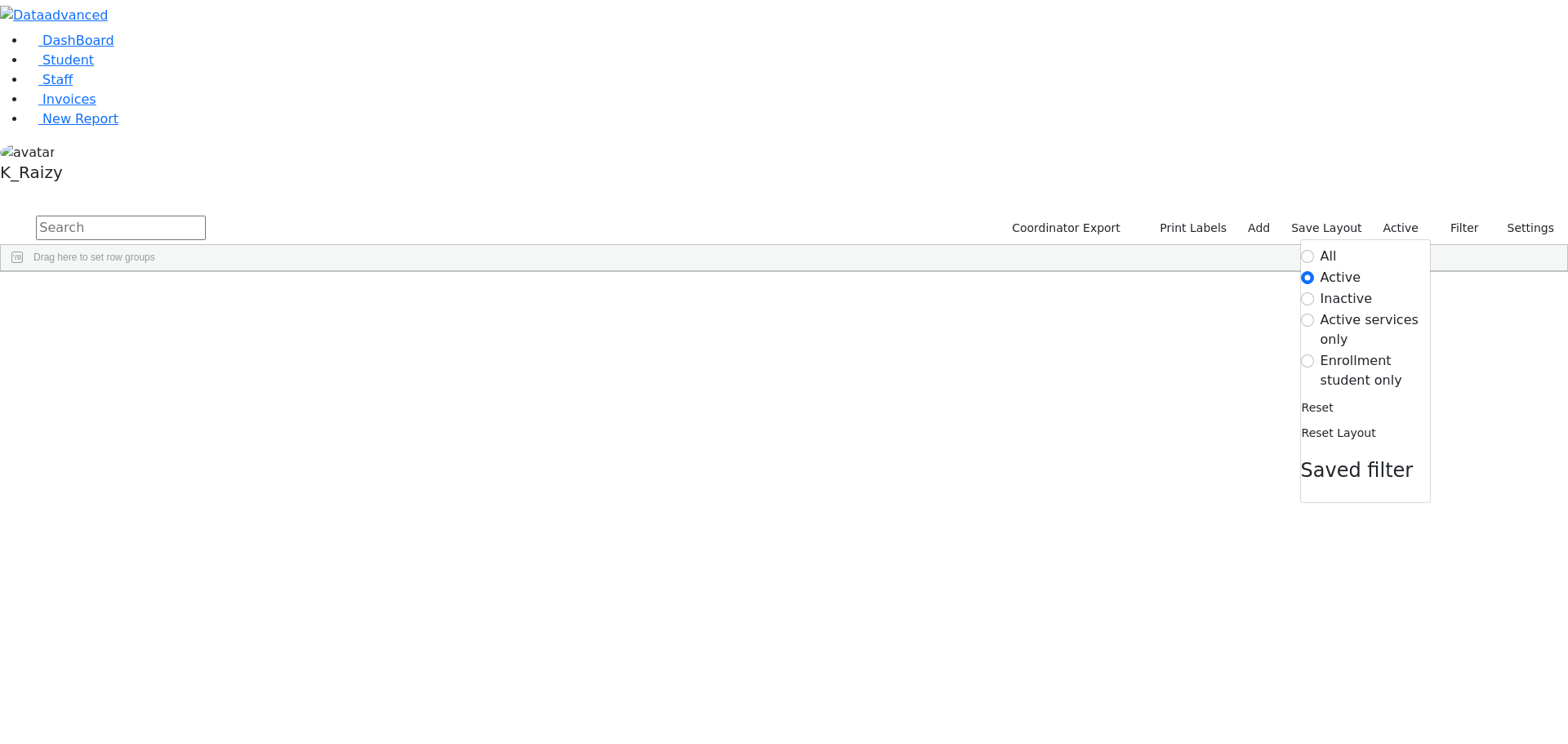
click at [1366, 351] on label "Enrollment student only" at bounding box center [1375, 371] width 110 height 39
click at [1314, 355] on input "Enrollment student only" at bounding box center [1307, 361] width 13 height 13
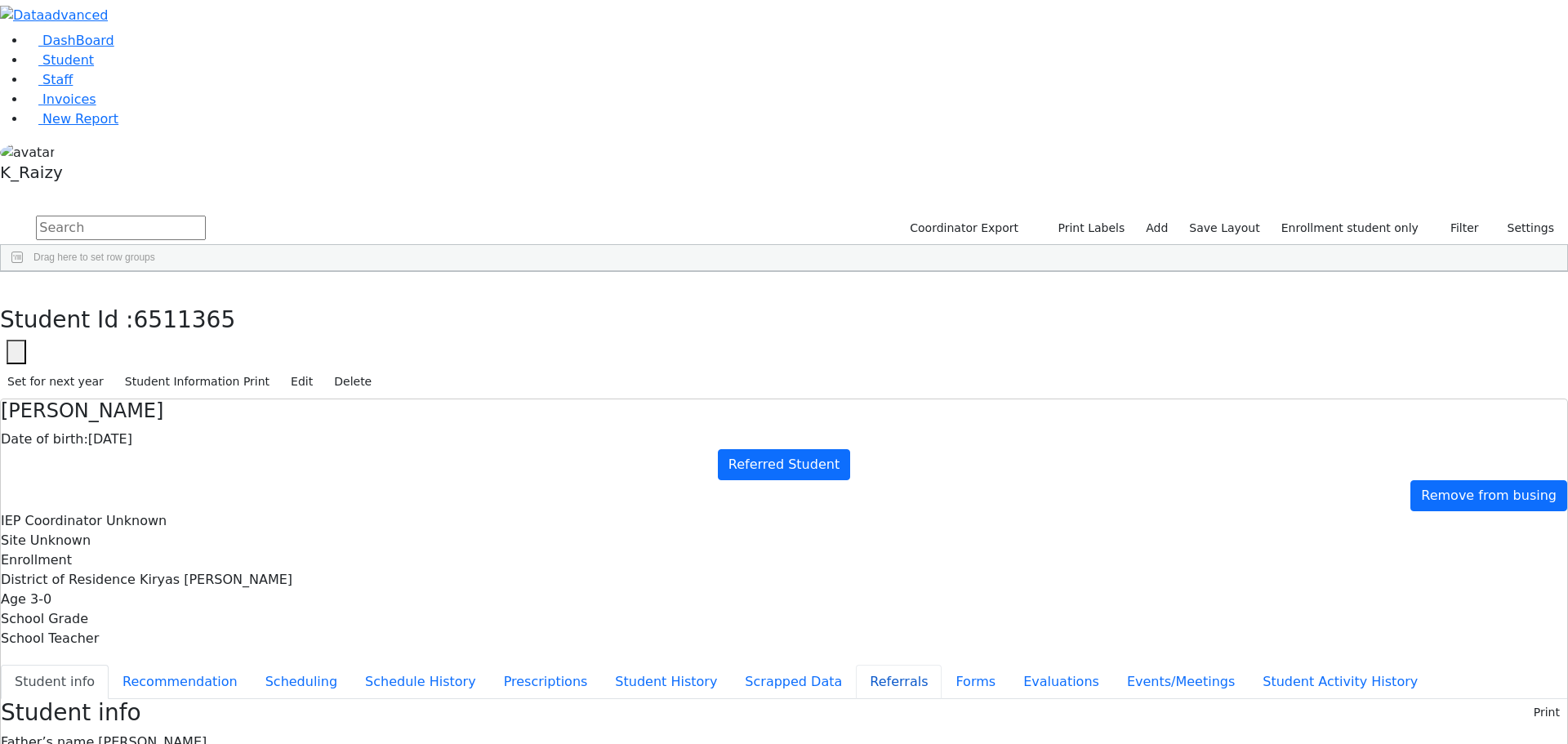
click at [856, 665] on button "Referrals" at bounding box center [899, 682] width 86 height 34
drag, startPoint x: 942, startPoint y: 370, endPoint x: 790, endPoint y: 325, distance: 158.5
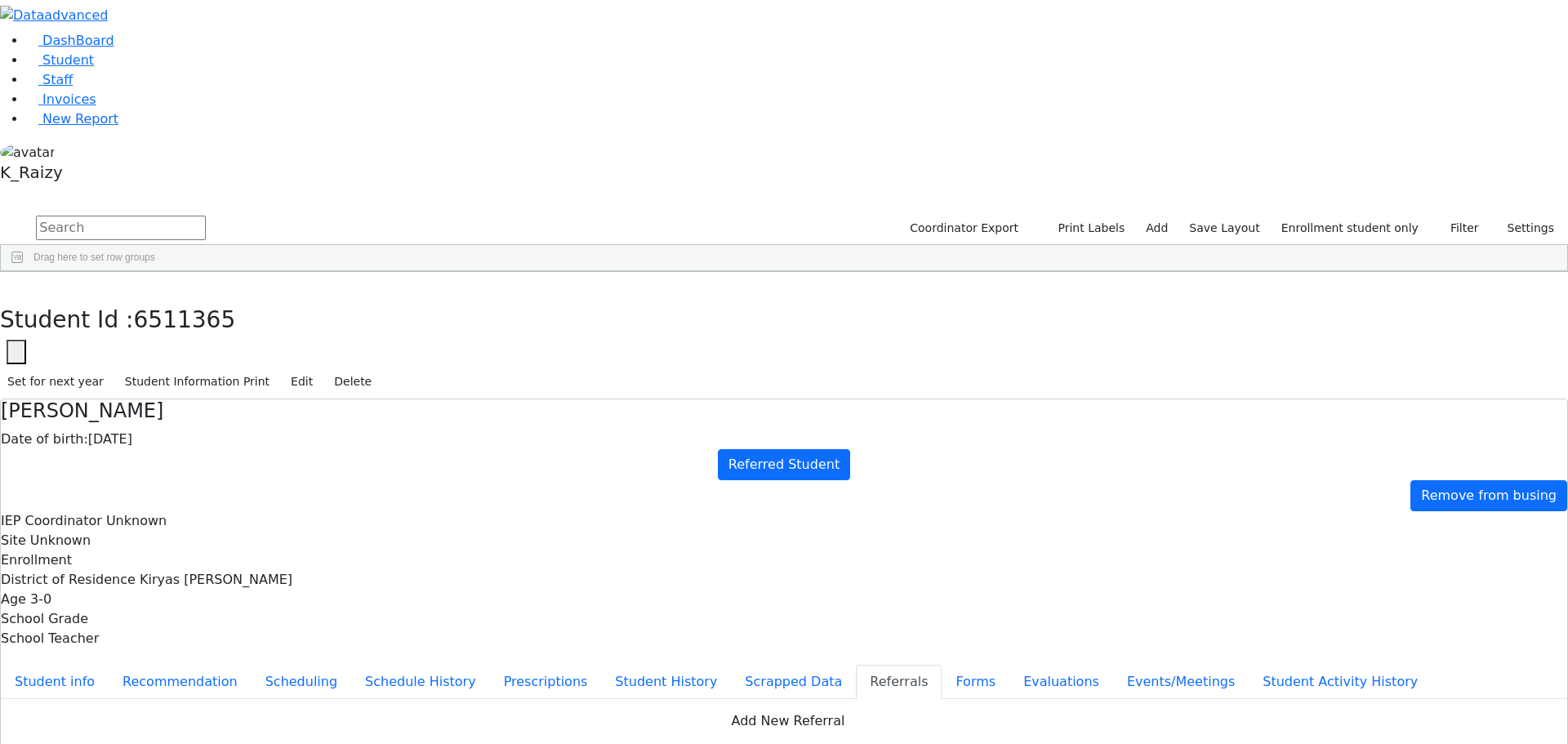
type input "[PERSON_NAME]"
click at [109, 665] on button "Student info" at bounding box center [55, 682] width 108 height 34
click at [1113, 665] on button "Events/Meetings" at bounding box center [1181, 682] width 136 height 34
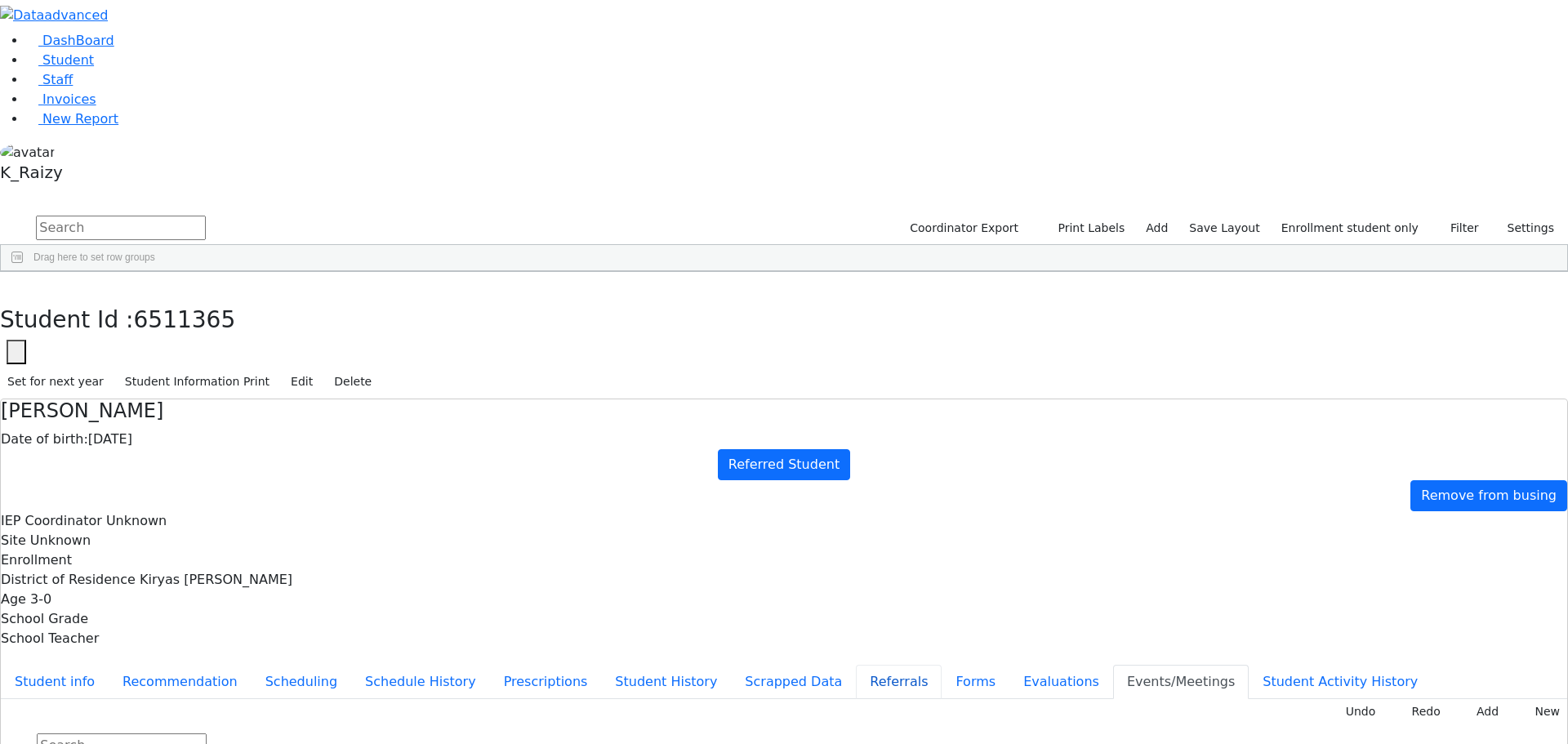
click at [856, 665] on button "Referrals" at bounding box center [899, 682] width 86 height 34
